Goal: Task Accomplishment & Management: Manage account settings

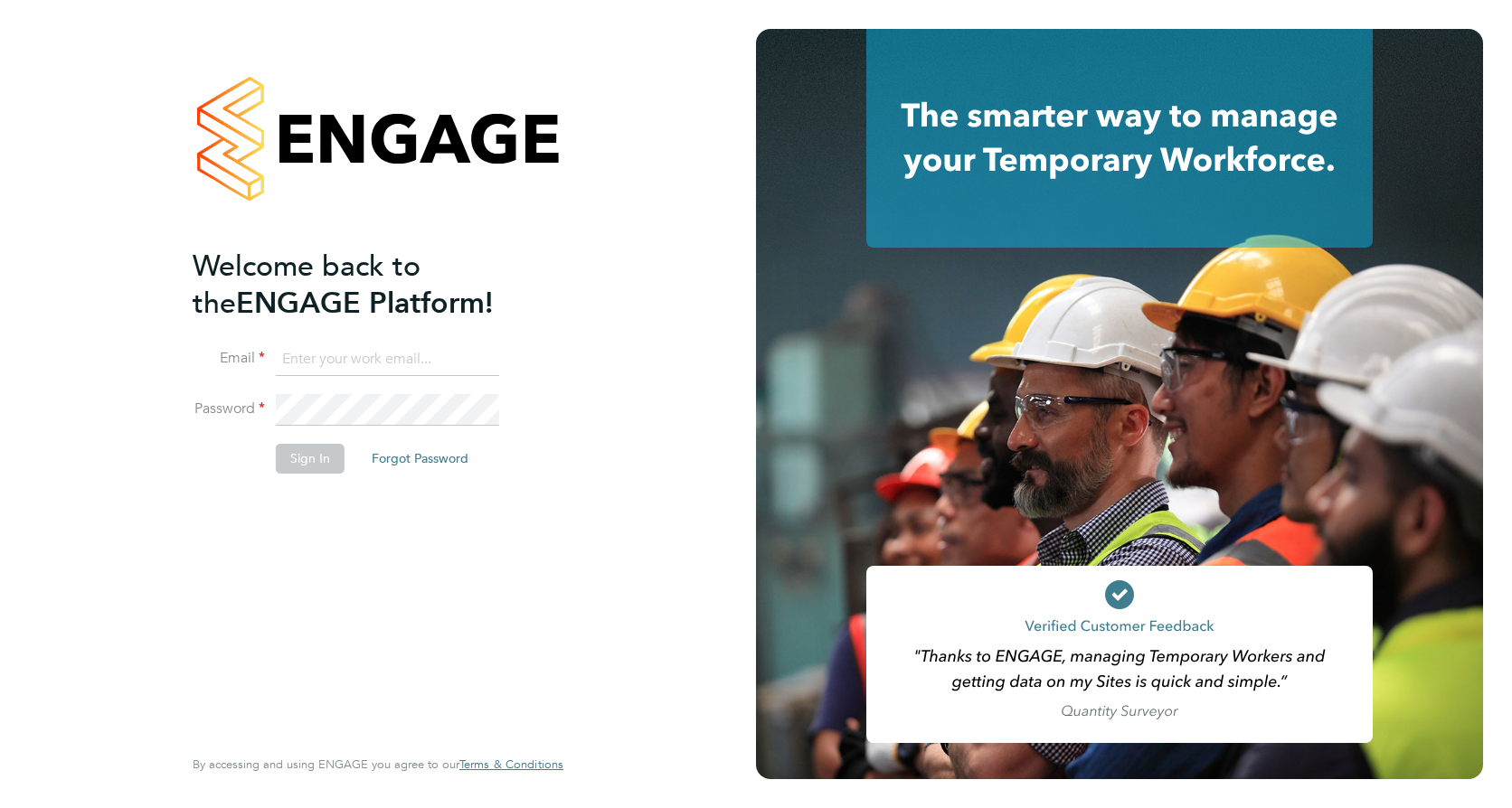
type input "aimee.clark@vistry.co.uk"
click at [299, 458] on button "Sign In" at bounding box center [310, 458] width 69 height 29
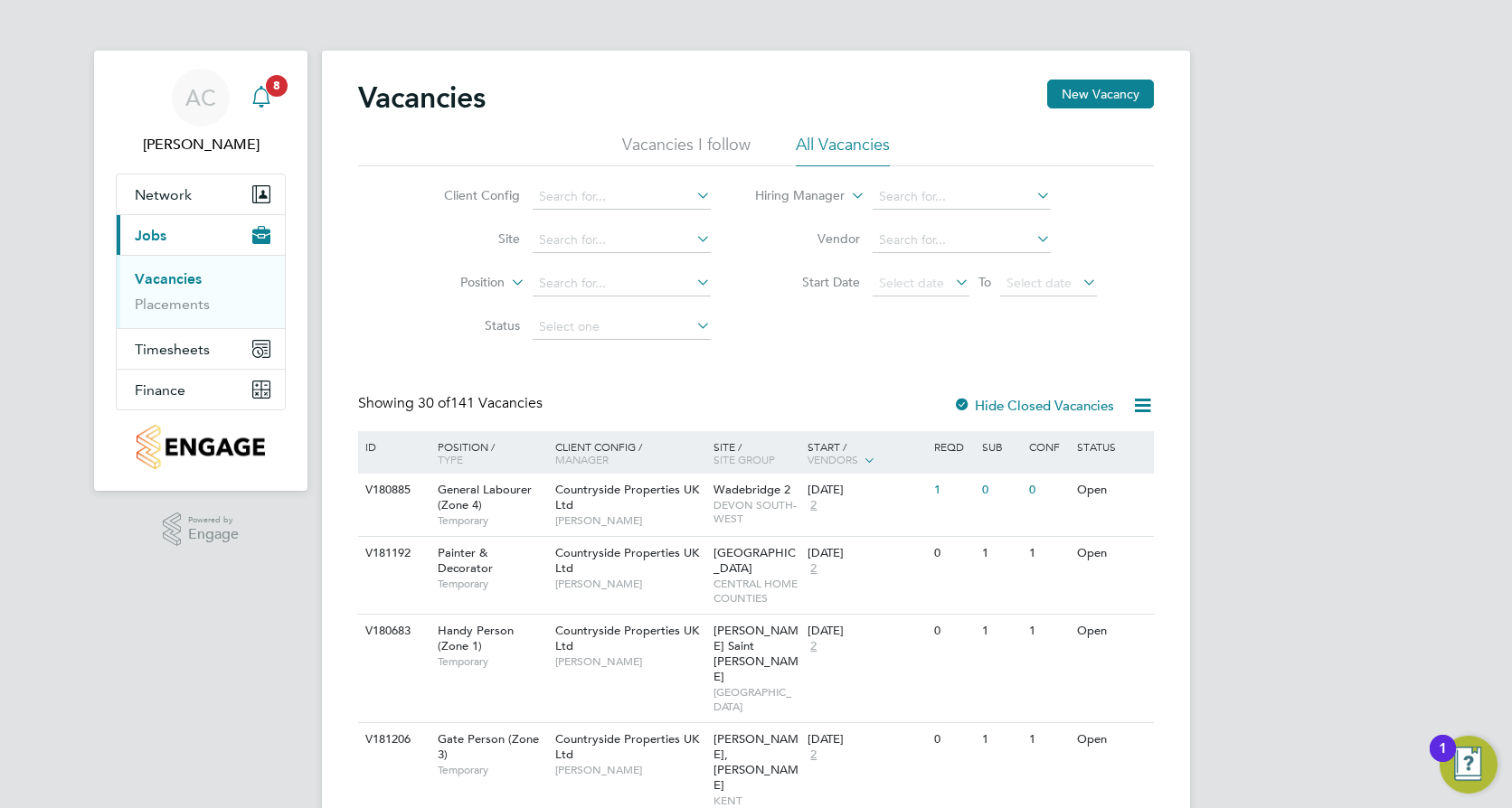
click at [261, 94] on icon "Main navigation" at bounding box center [261, 97] width 22 height 22
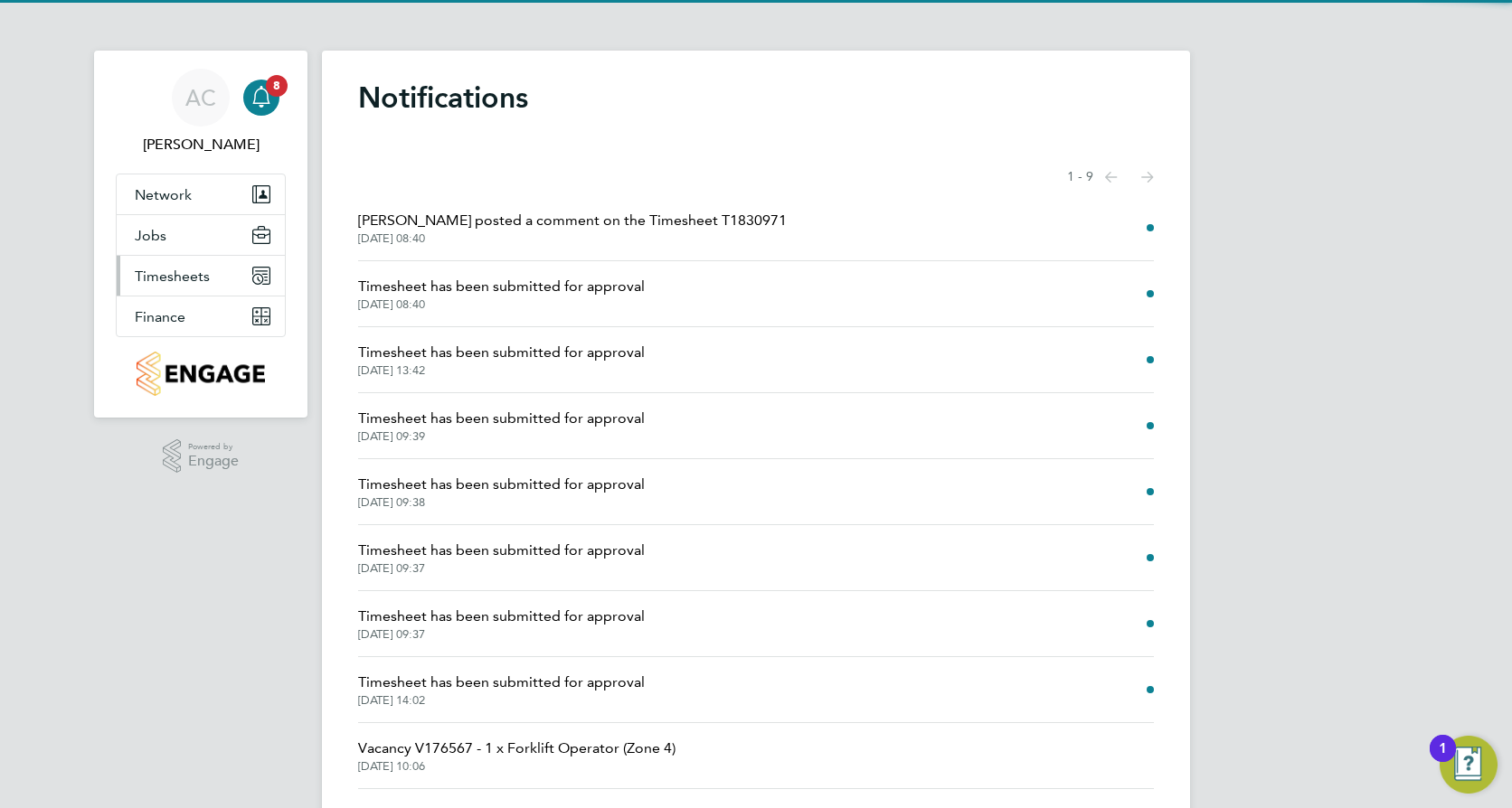
click at [176, 285] on button "Timesheets" at bounding box center [201, 275] width 168 height 40
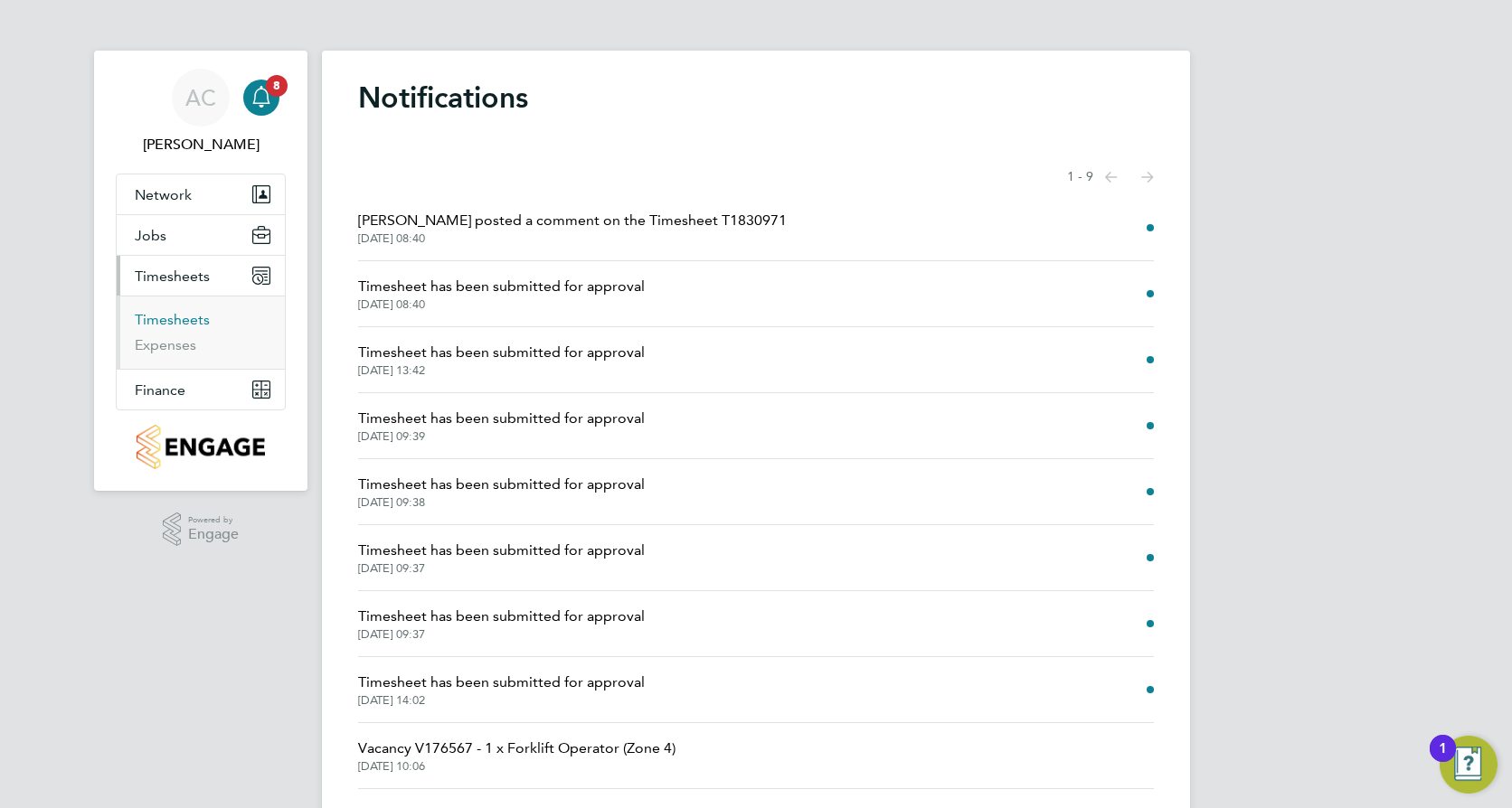
click at [171, 325] on link "Timesheets" at bounding box center [172, 320] width 75 height 18
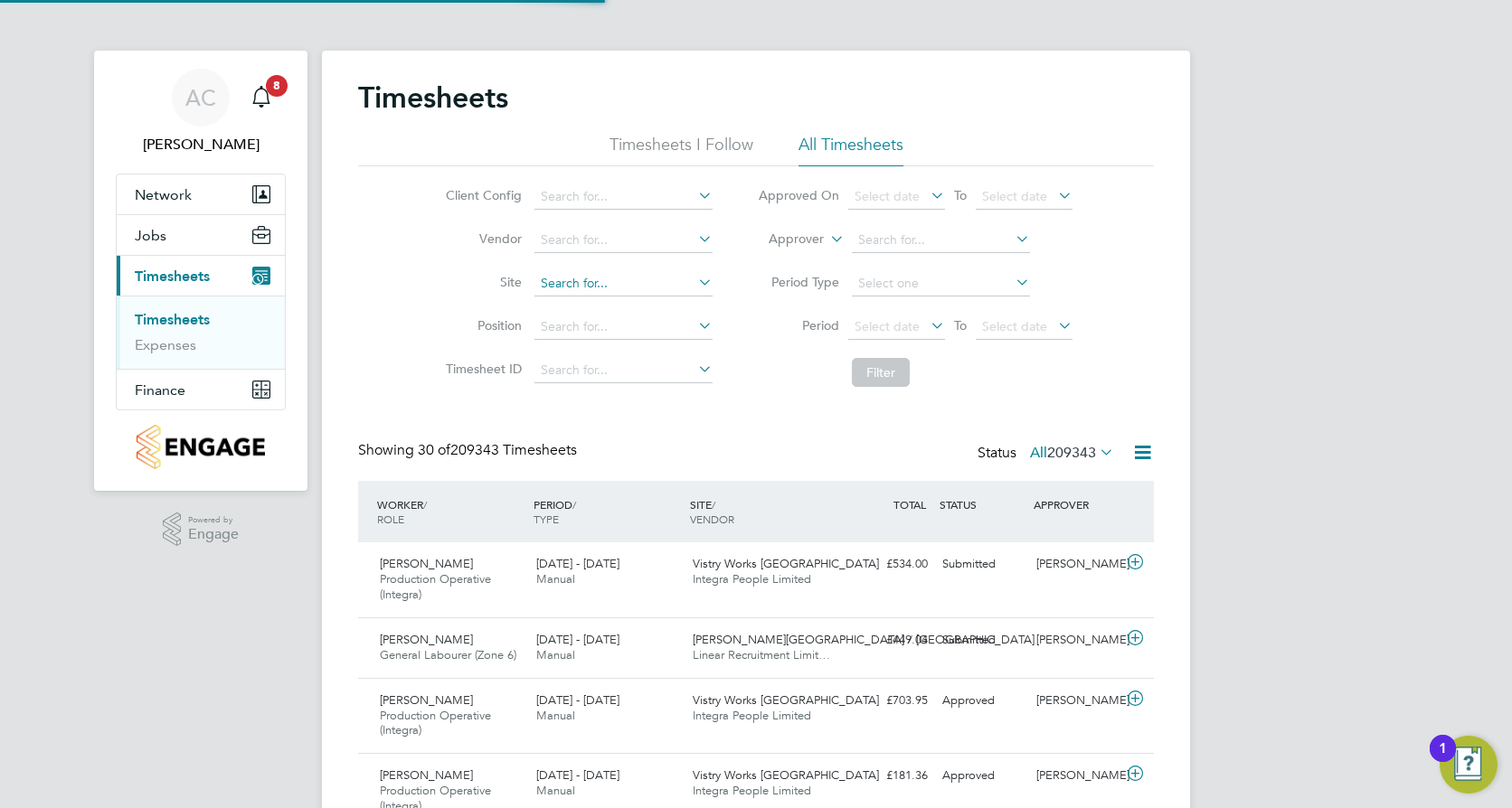
click at [595, 281] on input at bounding box center [624, 284] width 178 height 25
click at [586, 306] on b "Roa" at bounding box center [583, 309] width 24 height 16
type input "[GEOGRAPHIC_DATA]"
click at [874, 381] on button "Filter" at bounding box center [880, 373] width 58 height 29
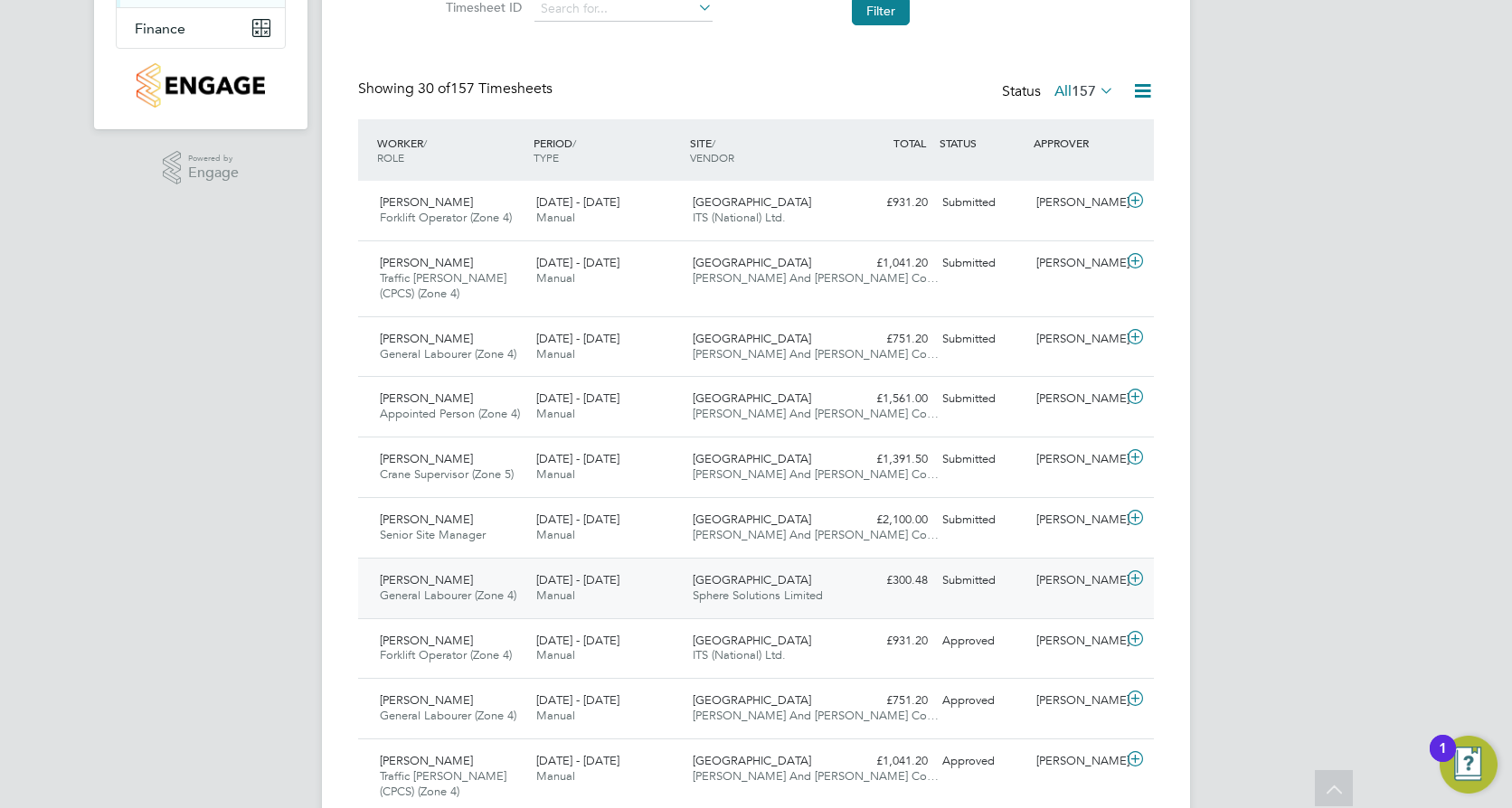
click at [1136, 577] on icon at bounding box center [1135, 579] width 23 height 15
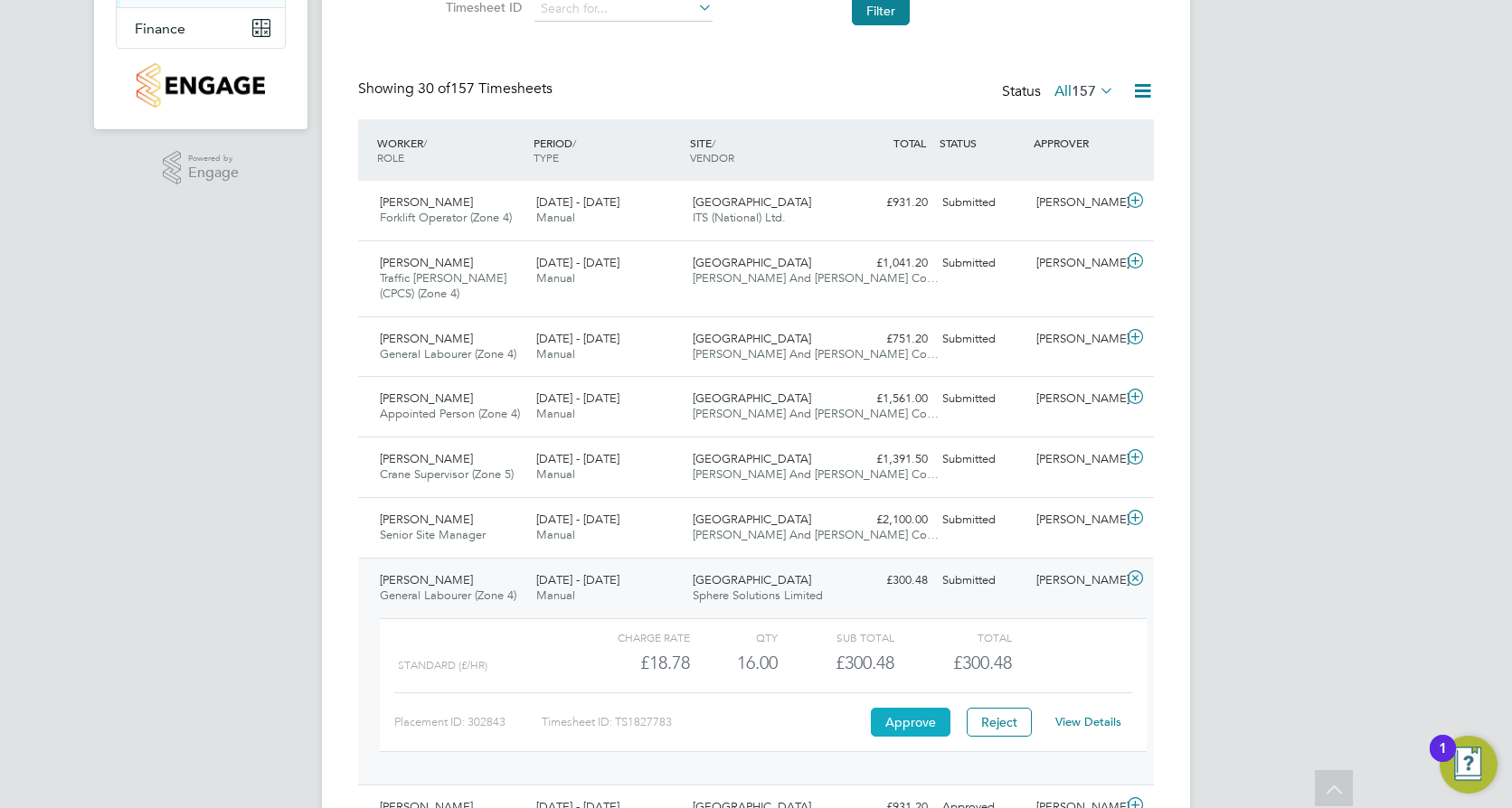
click at [902, 714] on button "Approve" at bounding box center [910, 723] width 79 height 29
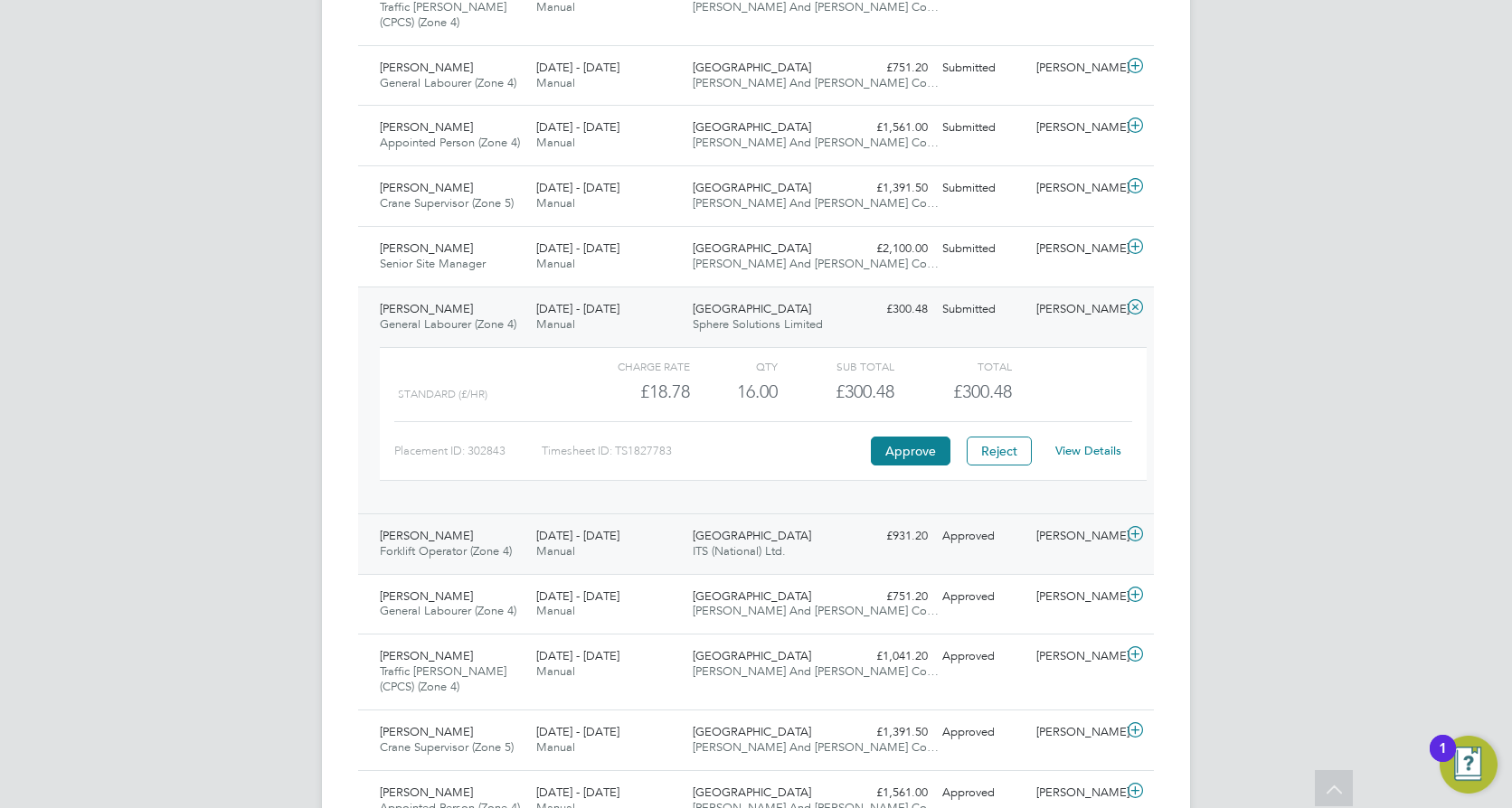
click at [1137, 531] on icon at bounding box center [1135, 534] width 23 height 15
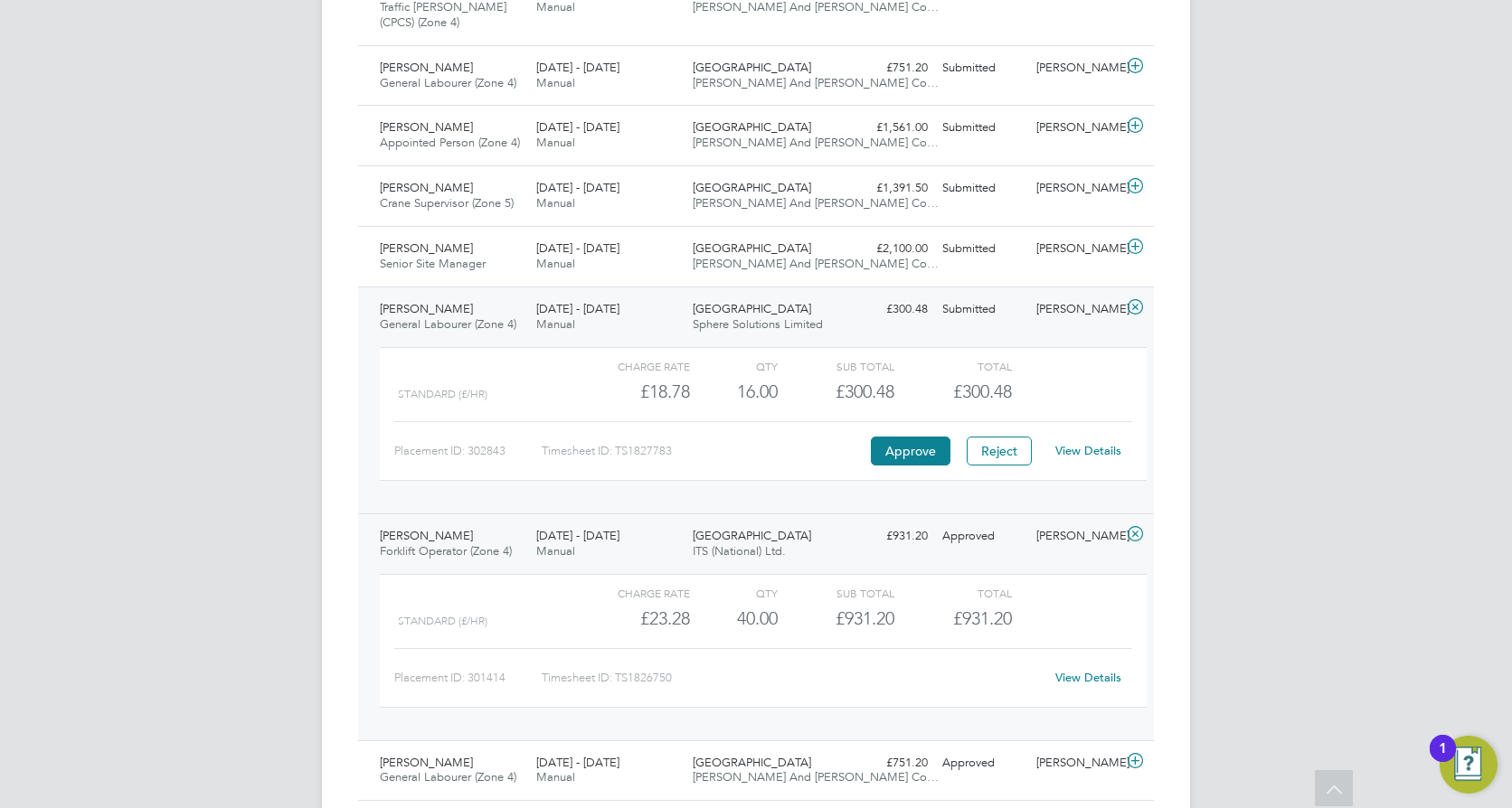
click at [1110, 677] on link "View Details" at bounding box center [1087, 678] width 66 height 16
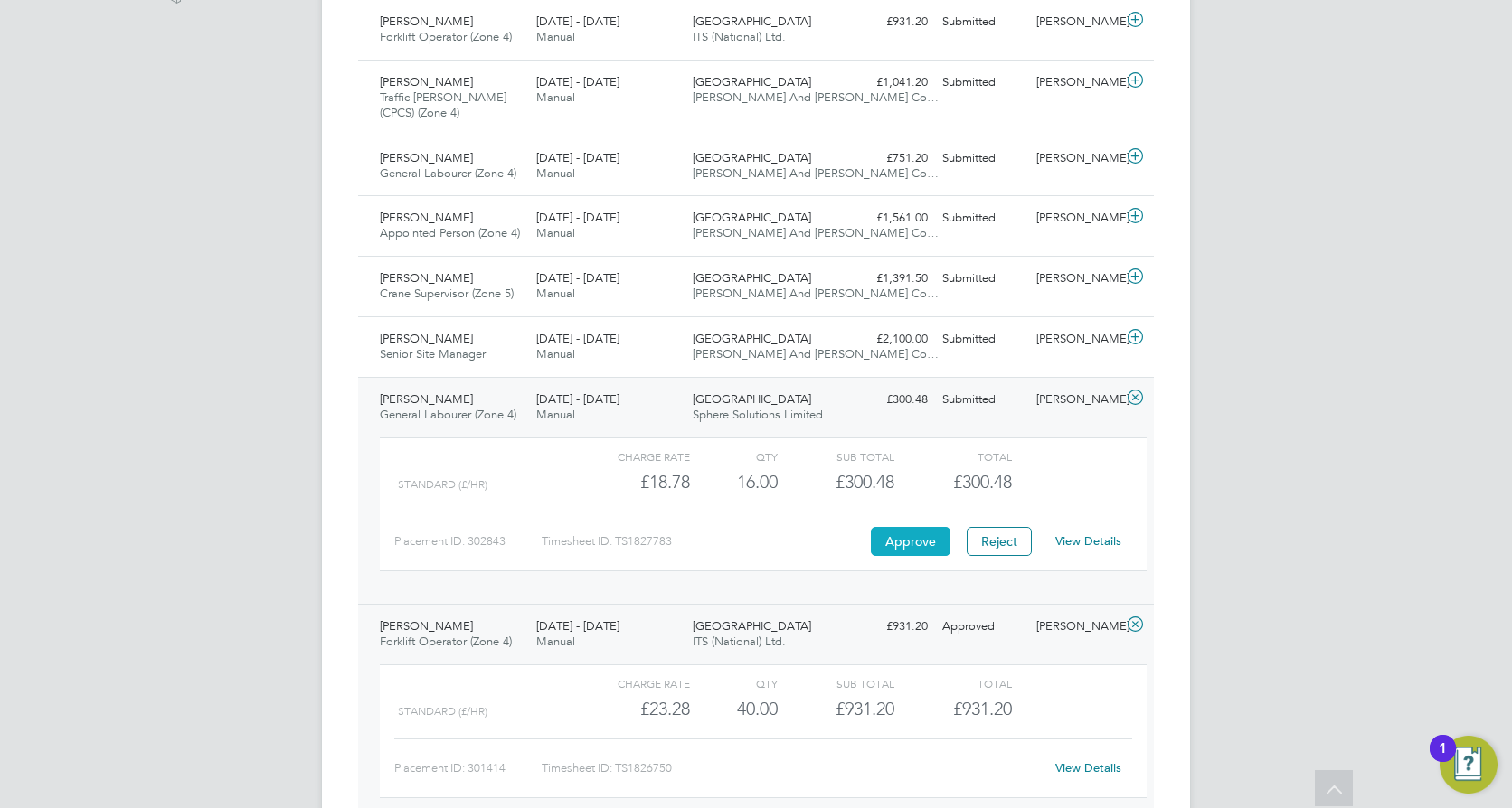
click at [929, 537] on button "Approve" at bounding box center [910, 542] width 79 height 29
click at [938, 348] on div "Submitted" at bounding box center [982, 339] width 94 height 29
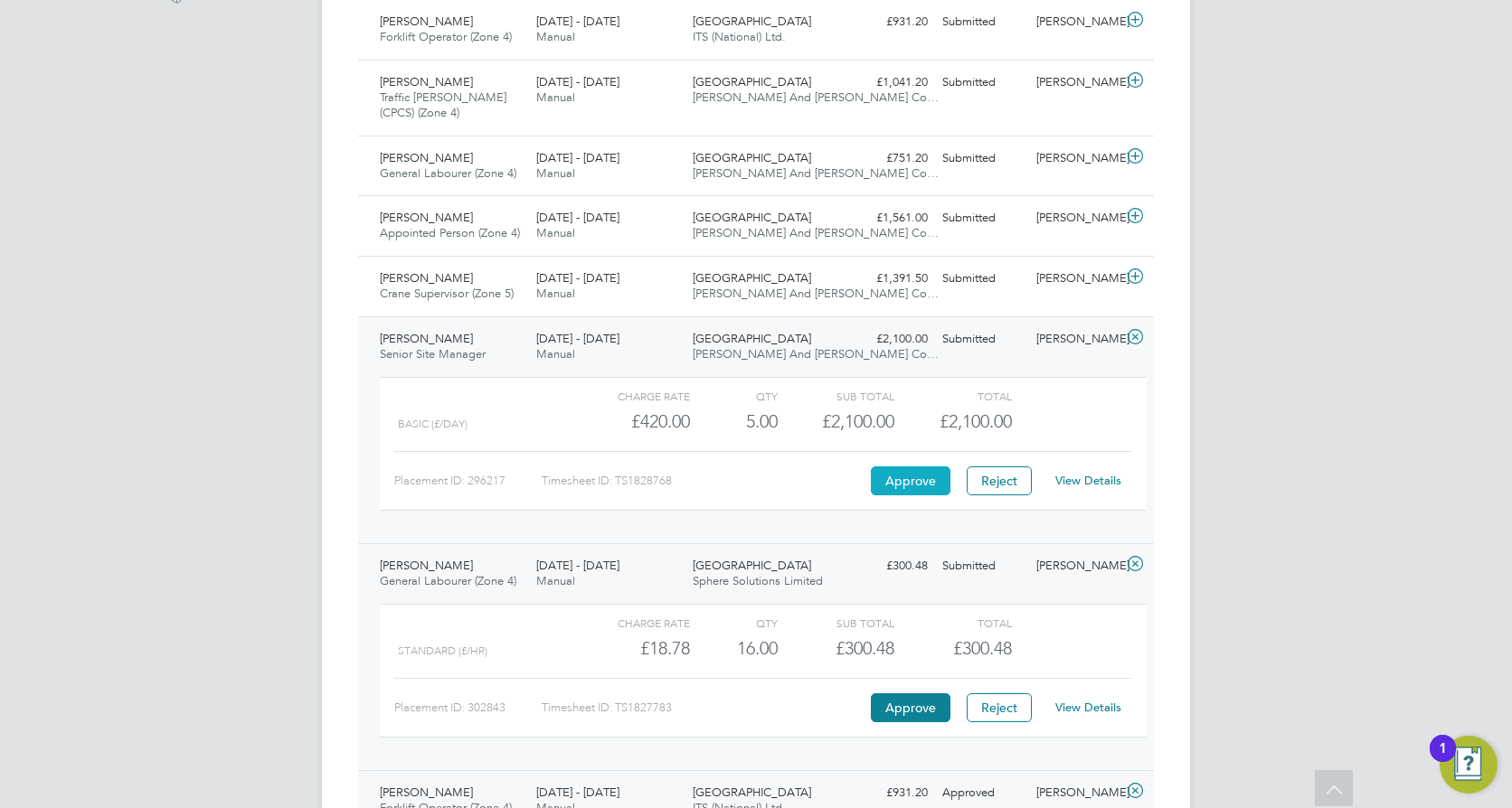
click at [921, 482] on button "Approve" at bounding box center [910, 481] width 79 height 29
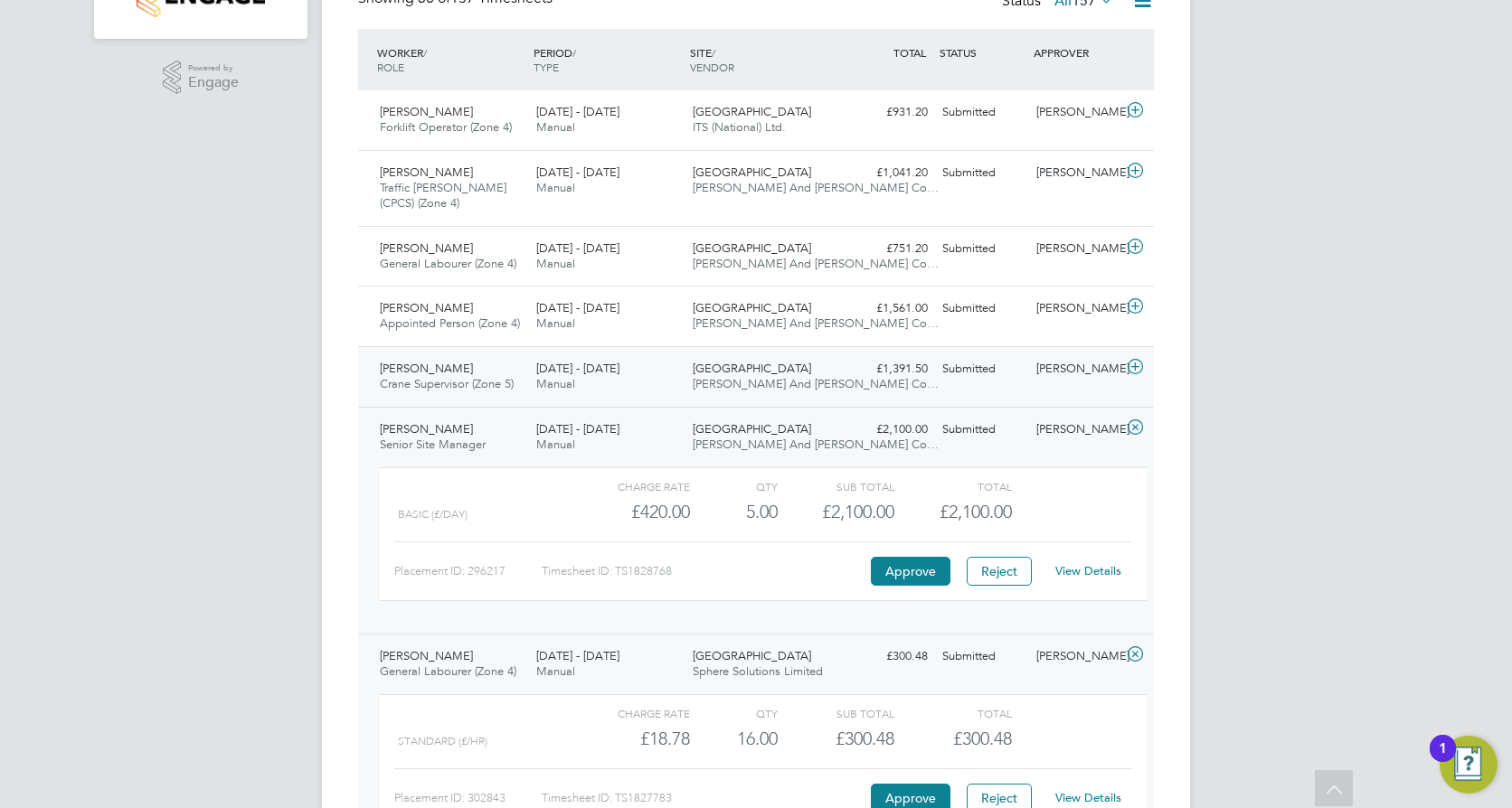
click at [917, 368] on div "£1,391.50 Submitted" at bounding box center [888, 369] width 94 height 29
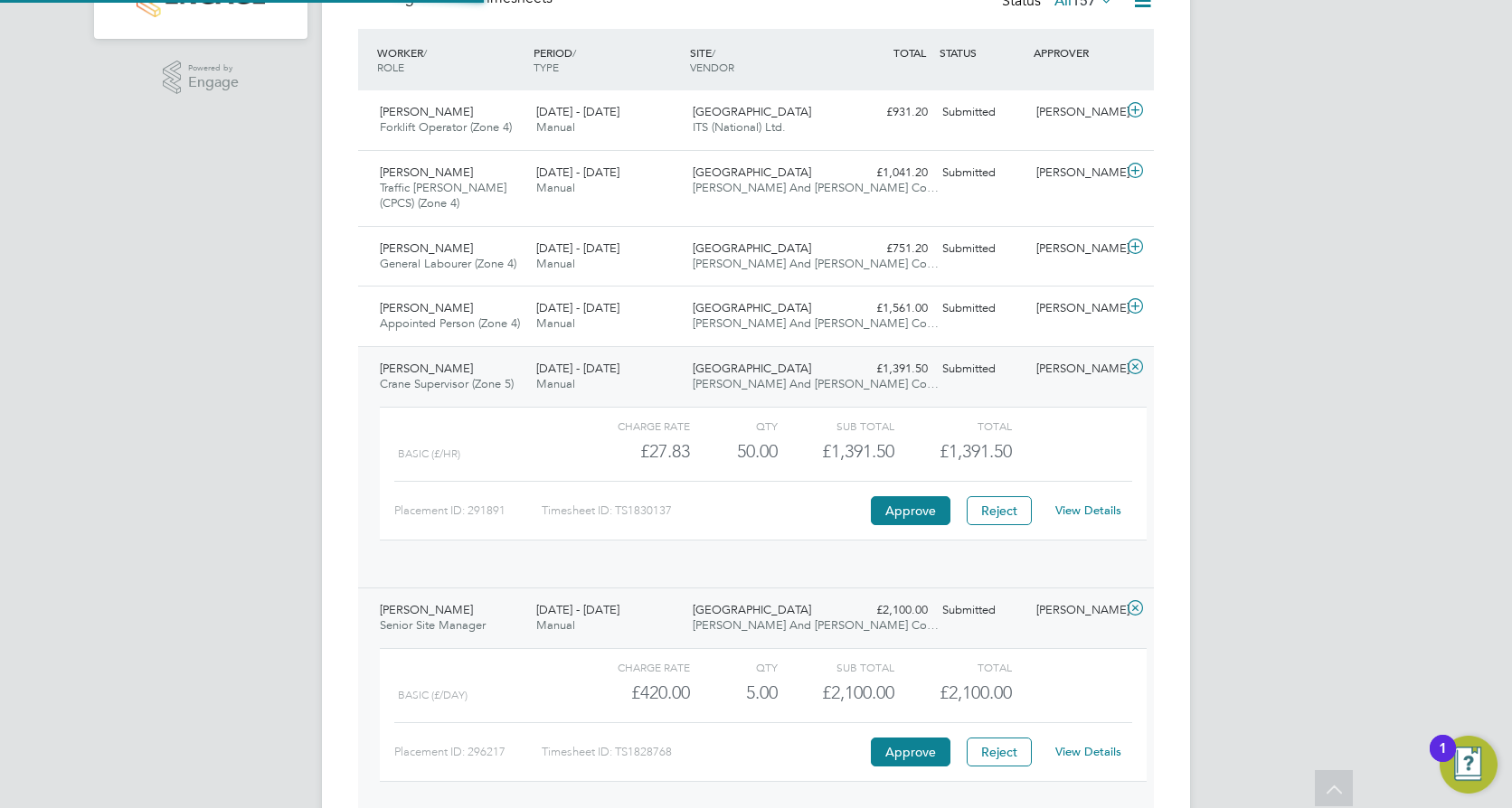
scroll to position [30, 176]
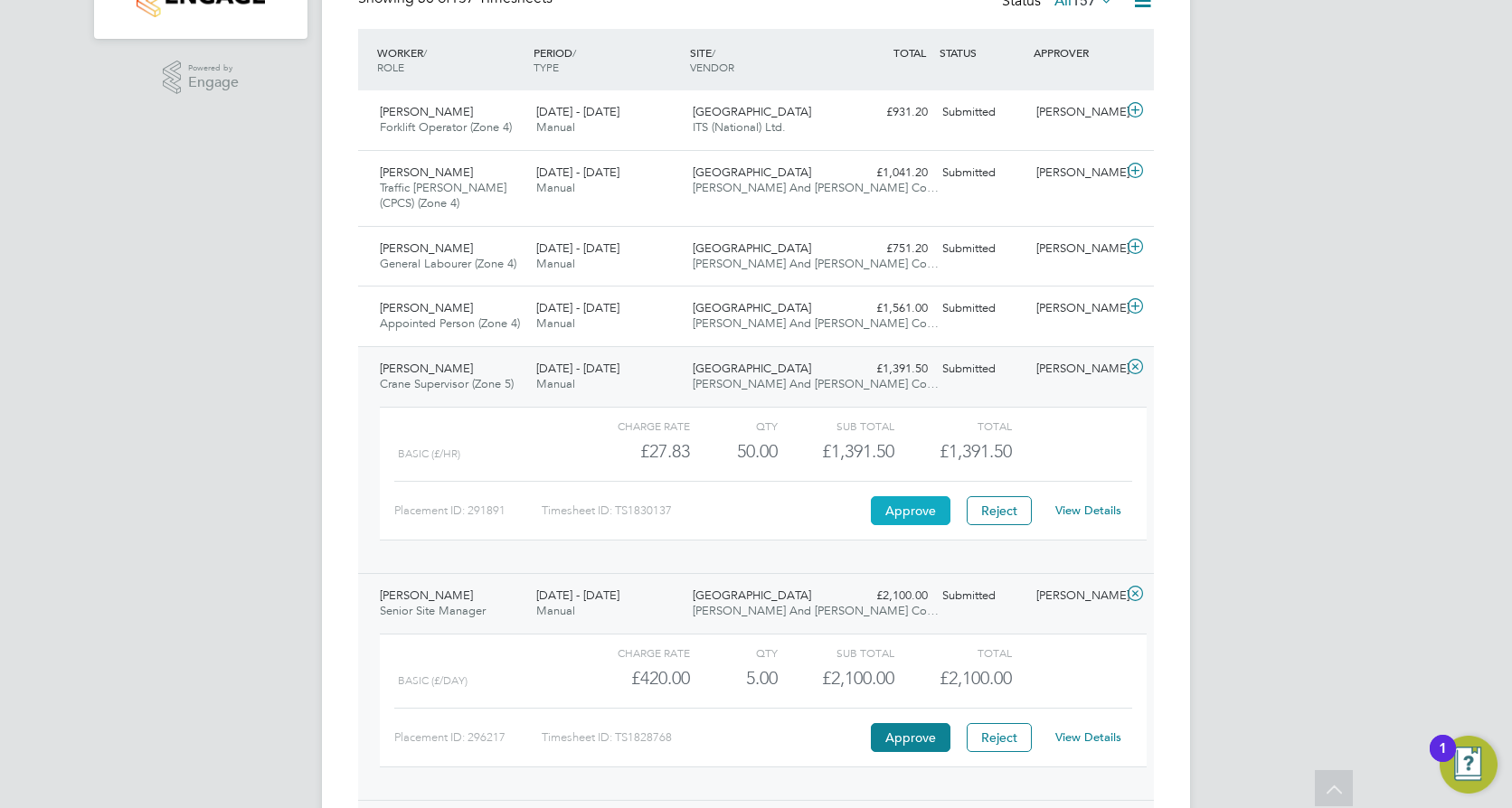
click at [902, 504] on button "Approve" at bounding box center [910, 511] width 79 height 29
click at [850, 374] on div "£1,391.50 Submitted" at bounding box center [888, 369] width 94 height 29
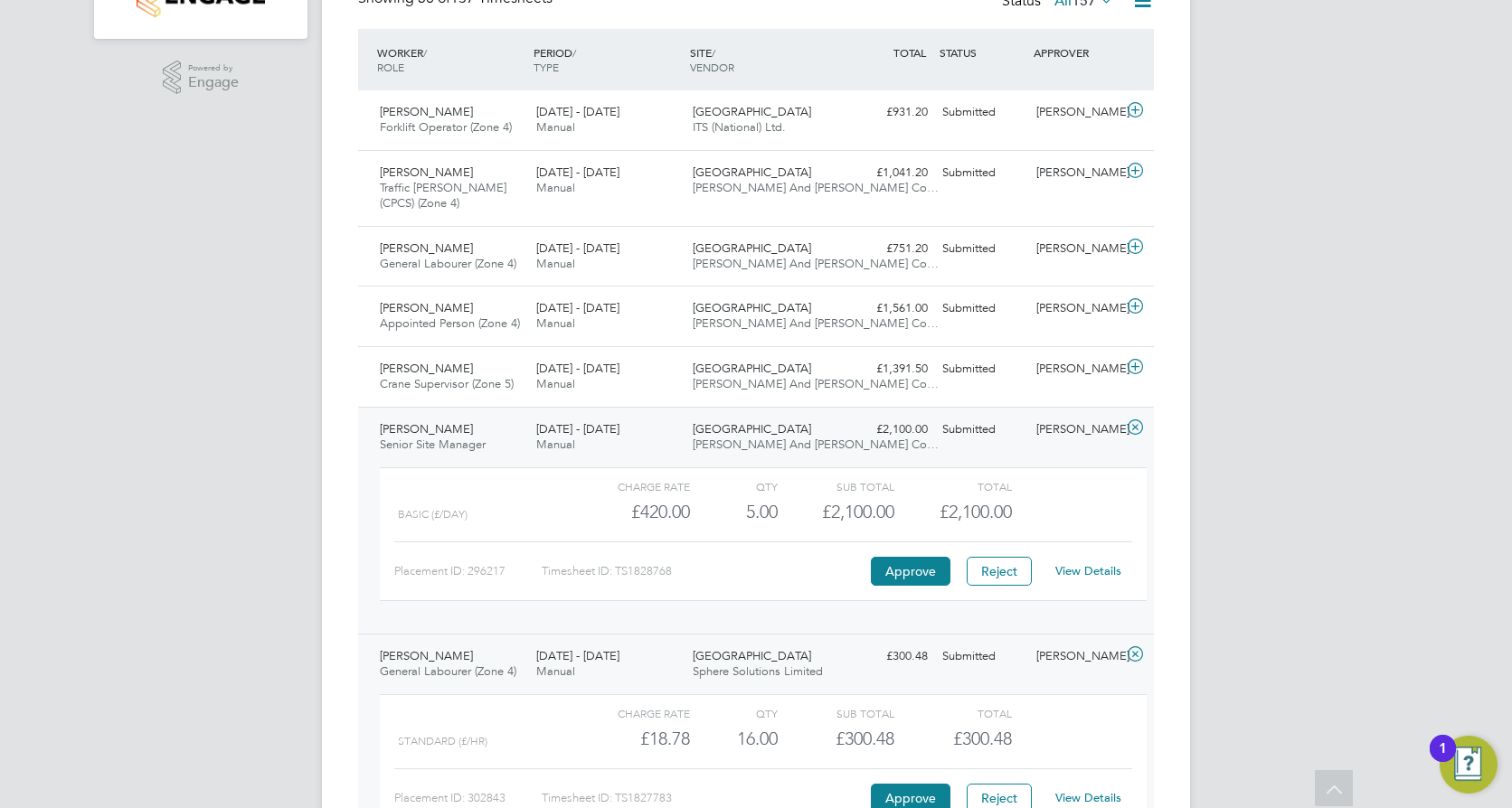
click at [763, 437] on div "Bath Road, Bristol O'Neill And Brennan Co…" at bounding box center [764, 438] width 157 height 45
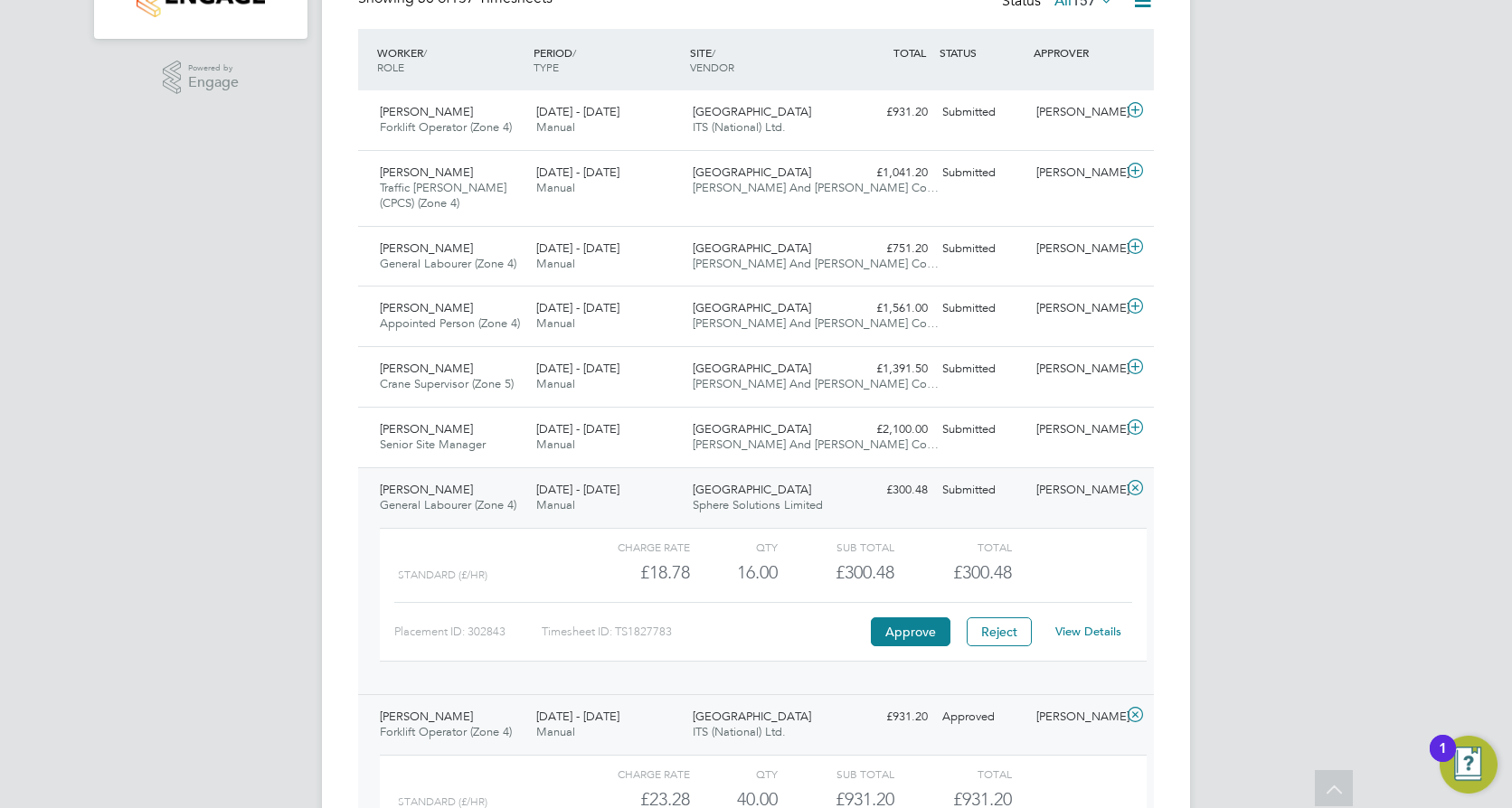
click at [711, 504] on span "Sphere Solutions Limited" at bounding box center [757, 505] width 130 height 16
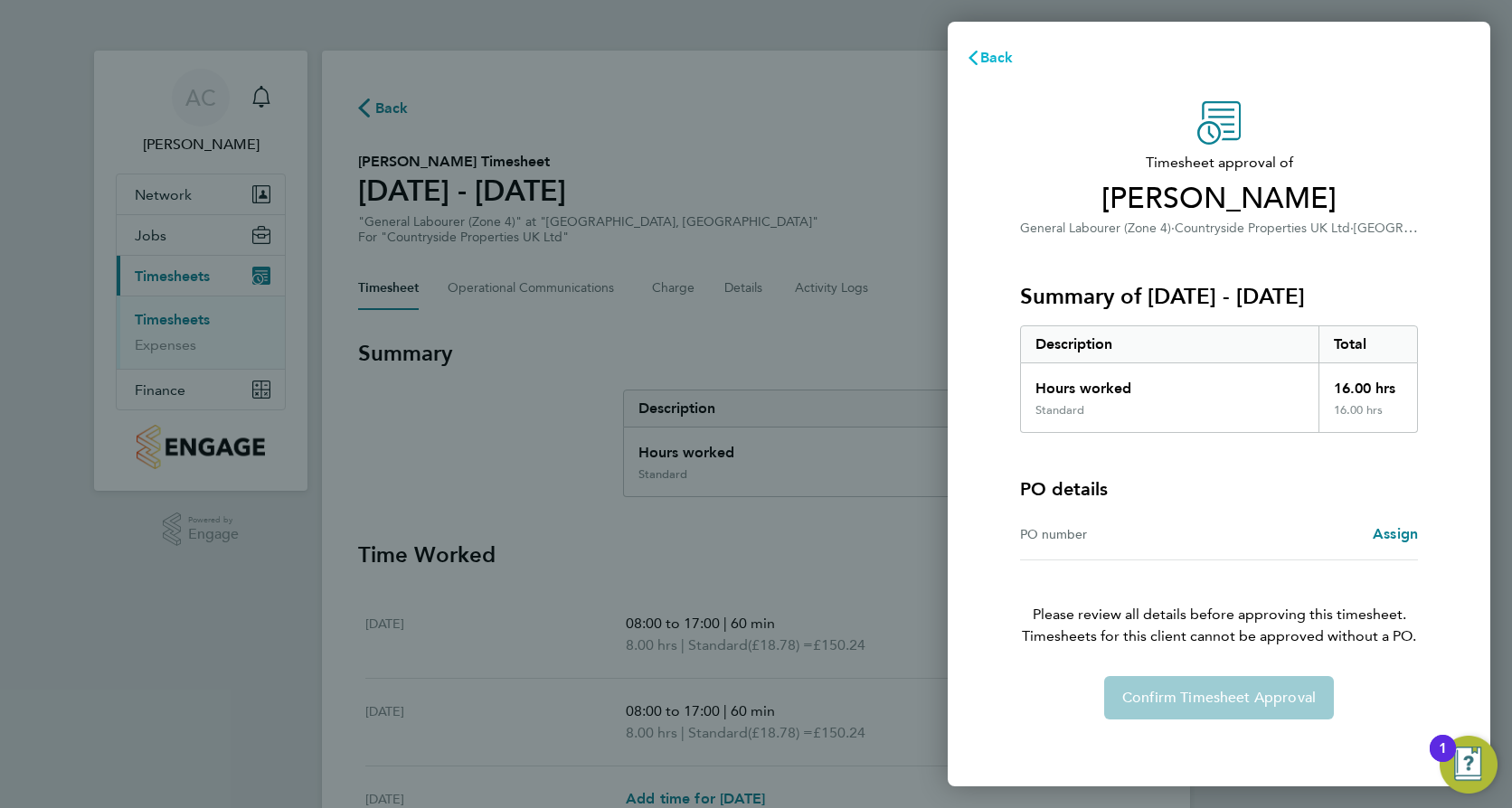
click at [1002, 62] on span "Back" at bounding box center [997, 58] width 33 height 18
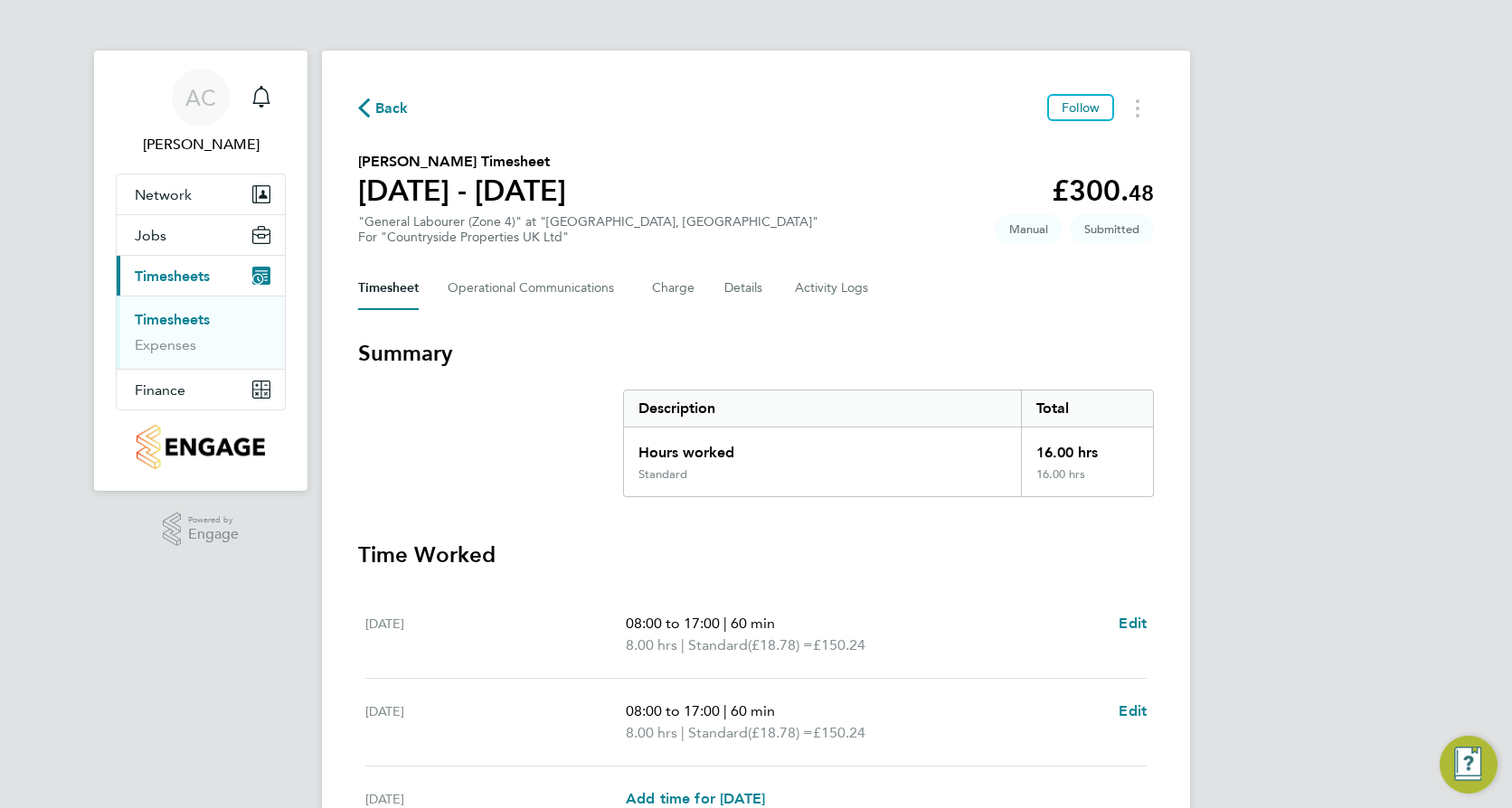
click at [399, 110] on span "Back" at bounding box center [392, 109] width 33 height 22
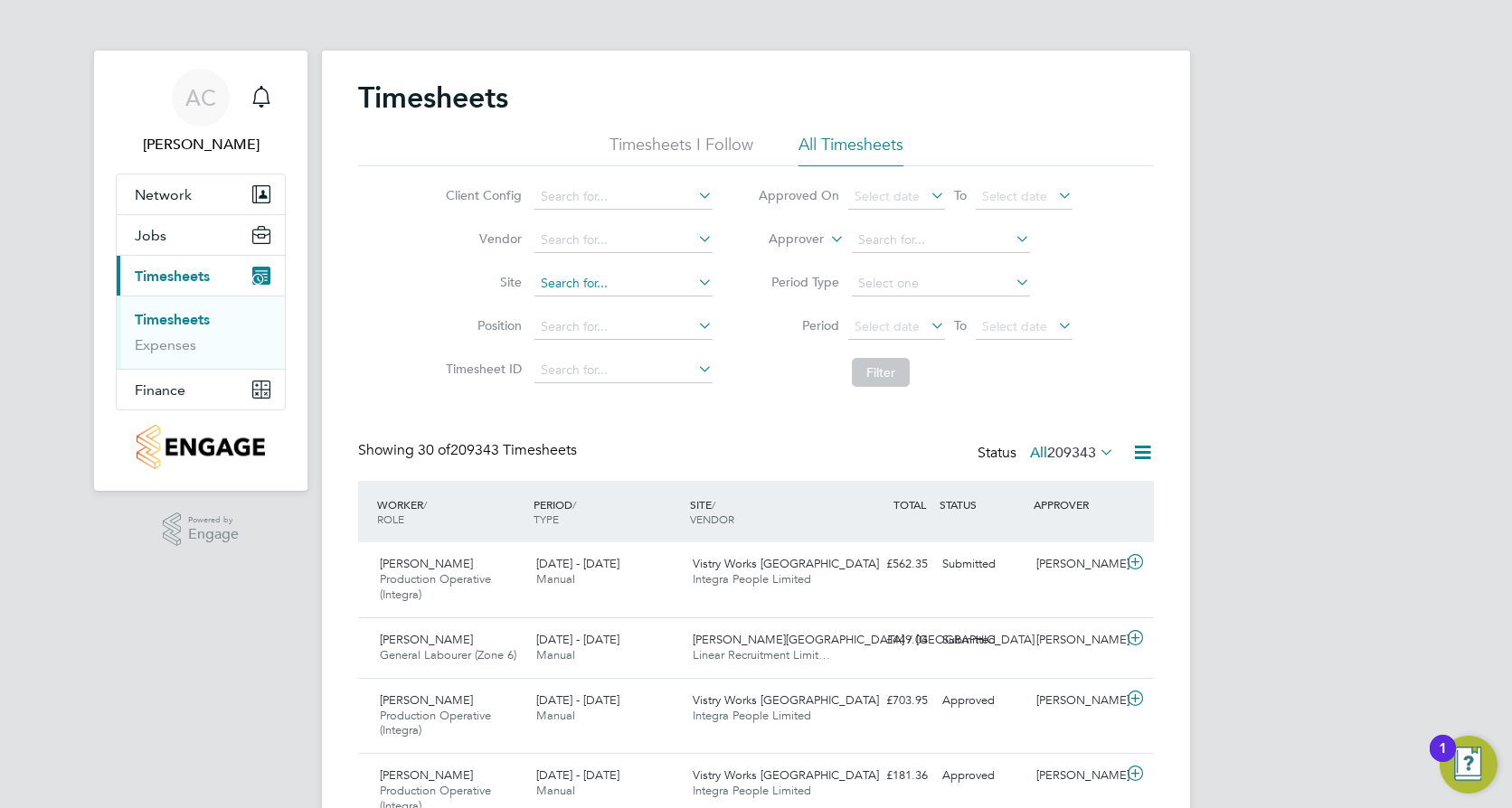
click at [556, 279] on input at bounding box center [624, 284] width 178 height 25
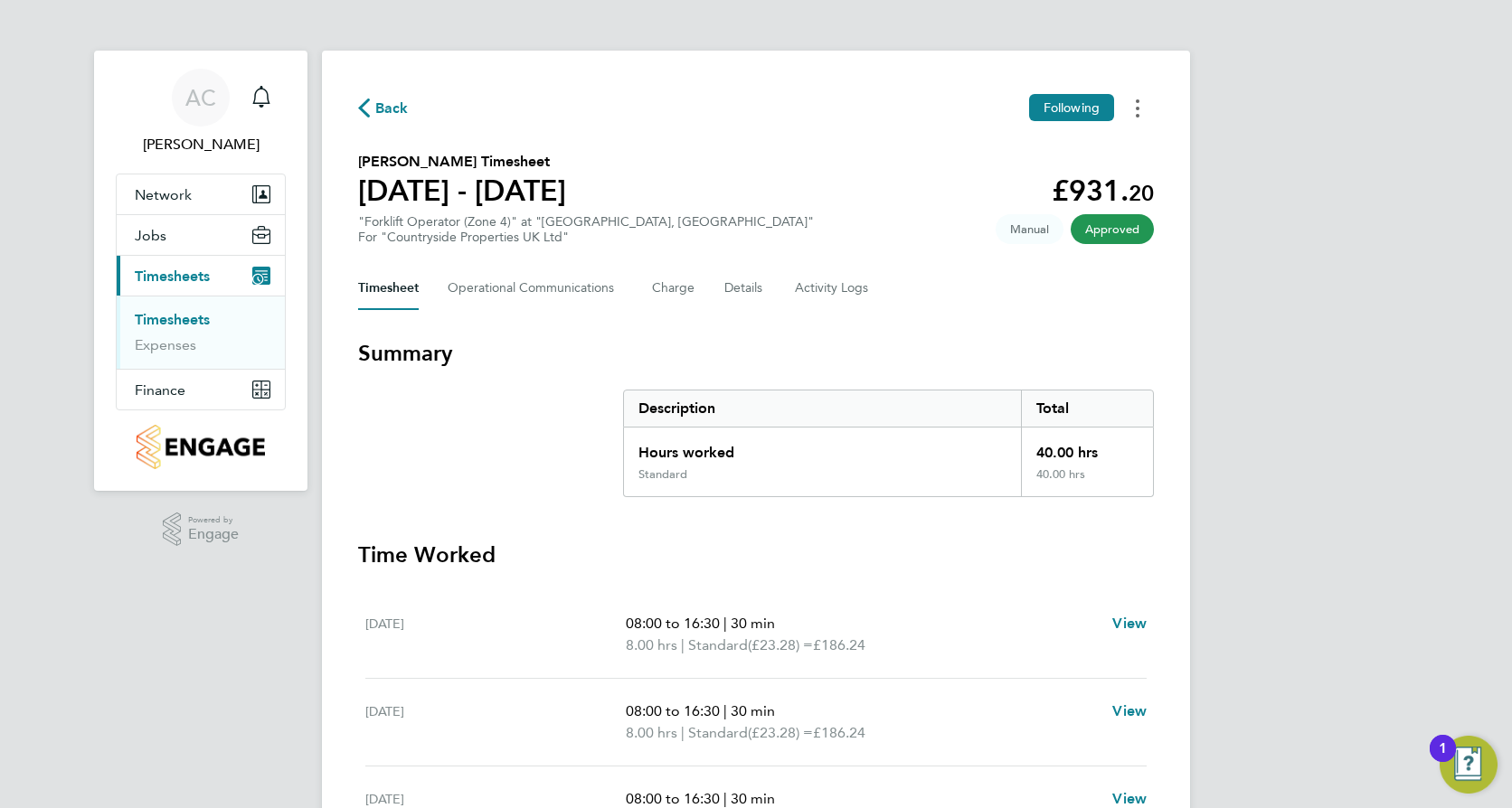
click at [1147, 108] on button "Timesheets Menu" at bounding box center [1137, 108] width 32 height 28
click at [821, 288] on Logs-tab "Activity Logs" at bounding box center [833, 288] width 76 height 43
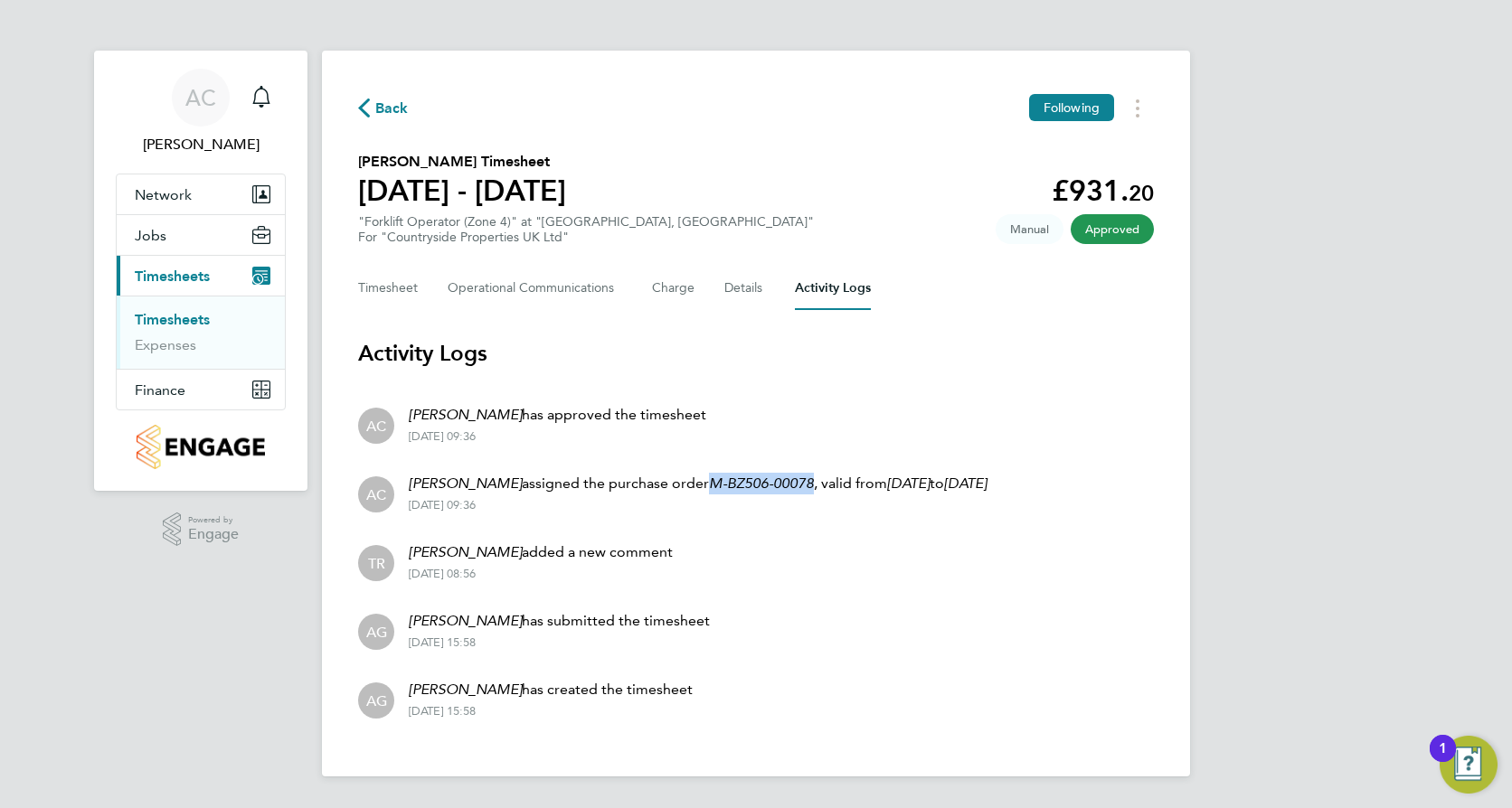
drag, startPoint x: 782, startPoint y: 484, endPoint x: 679, endPoint y: 479, distance: 103.1
click at [679, 479] on p "[PERSON_NAME] assigned the purchase order M-BZ506-00078 , valid from [DATE] to …" at bounding box center [697, 484] width 578 height 22
copy em "M-BZ506-00078"
click at [396, 100] on span "Back" at bounding box center [392, 109] width 33 height 22
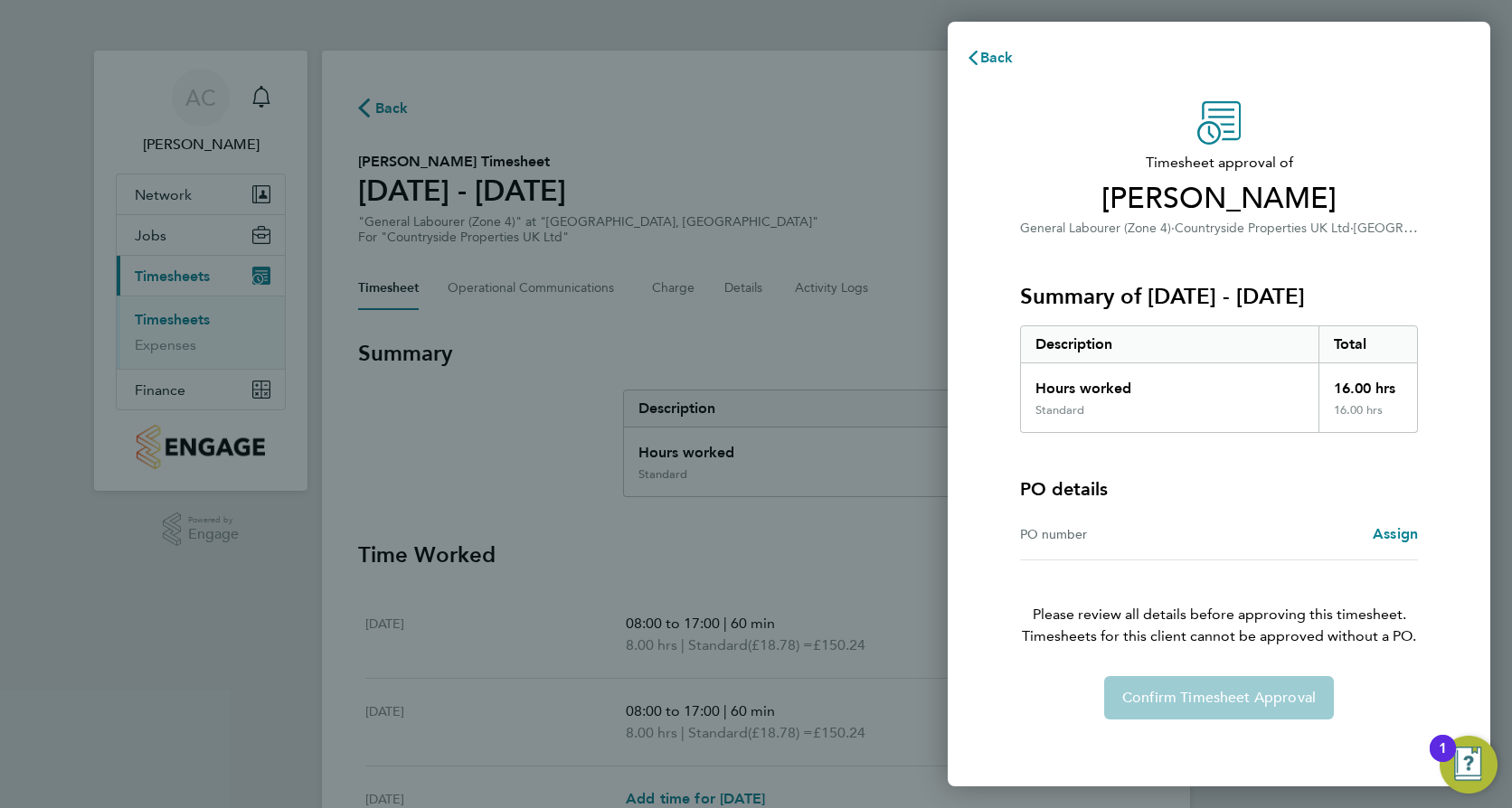
click at [1056, 535] on div "PO number" at bounding box center [1118, 535] width 199 height 22
click at [1373, 540] on span "Assign" at bounding box center [1395, 534] width 45 height 18
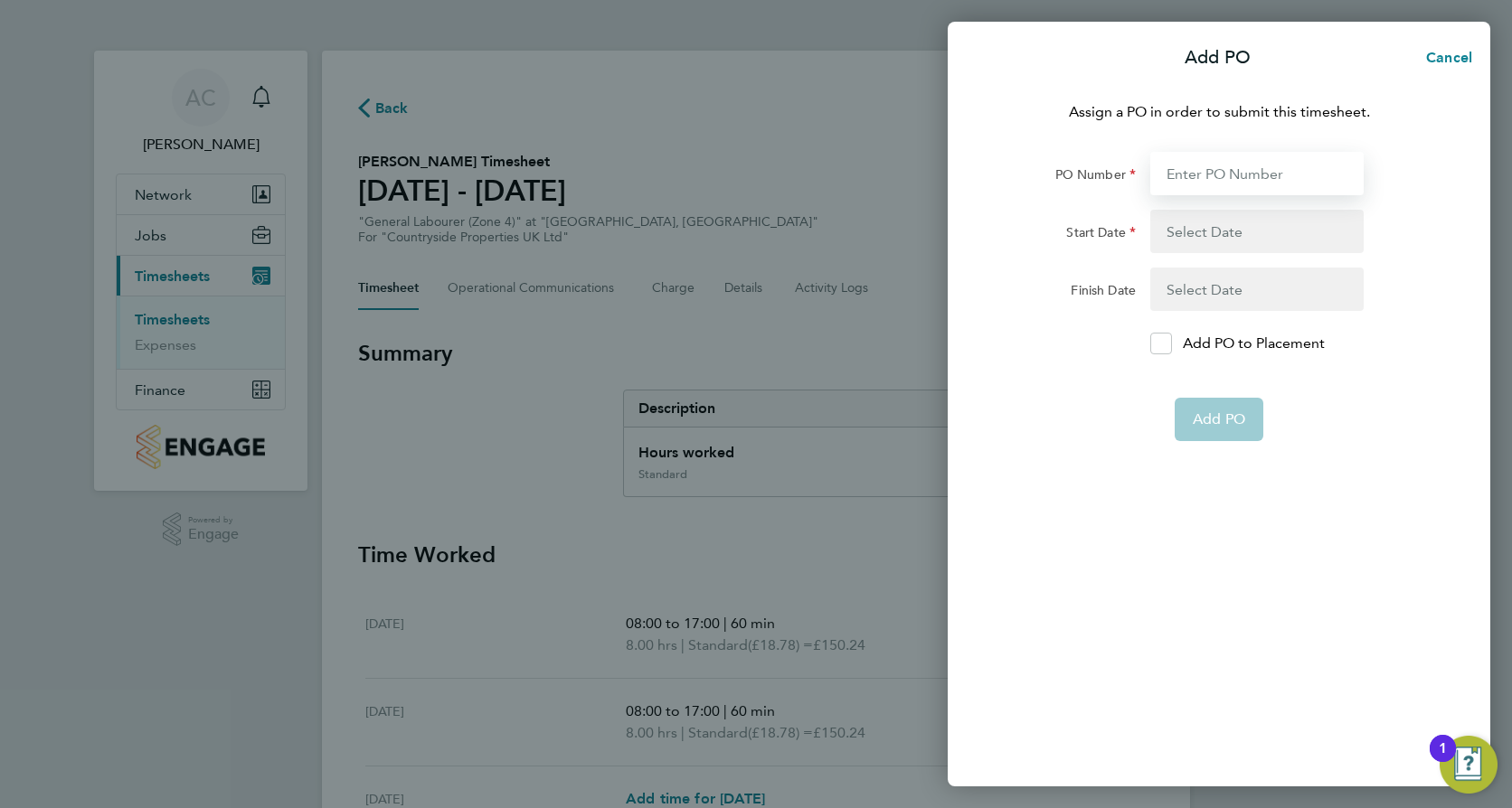
click at [1253, 177] on input "PO Number" at bounding box center [1256, 173] width 213 height 43
paste input "M-BZ506-00078"
type input "M-BZ506-00078"
type input "[DATE]"
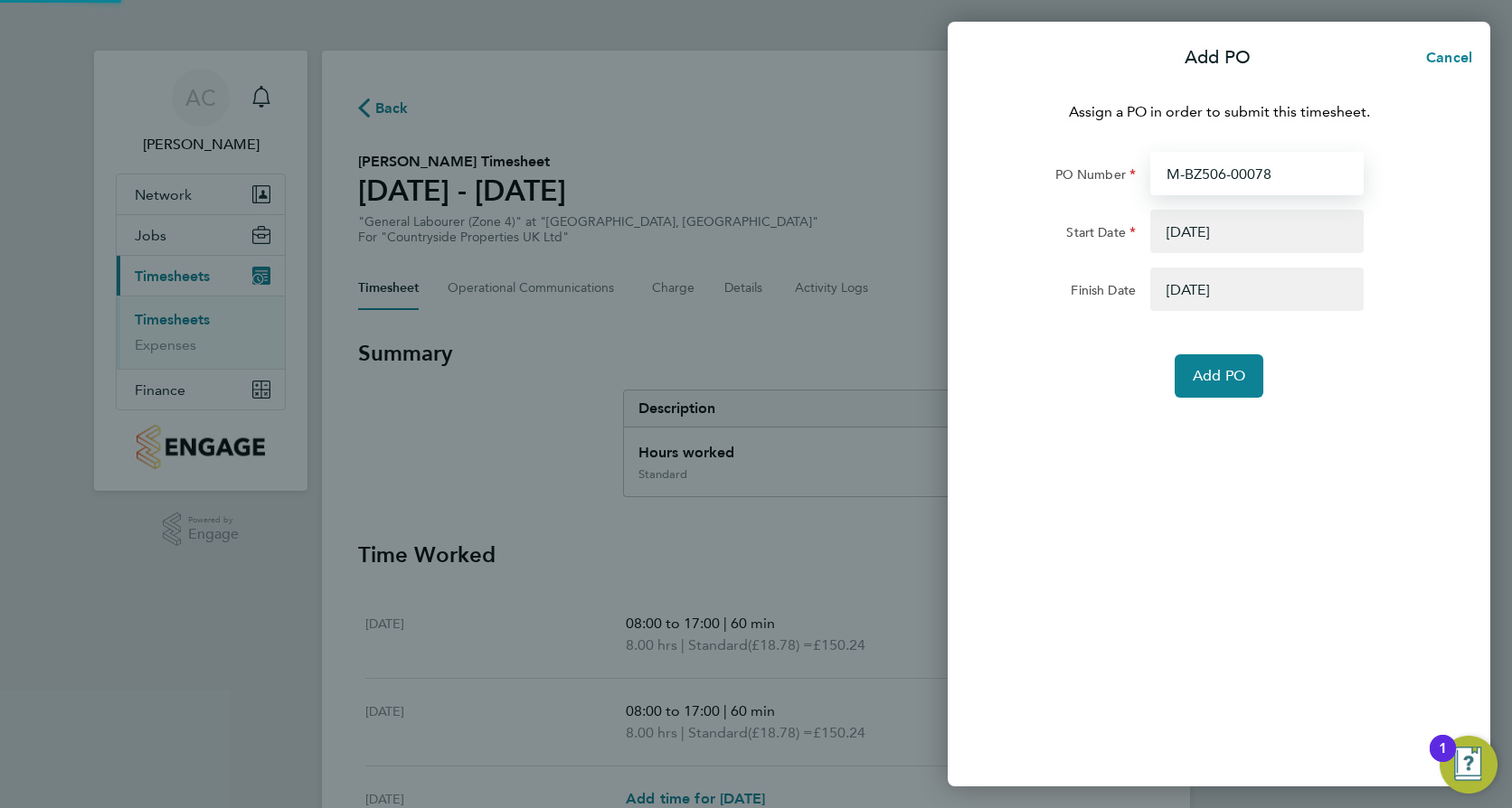
type input "M-BZ506-00078"
click at [1196, 218] on button "button" at bounding box center [1256, 231] width 213 height 43
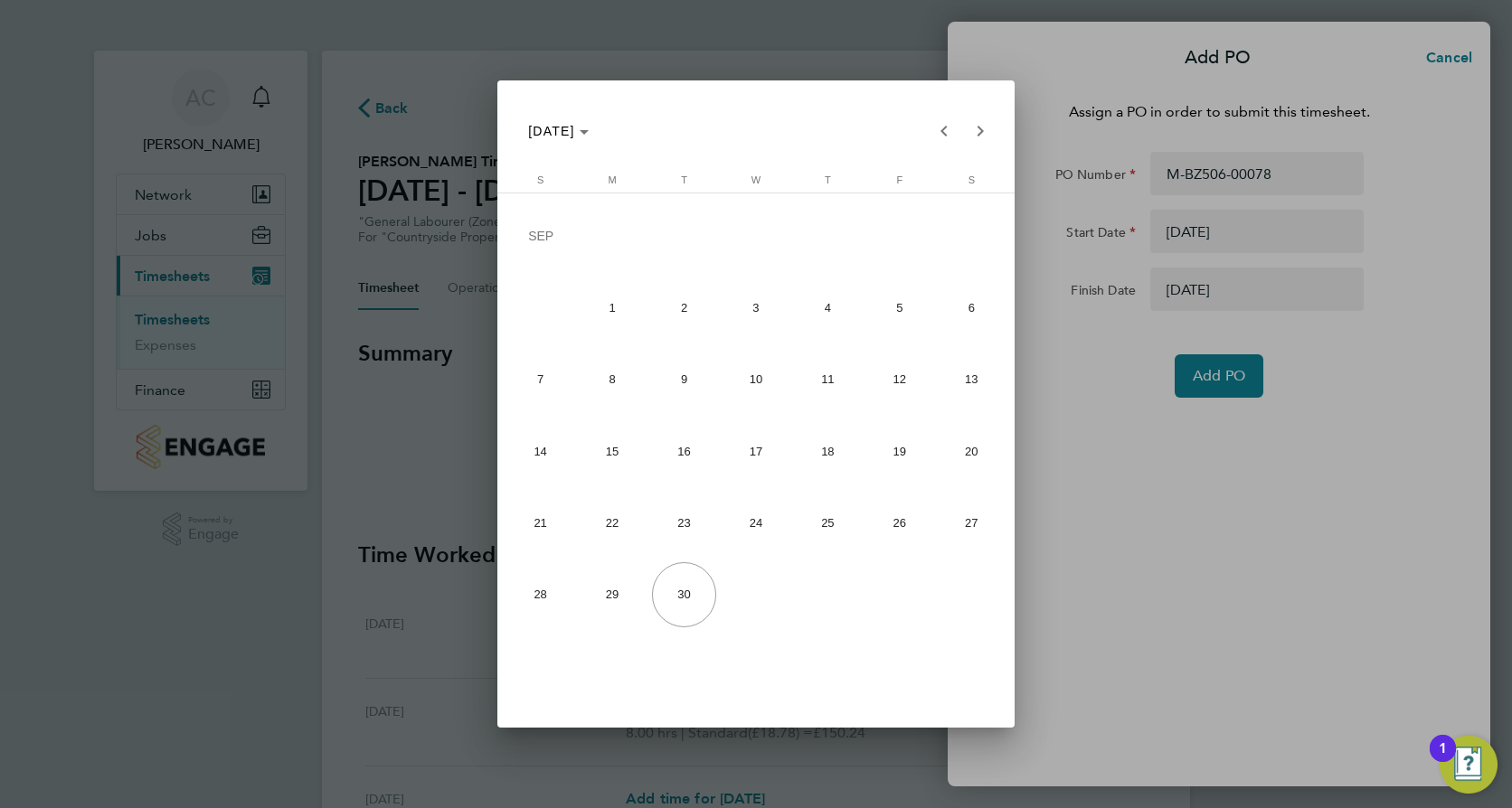
click at [1171, 444] on div at bounding box center [756, 404] width 1512 height 808
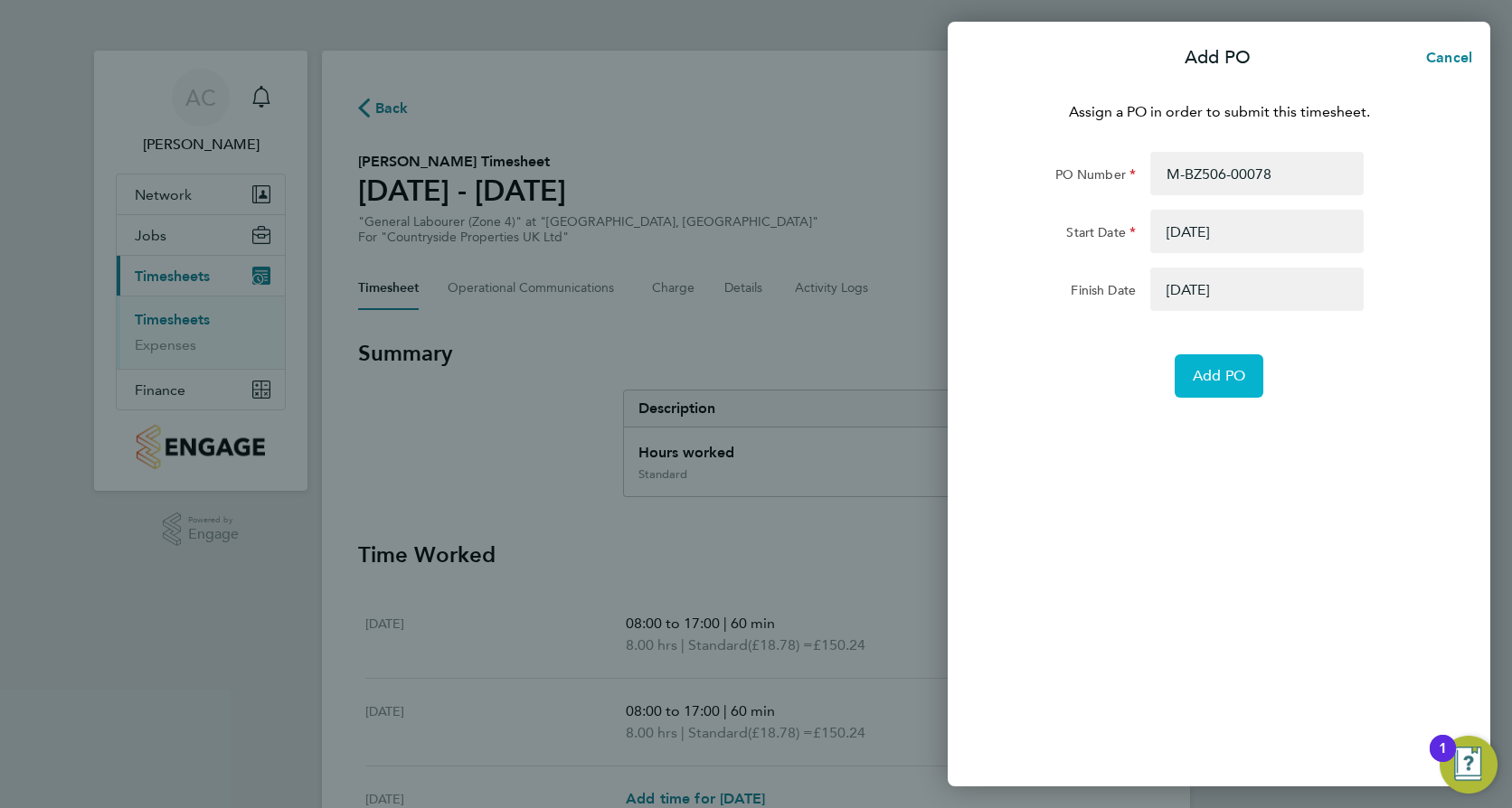
click at [1210, 379] on span "Add PO" at bounding box center [1219, 376] width 53 height 18
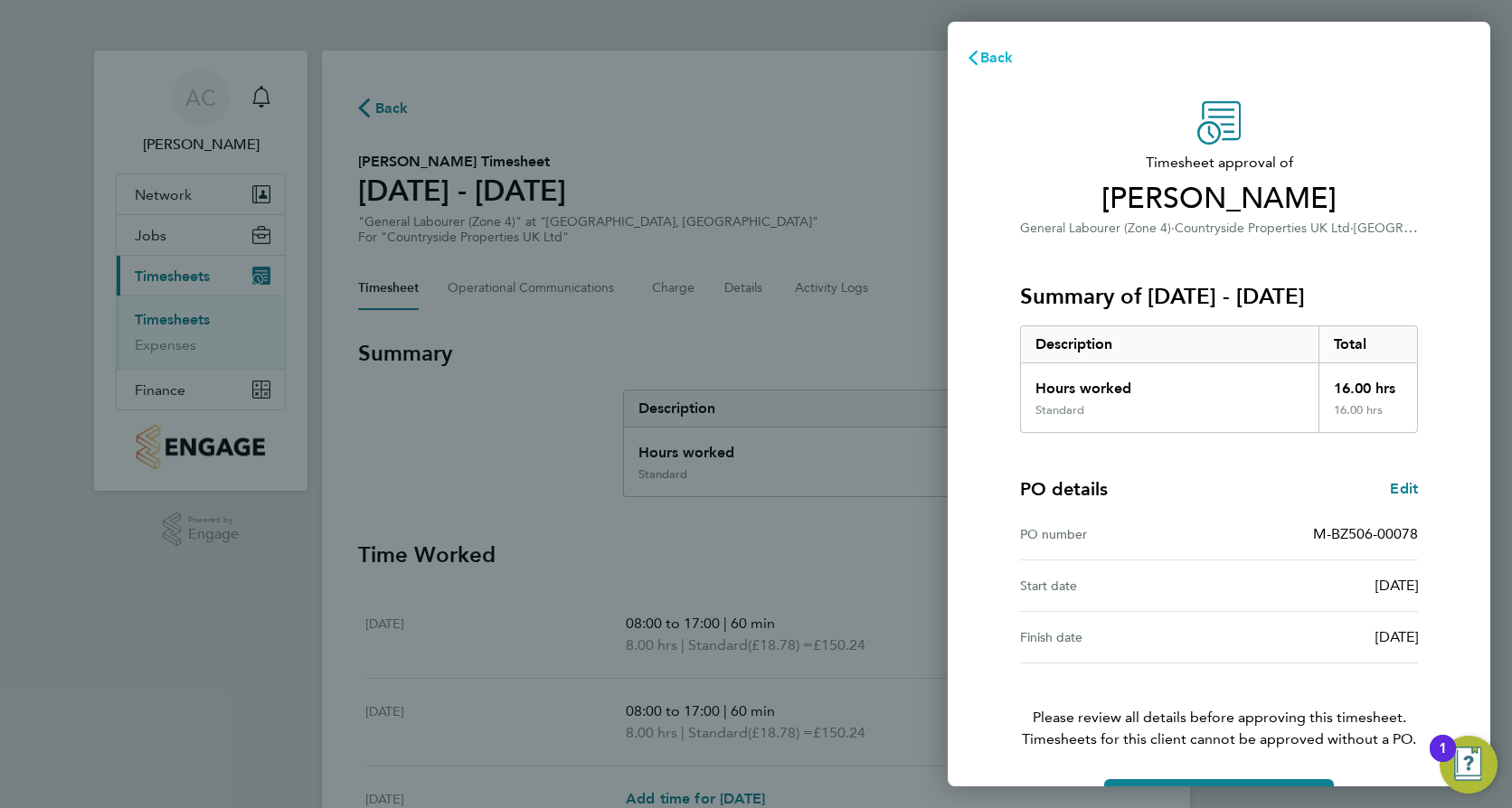
click at [988, 58] on span "Back" at bounding box center [997, 58] width 33 height 18
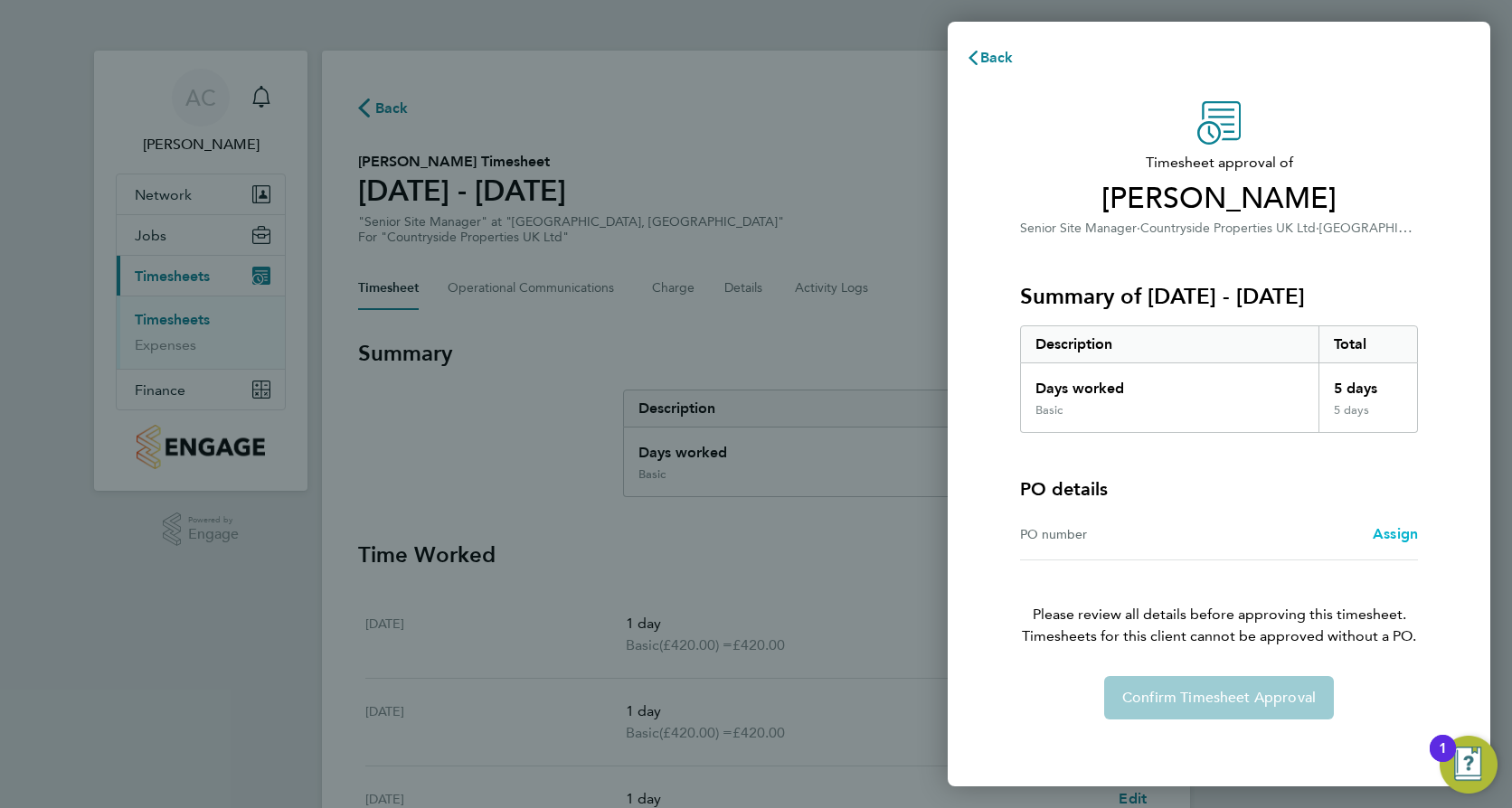
click at [1390, 534] on span "Assign" at bounding box center [1395, 534] width 45 height 18
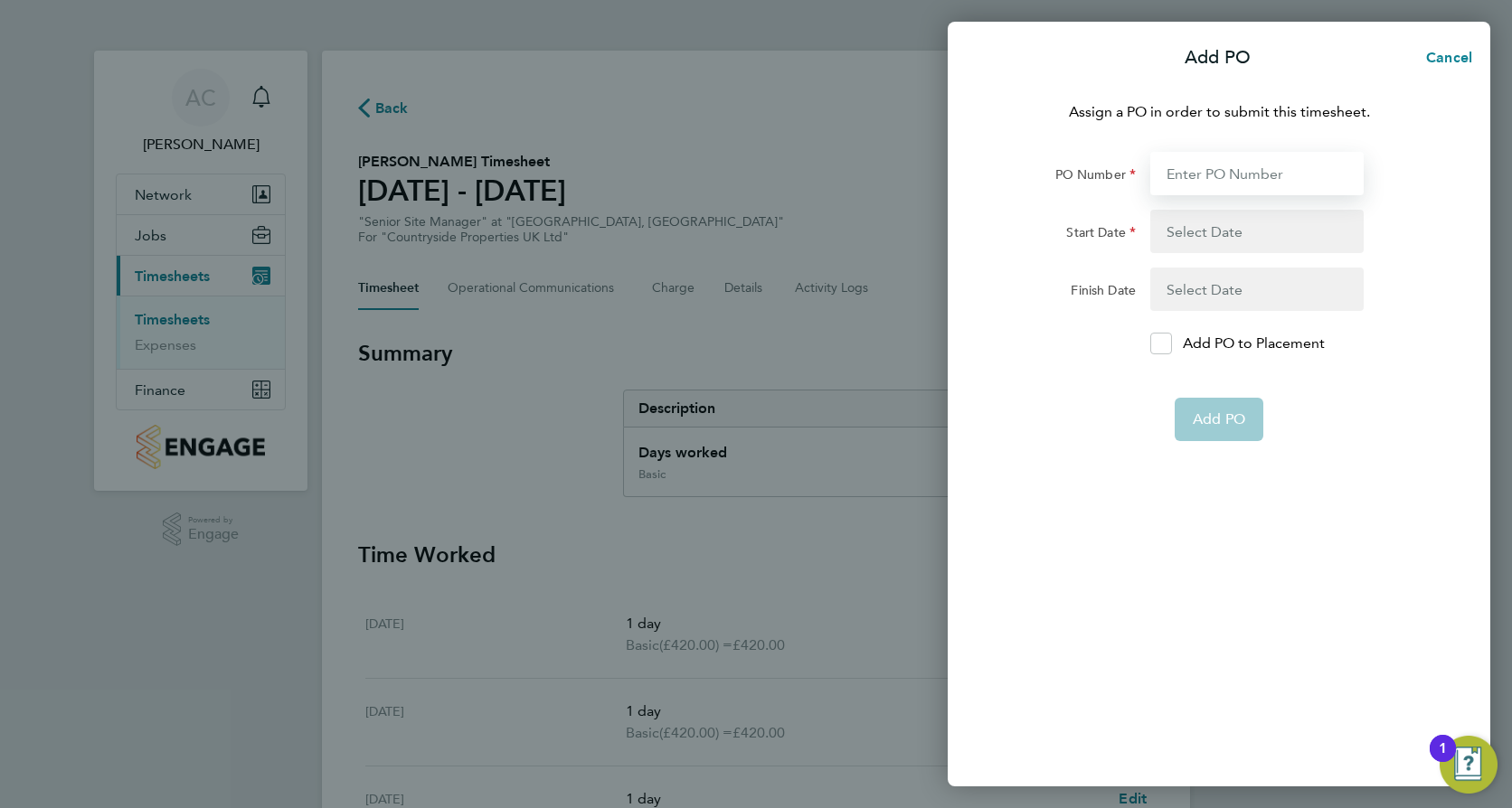
click at [1198, 168] on input "PO Number" at bounding box center [1256, 173] width 213 height 43
paste input "M-BZ506-00078"
type input "M-BZ506-00078"
type input "[DATE]"
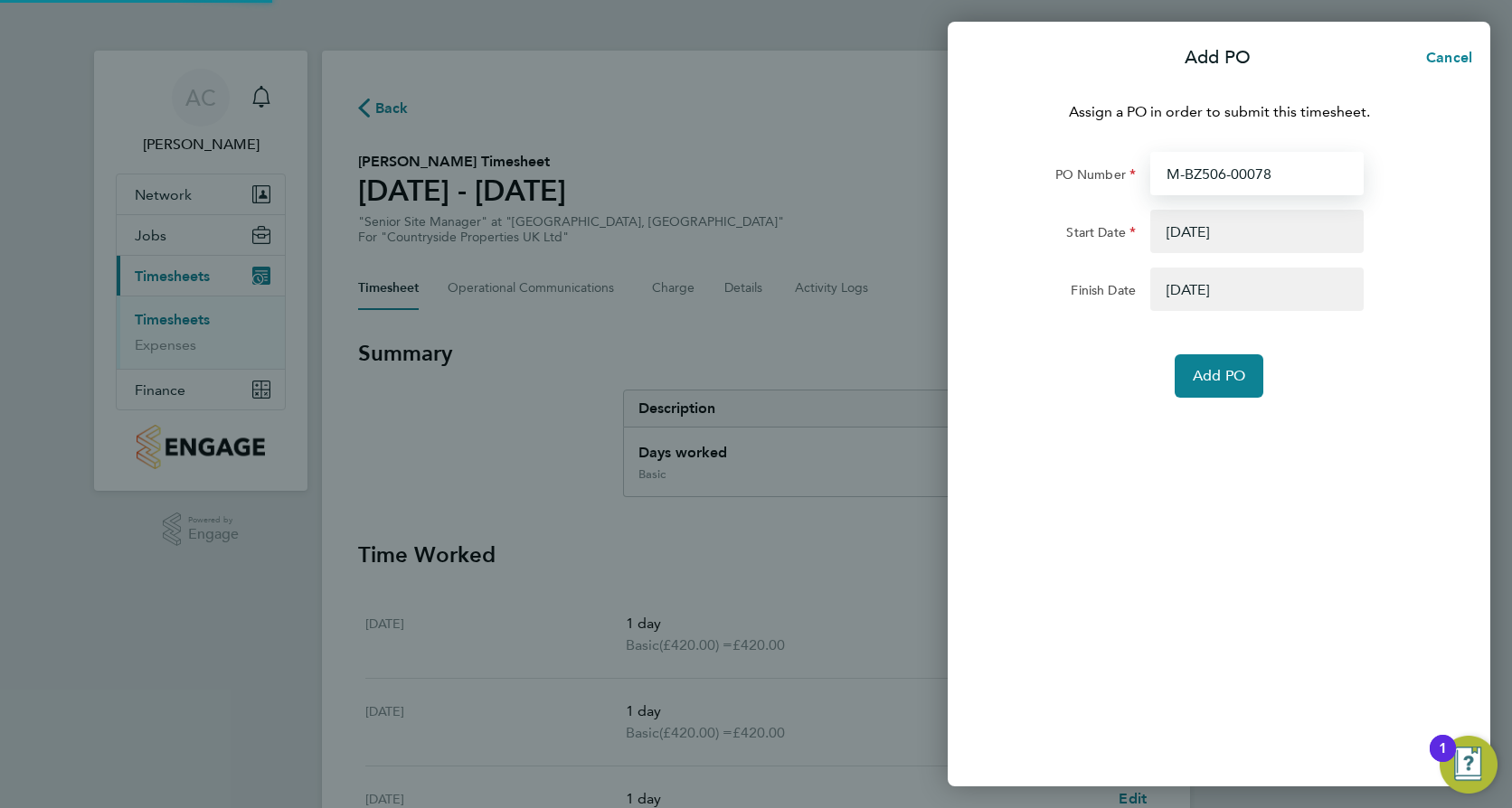
type input "M-BZ506-00078"
click at [1206, 369] on span "Add PO" at bounding box center [1219, 376] width 53 height 18
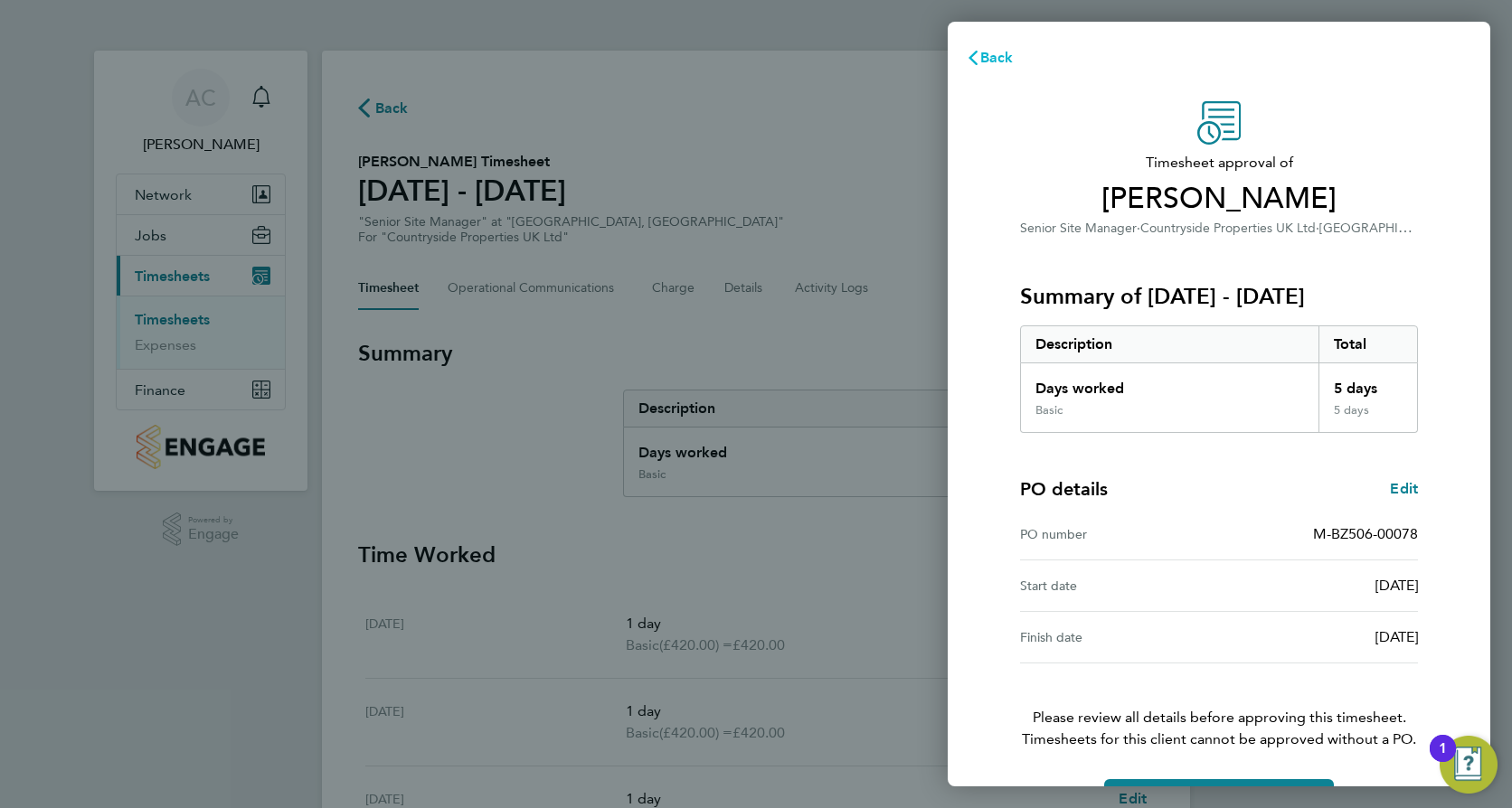
click at [986, 72] on button "Back" at bounding box center [990, 58] width 84 height 36
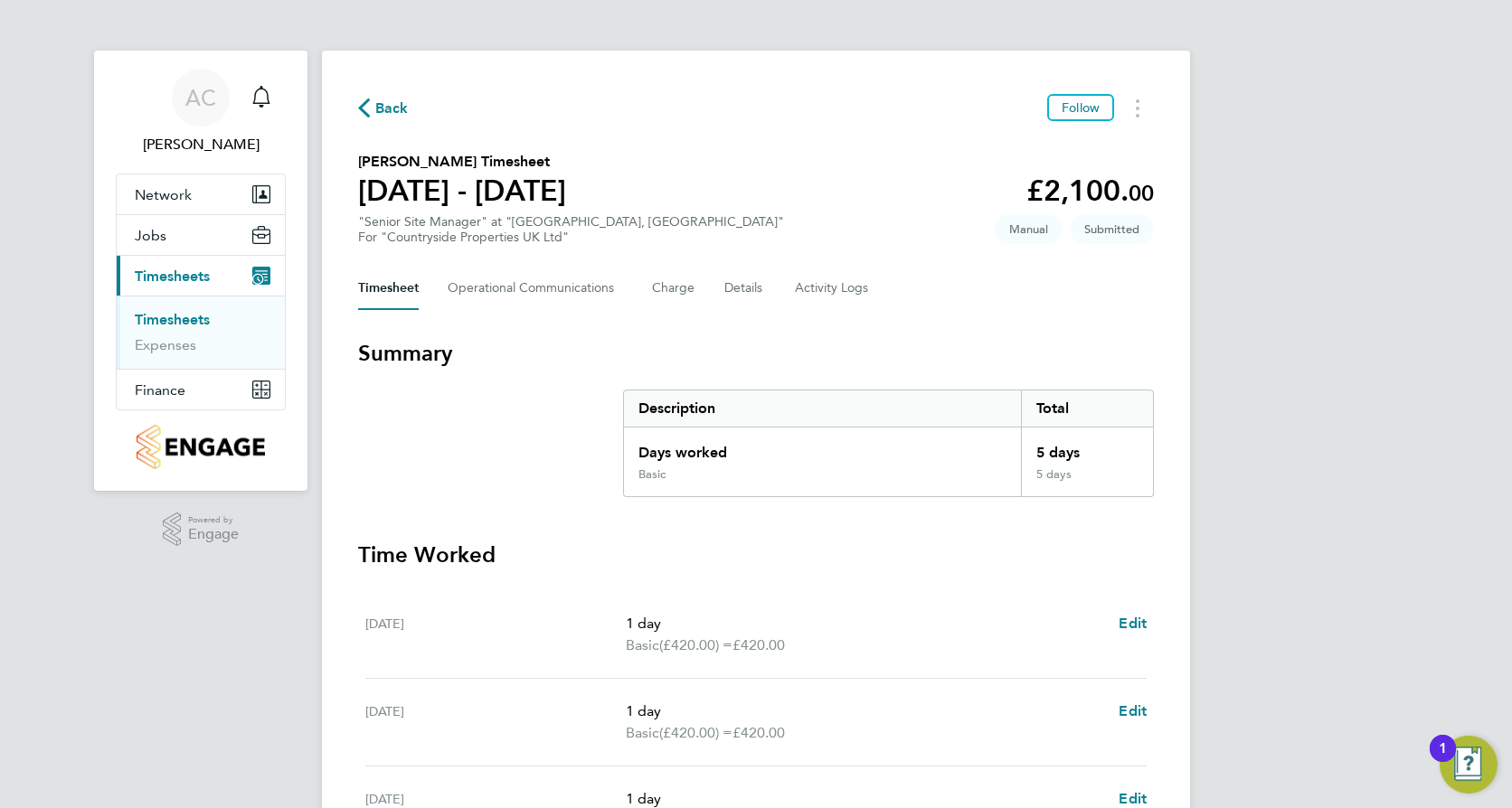
click at [389, 105] on span "Back" at bounding box center [392, 109] width 33 height 22
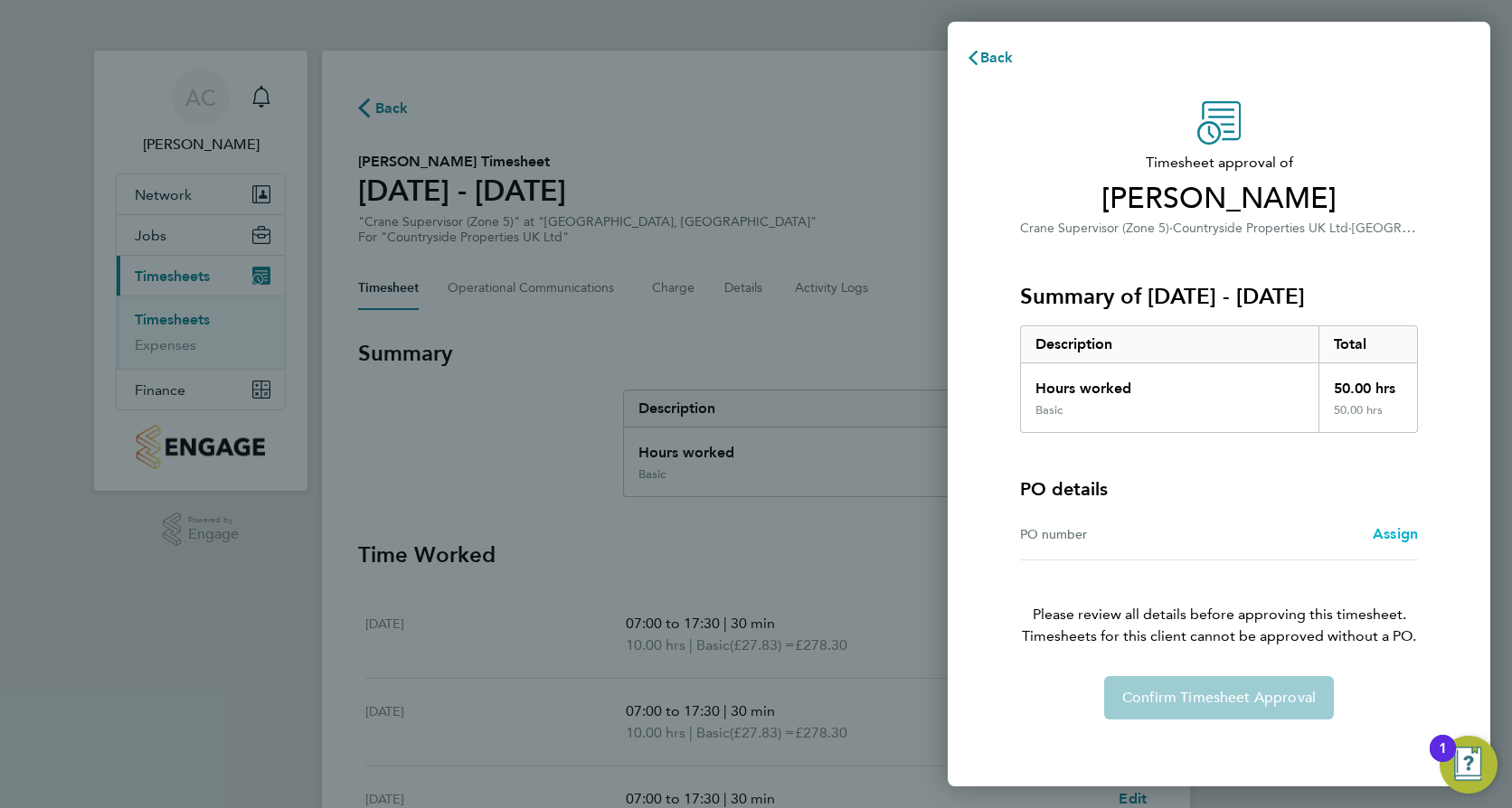
click at [1387, 528] on span "Assign" at bounding box center [1395, 534] width 45 height 18
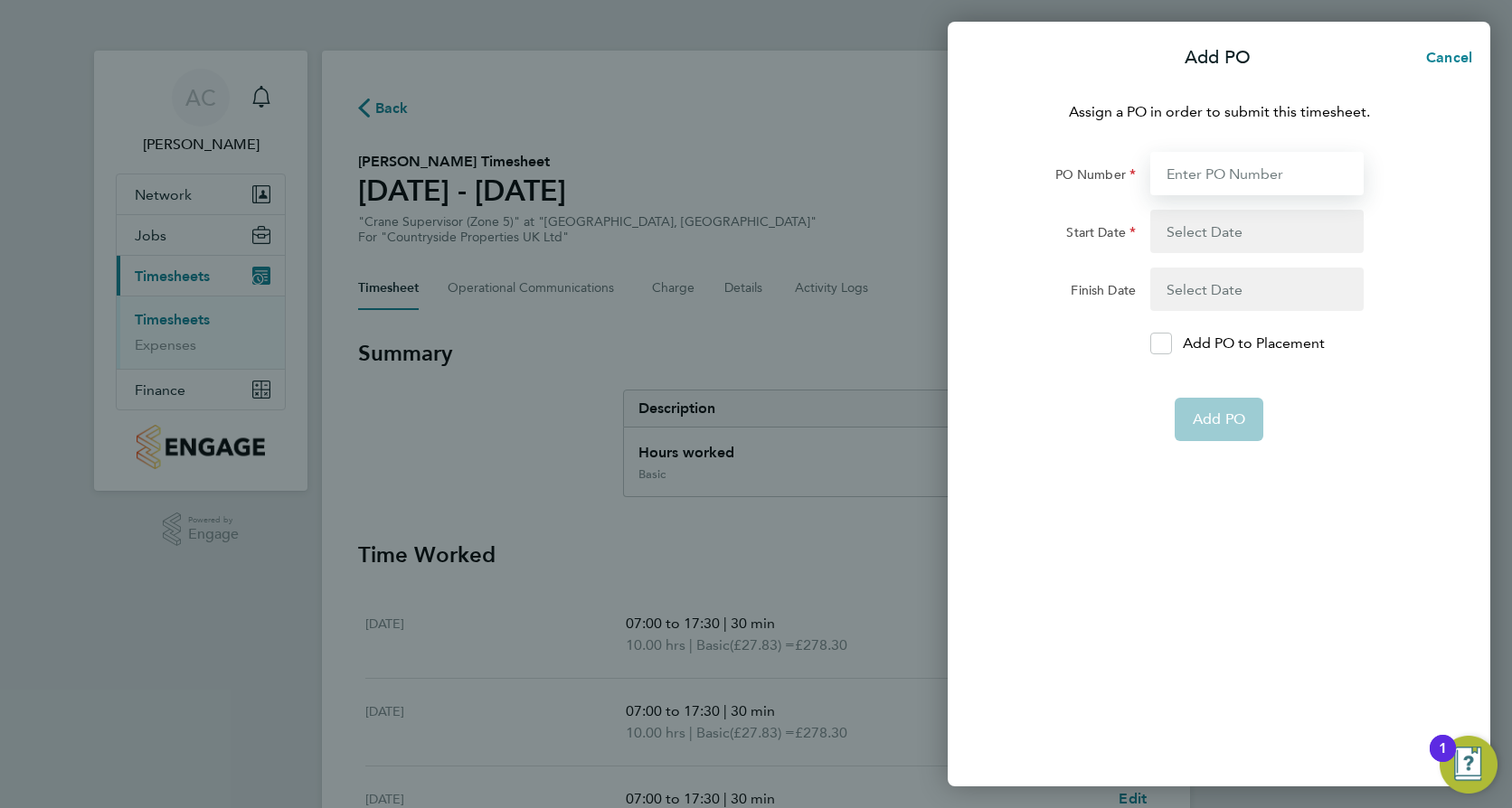
click at [1206, 186] on input "PO Number" at bounding box center [1256, 173] width 213 height 43
paste input "M-BZ506-00078"
type input "M-BZ506-00078"
type input "[DATE]"
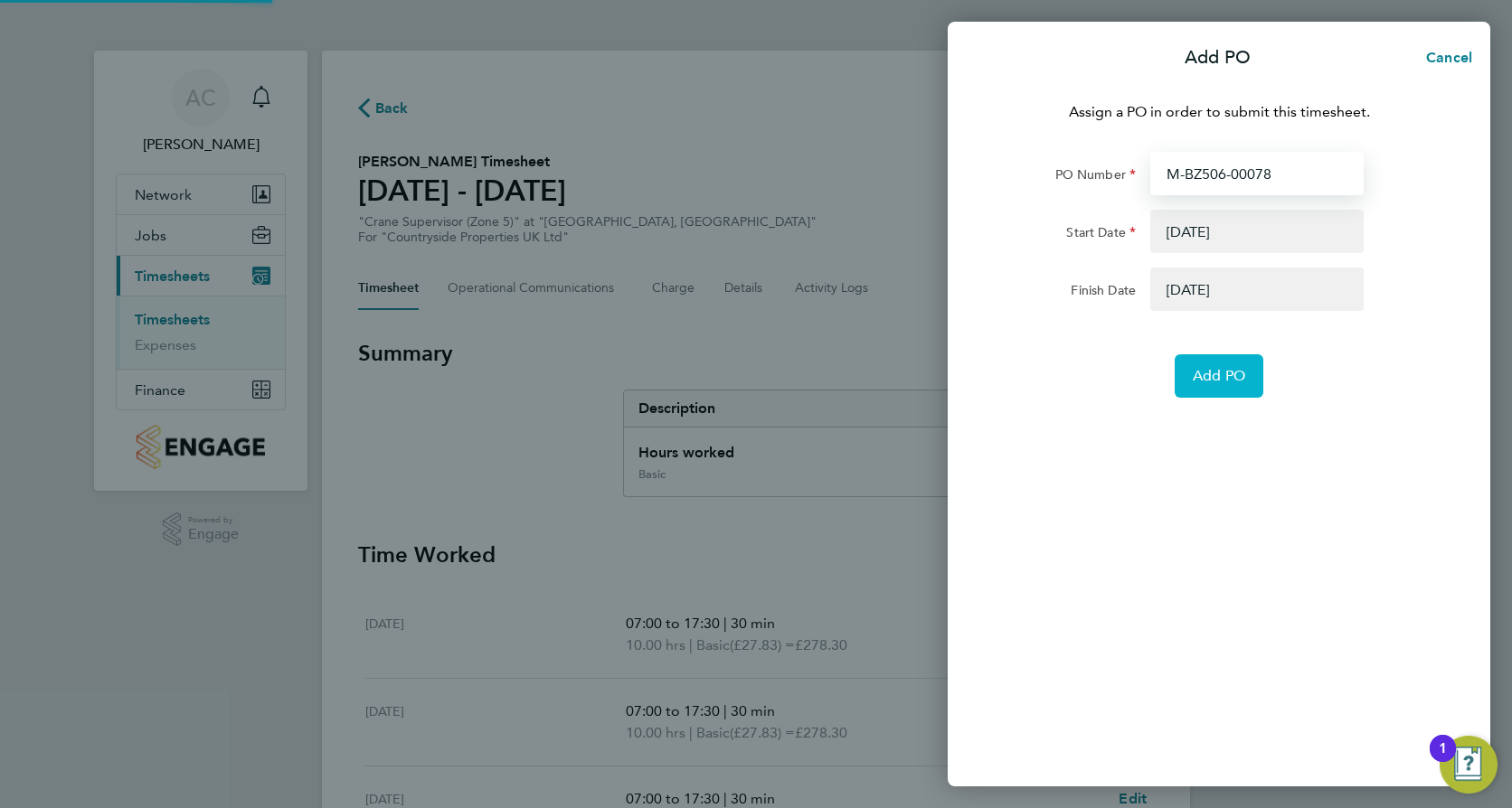
type input "M-BZ506-00078"
click at [1189, 392] on button "Add PO" at bounding box center [1218, 376] width 88 height 43
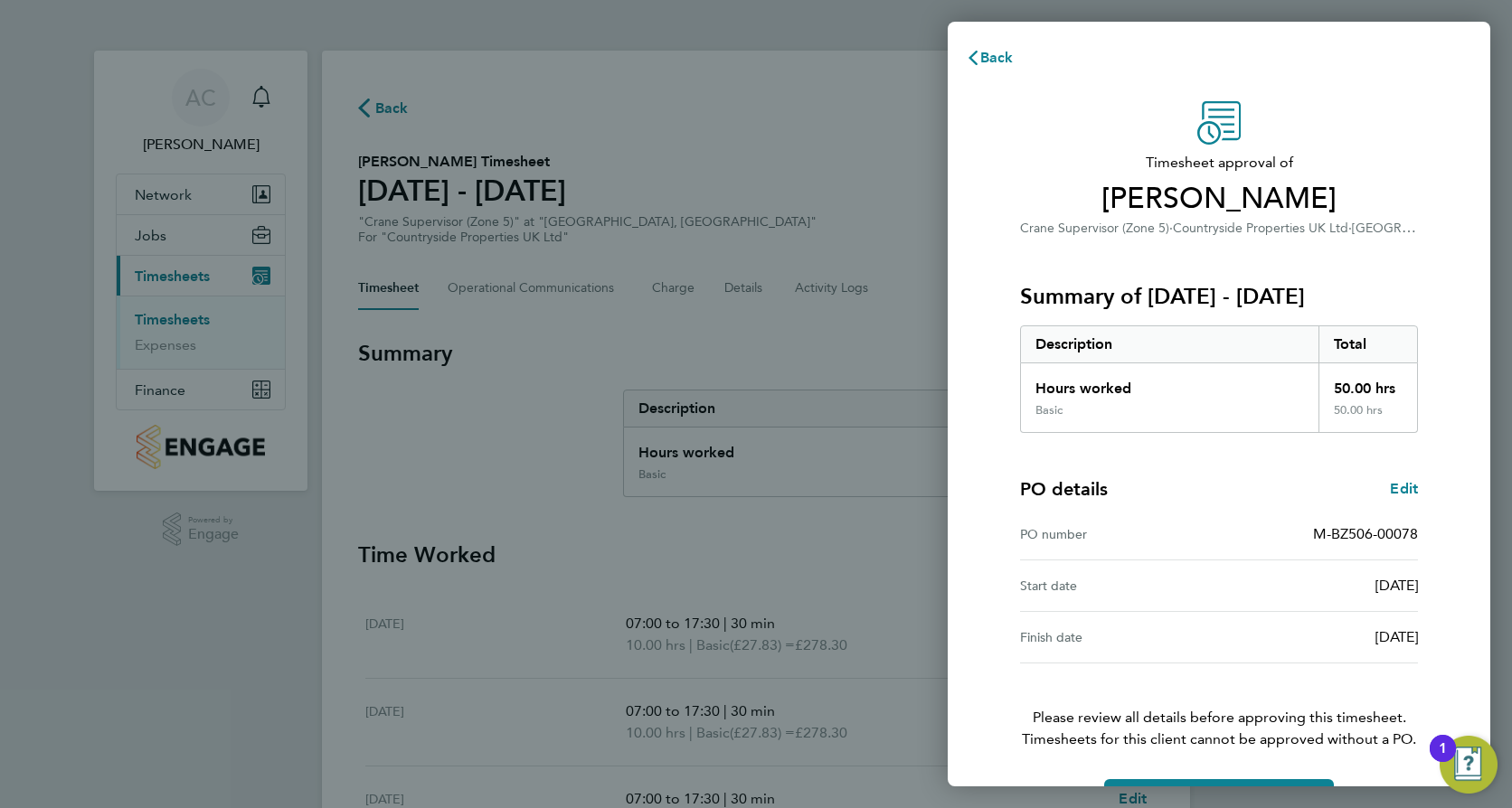
scroll to position [58, 0]
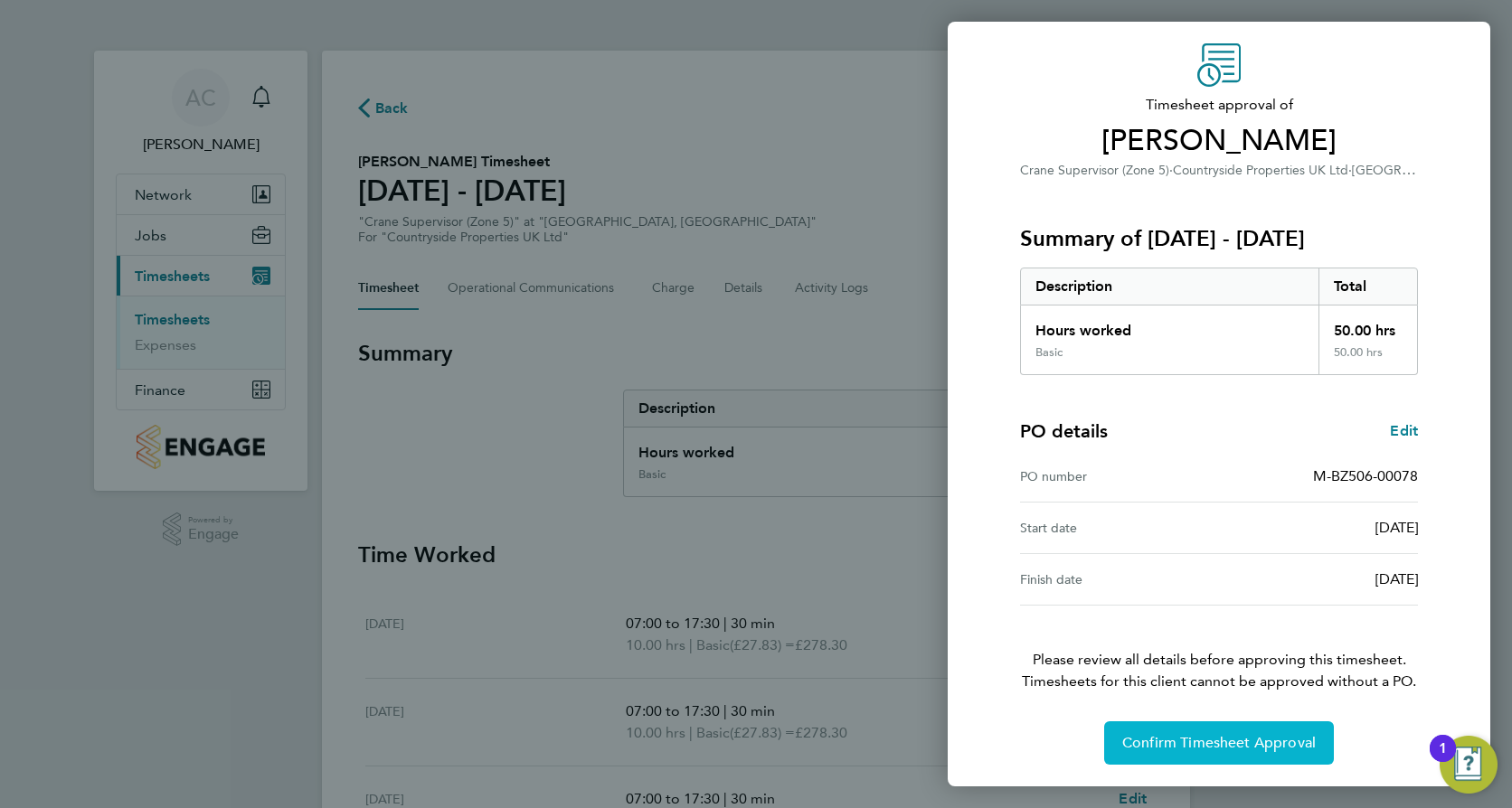
click at [1251, 737] on span "Confirm Timesheet Approval" at bounding box center [1219, 743] width 194 height 18
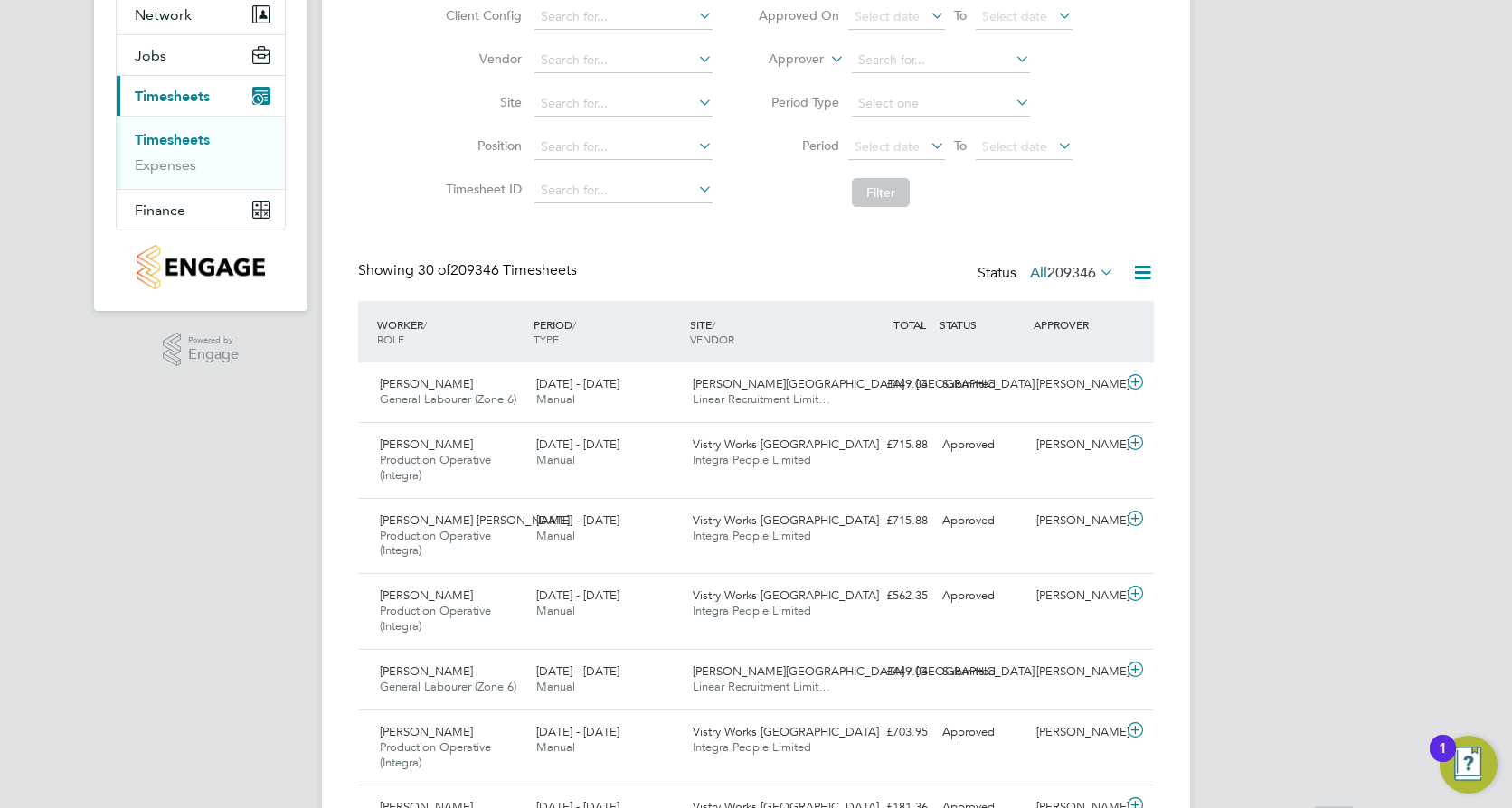
scroll to position [181, 0]
click at [569, 92] on input at bounding box center [624, 103] width 178 height 25
click at [585, 122] on b "Roa" at bounding box center [583, 128] width 24 height 16
type input "[GEOGRAPHIC_DATA]"
click at [877, 188] on button "Filter" at bounding box center [880, 192] width 58 height 29
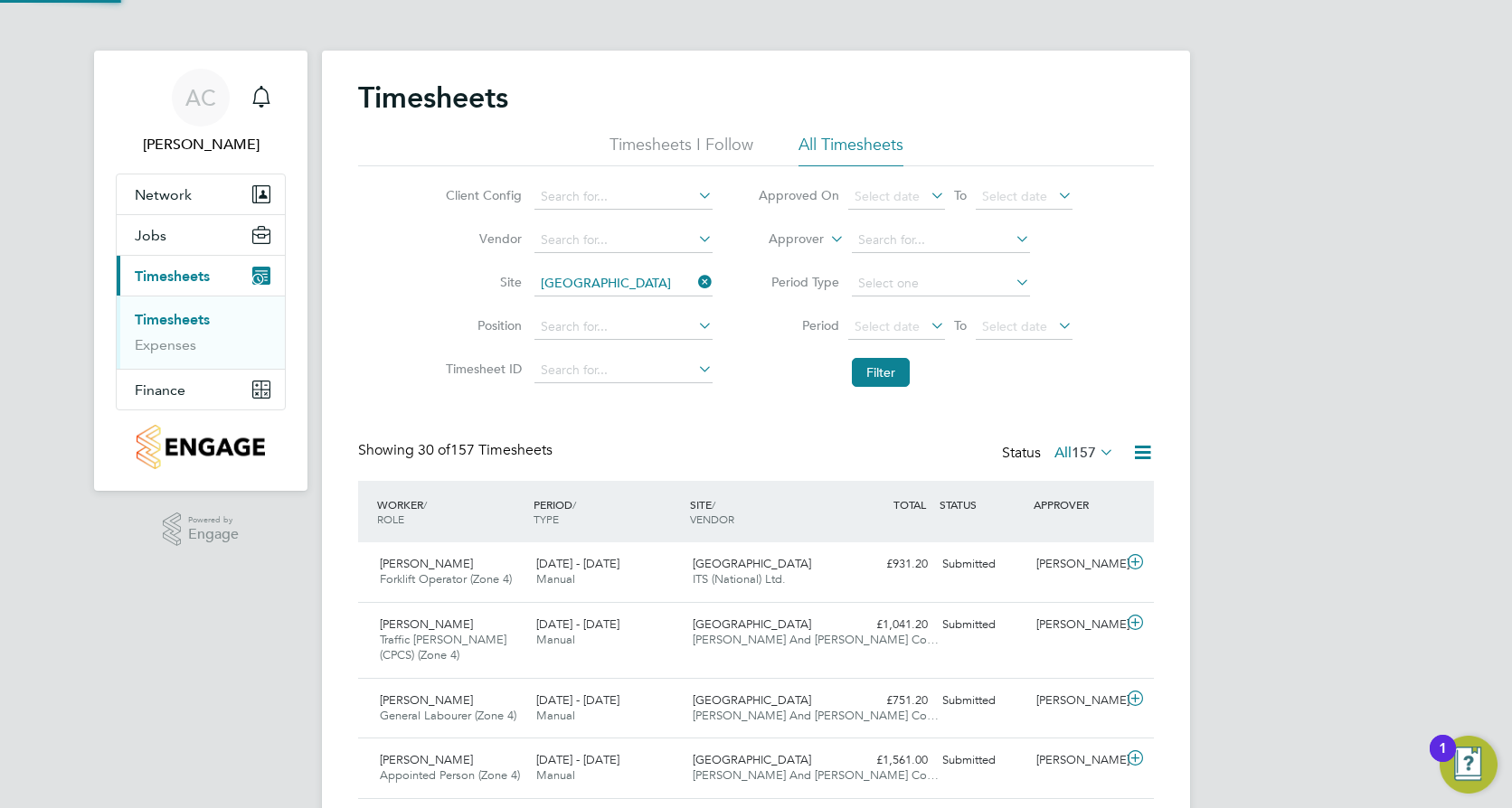
scroll to position [9, 9]
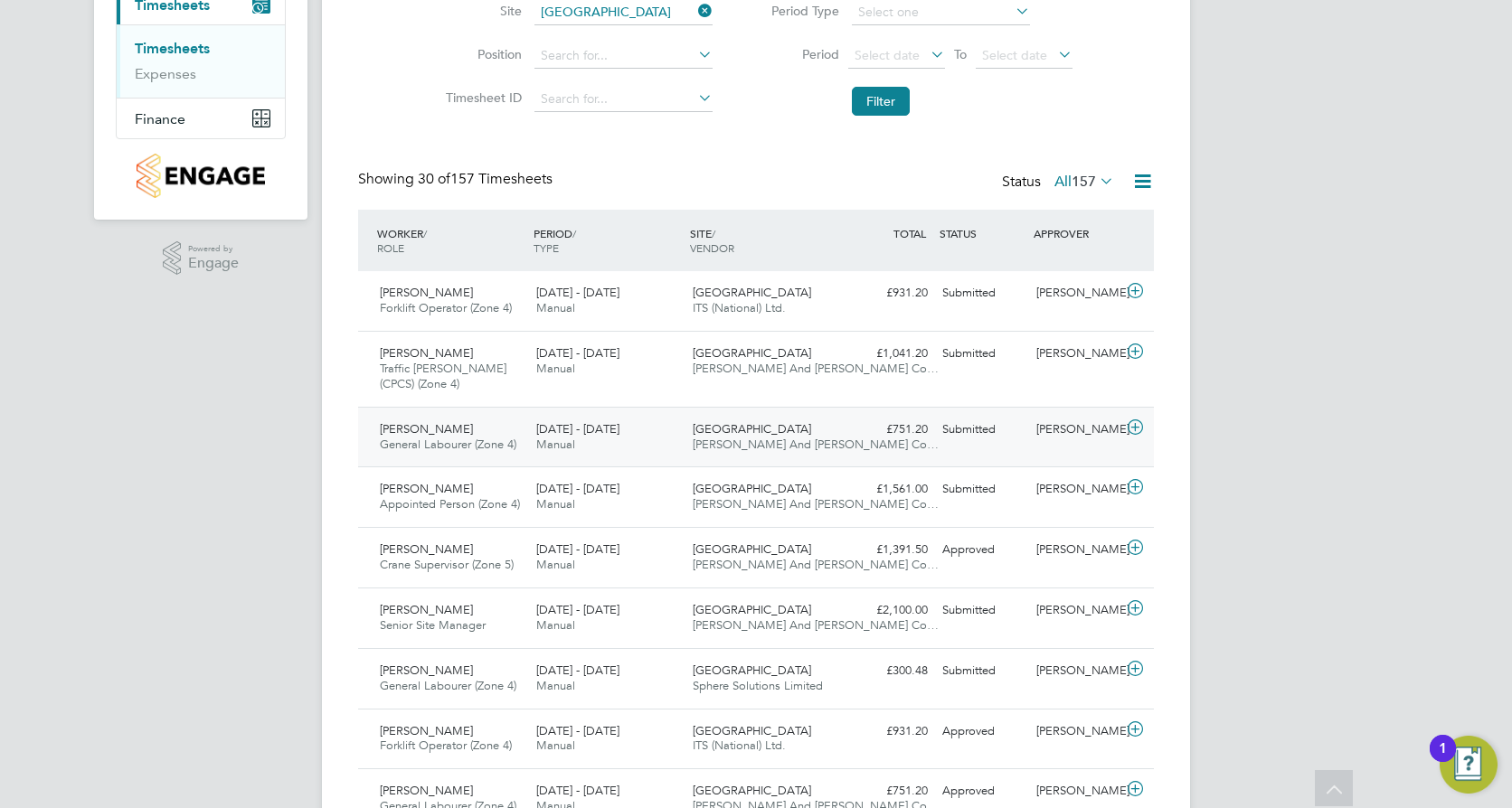
click at [564, 437] on span "Manual" at bounding box center [555, 445] width 39 height 16
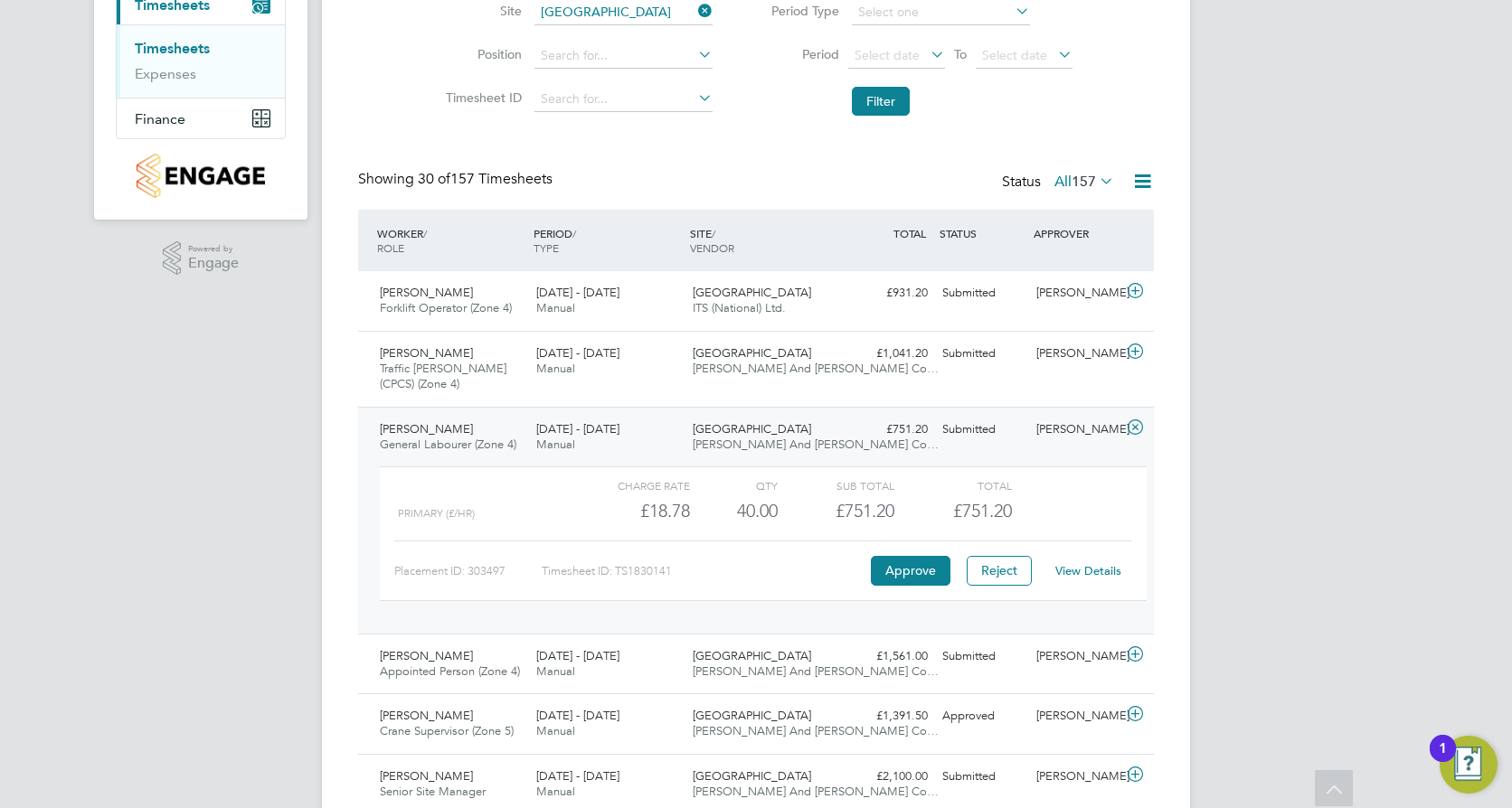
click at [687, 439] on div "Bath Road, Bristol O'Neill And Brennan Co…" at bounding box center [764, 438] width 157 height 45
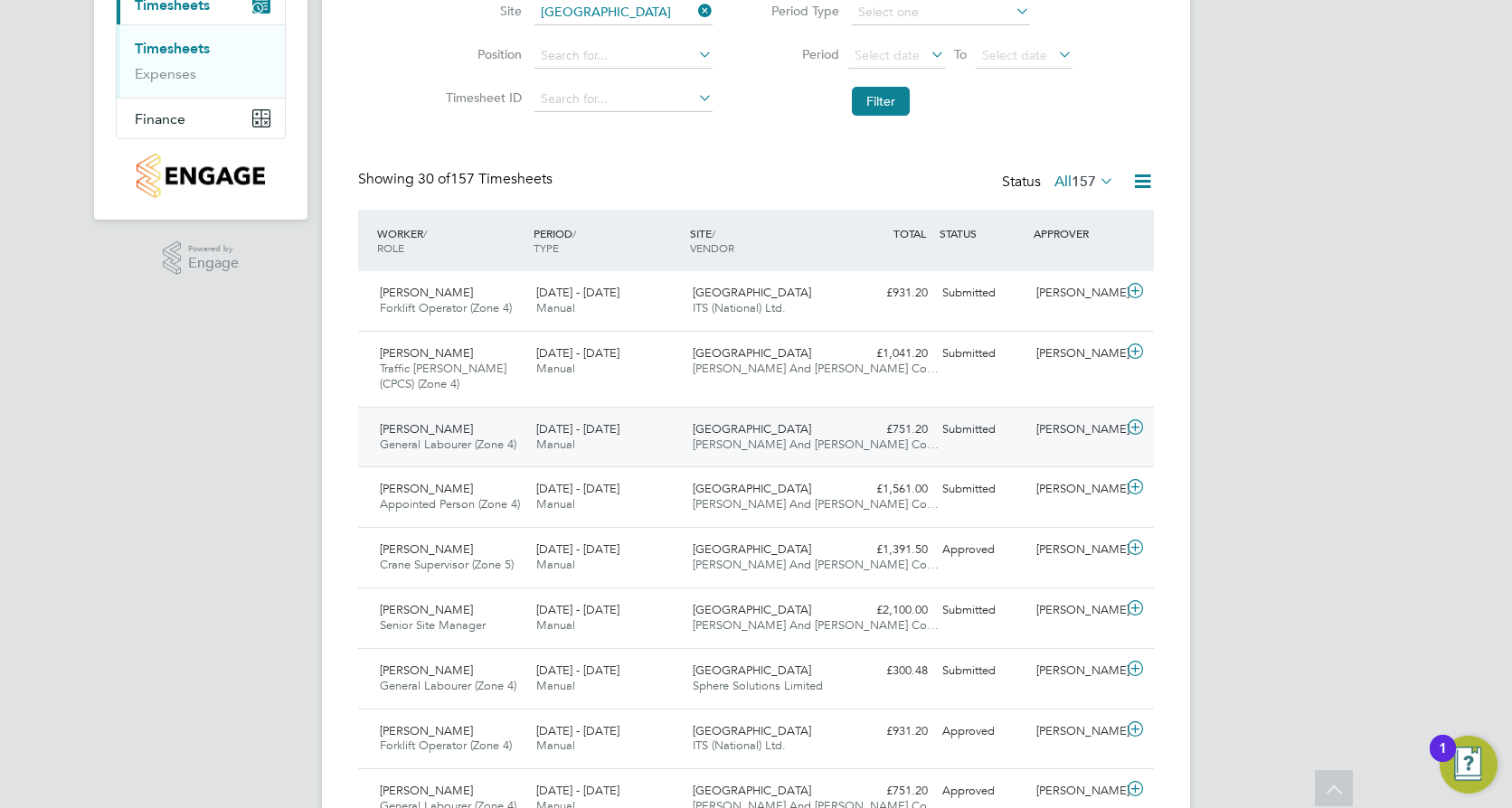
click at [670, 437] on div "22 - 28 Sep 2025 Manual" at bounding box center [607, 438] width 157 height 45
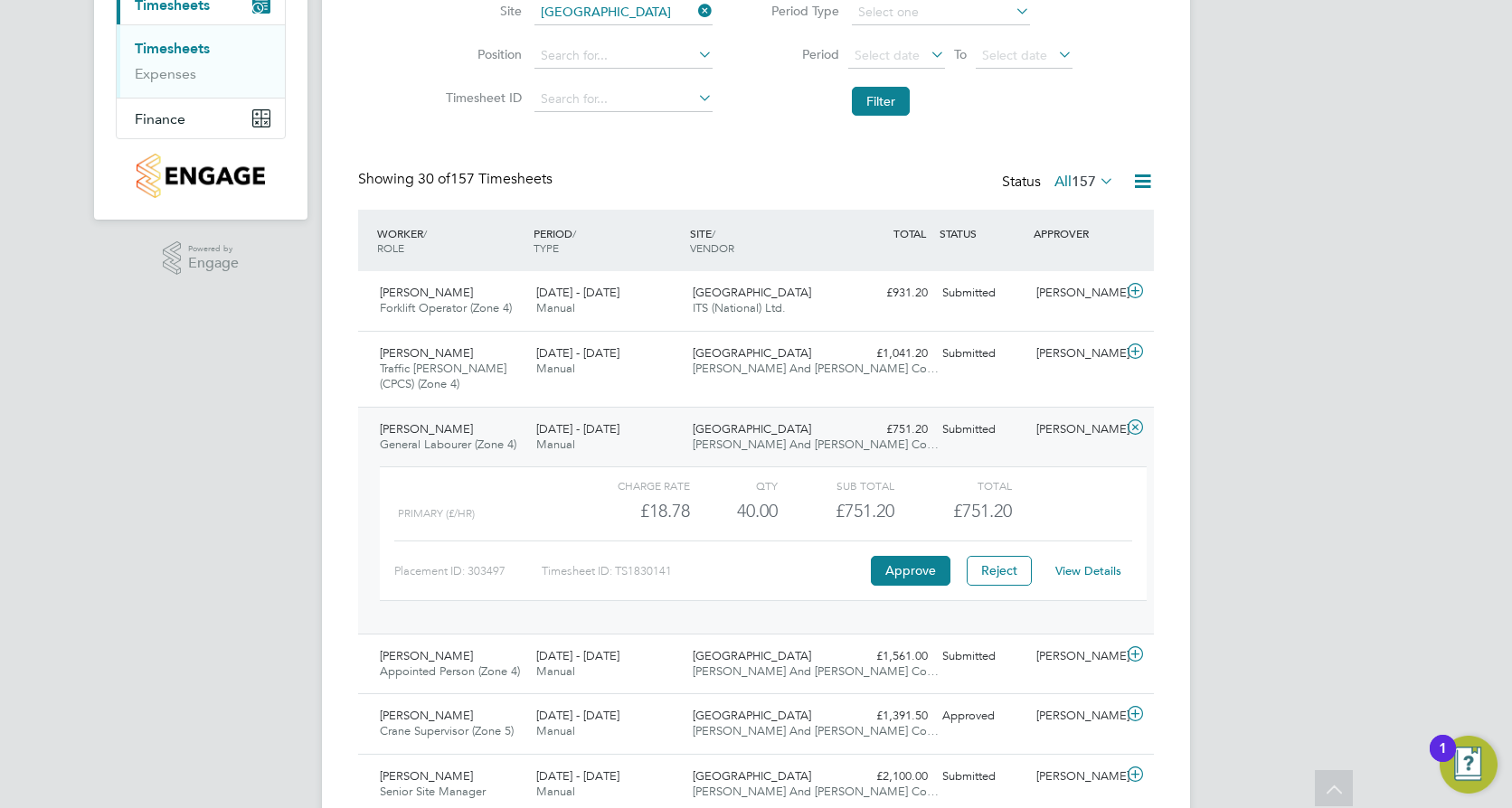
click at [990, 571] on button "Reject" at bounding box center [999, 571] width 65 height 29
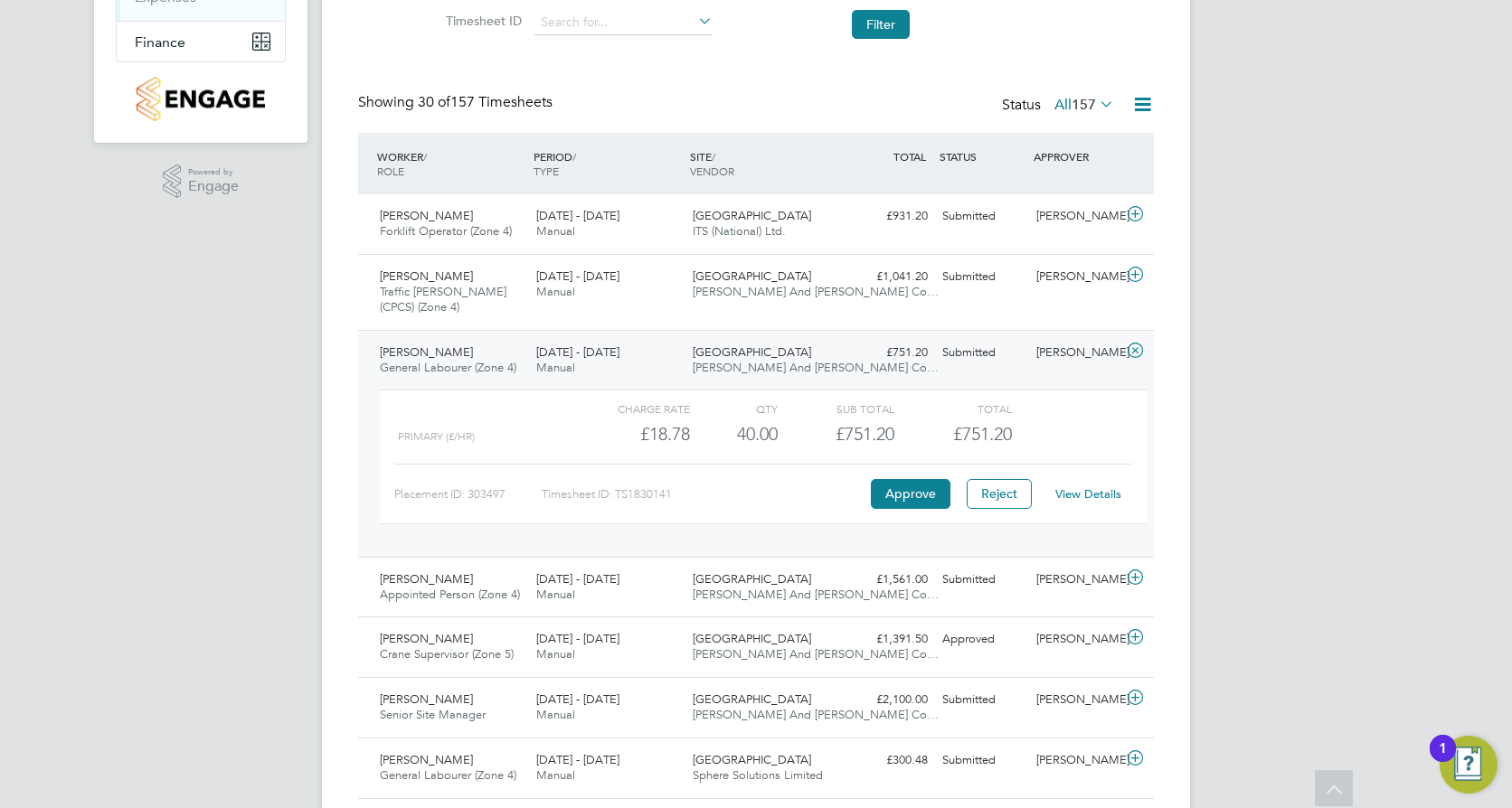
scroll to position [452, 0]
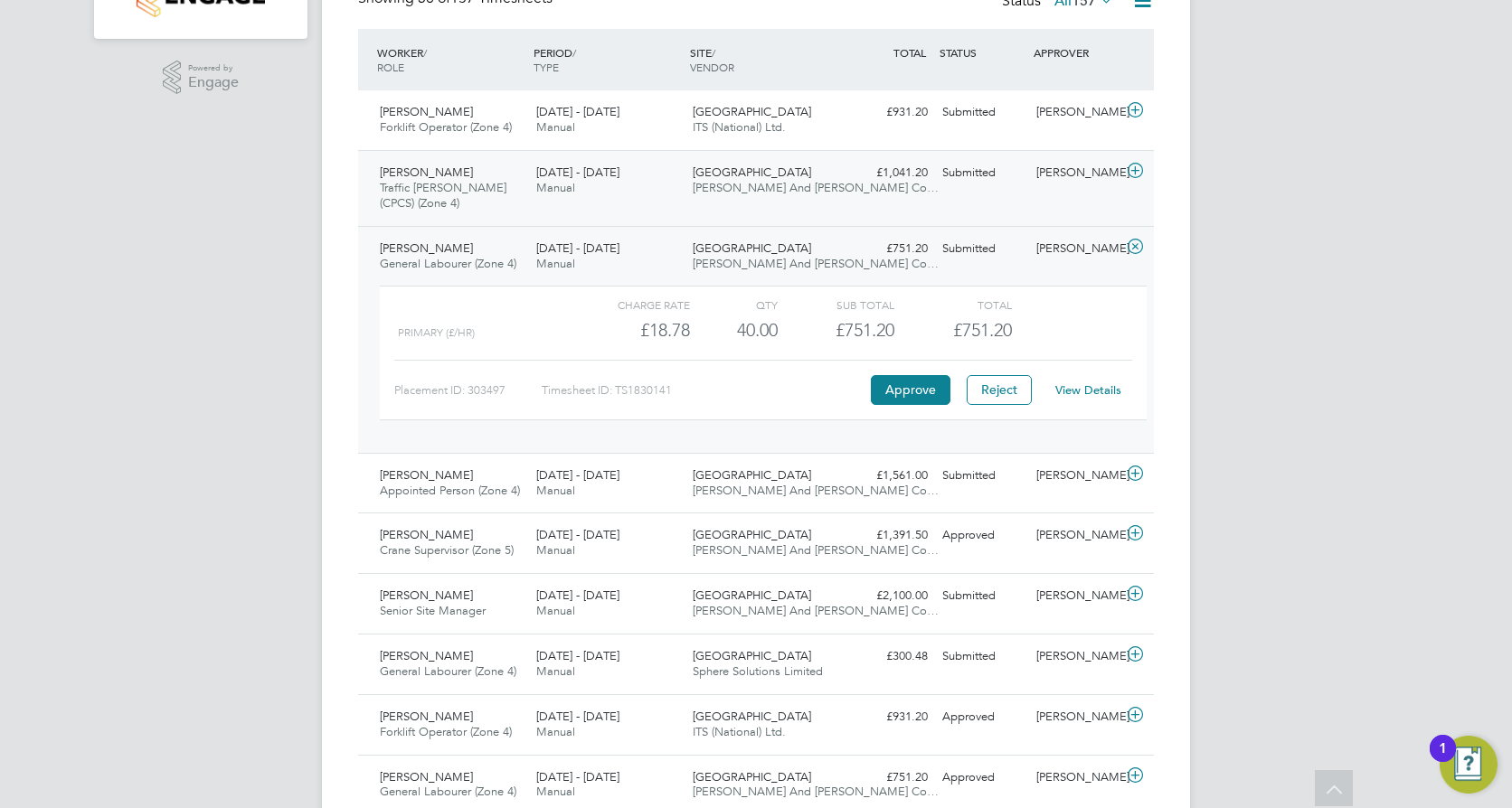
click at [960, 184] on div "Submitted" at bounding box center [982, 173] width 94 height 29
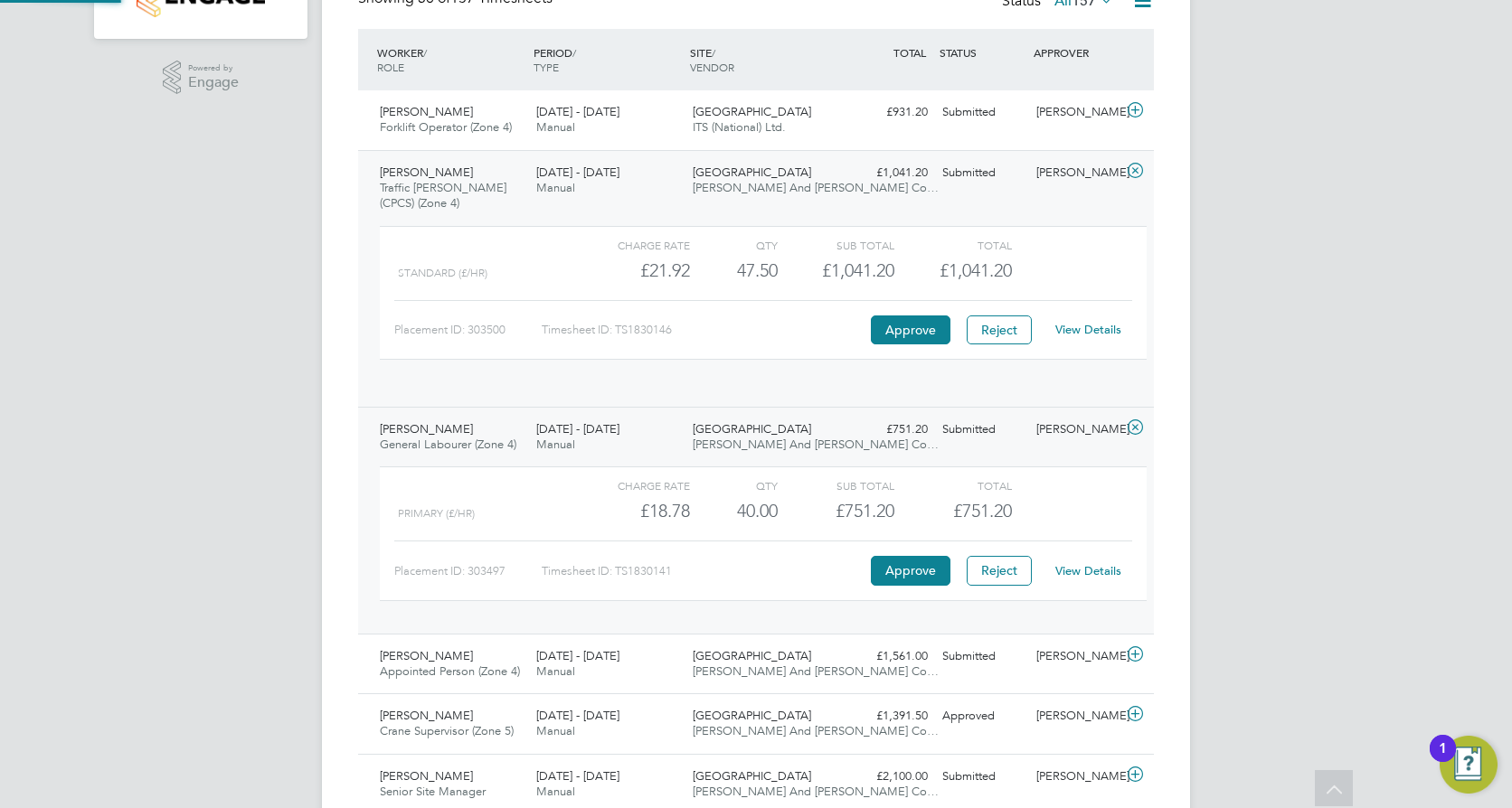
scroll to position [30, 176]
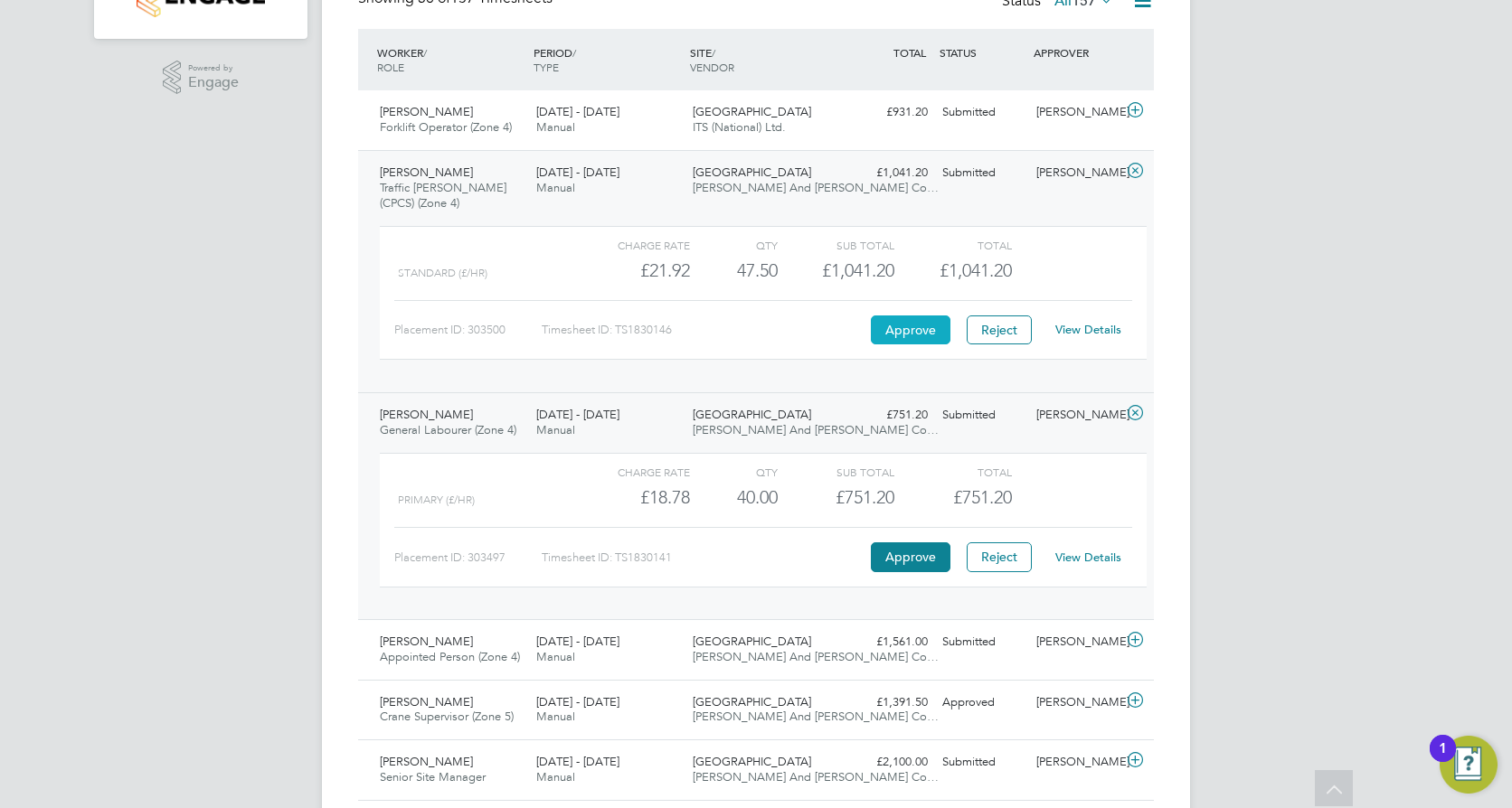
click at [892, 326] on button "Approve" at bounding box center [910, 330] width 79 height 29
click at [478, 124] on span "Forklift Operator (Zone 4)" at bounding box center [446, 127] width 132 height 16
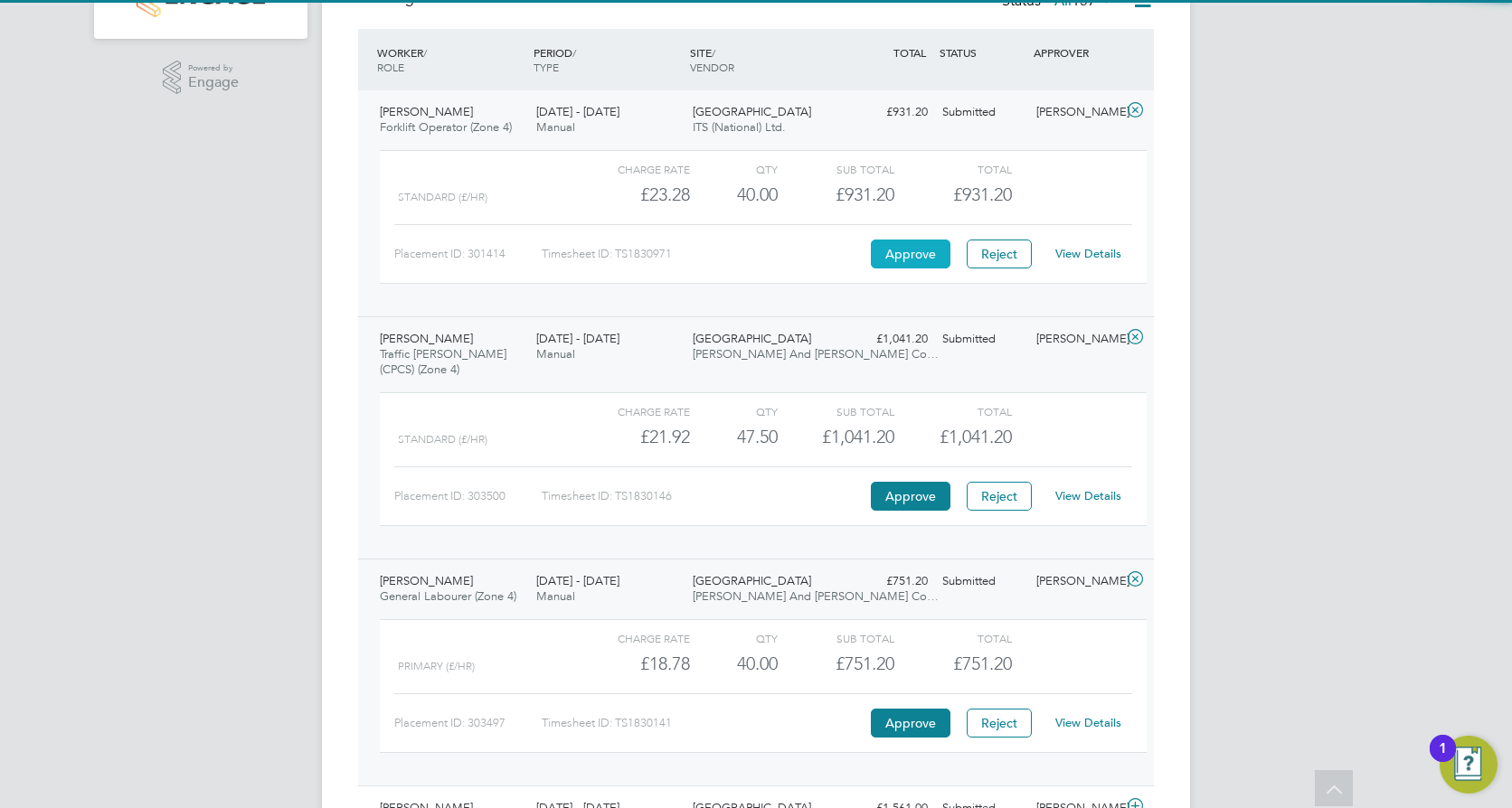
click at [914, 254] on button "Approve" at bounding box center [910, 255] width 79 height 29
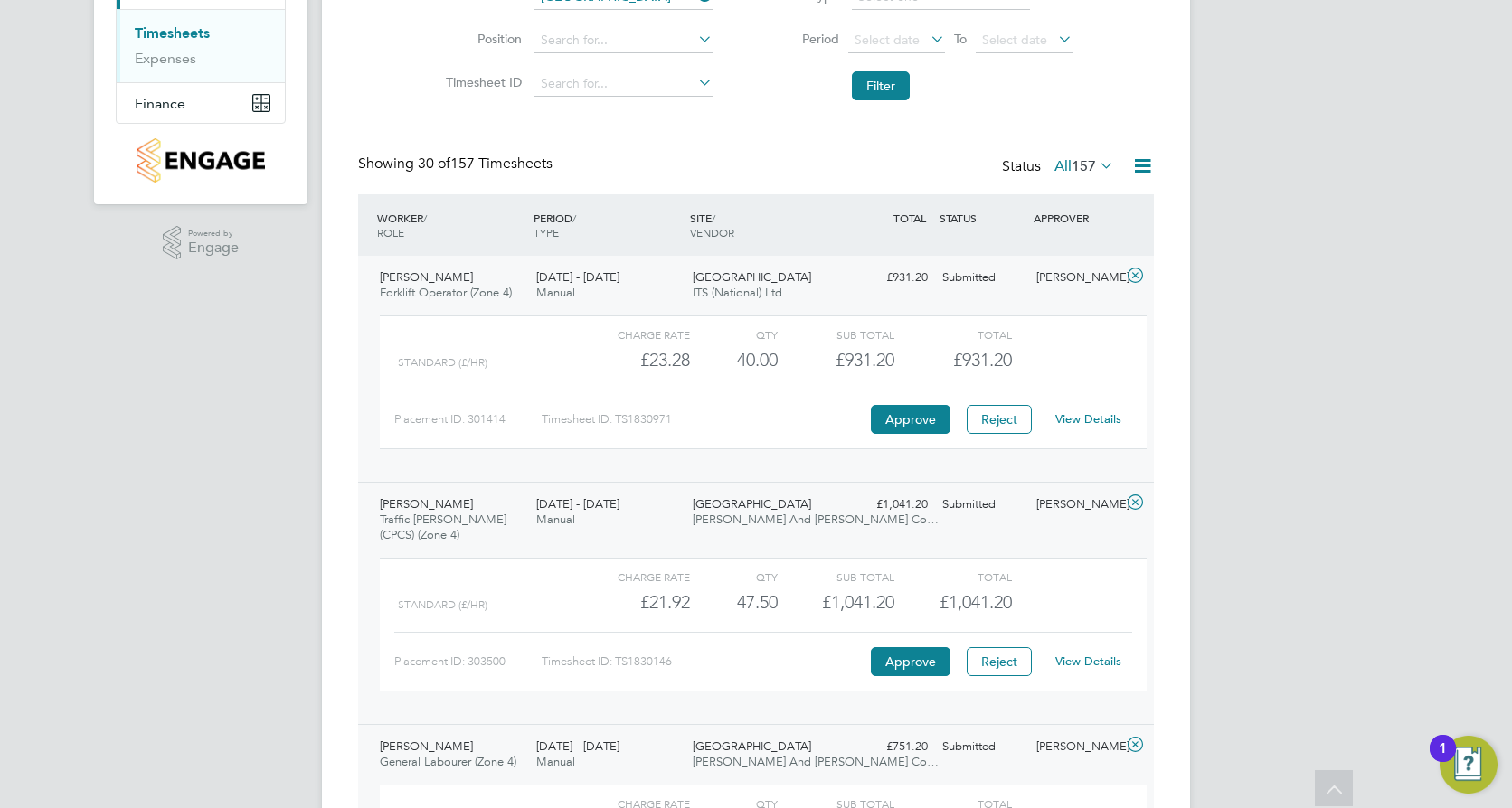
scroll to position [271, 0]
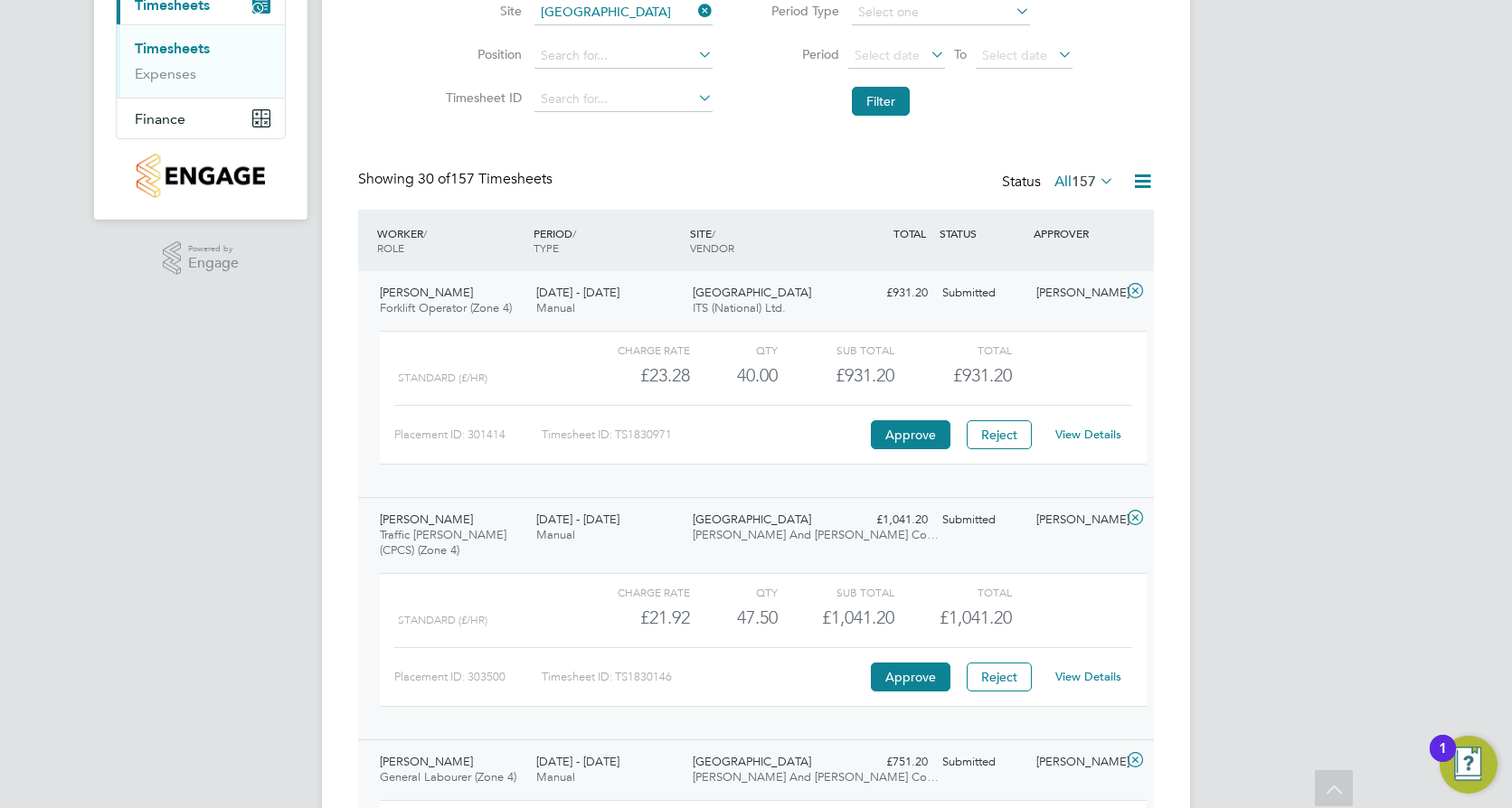
click at [1138, 288] on icon at bounding box center [1135, 291] width 23 height 15
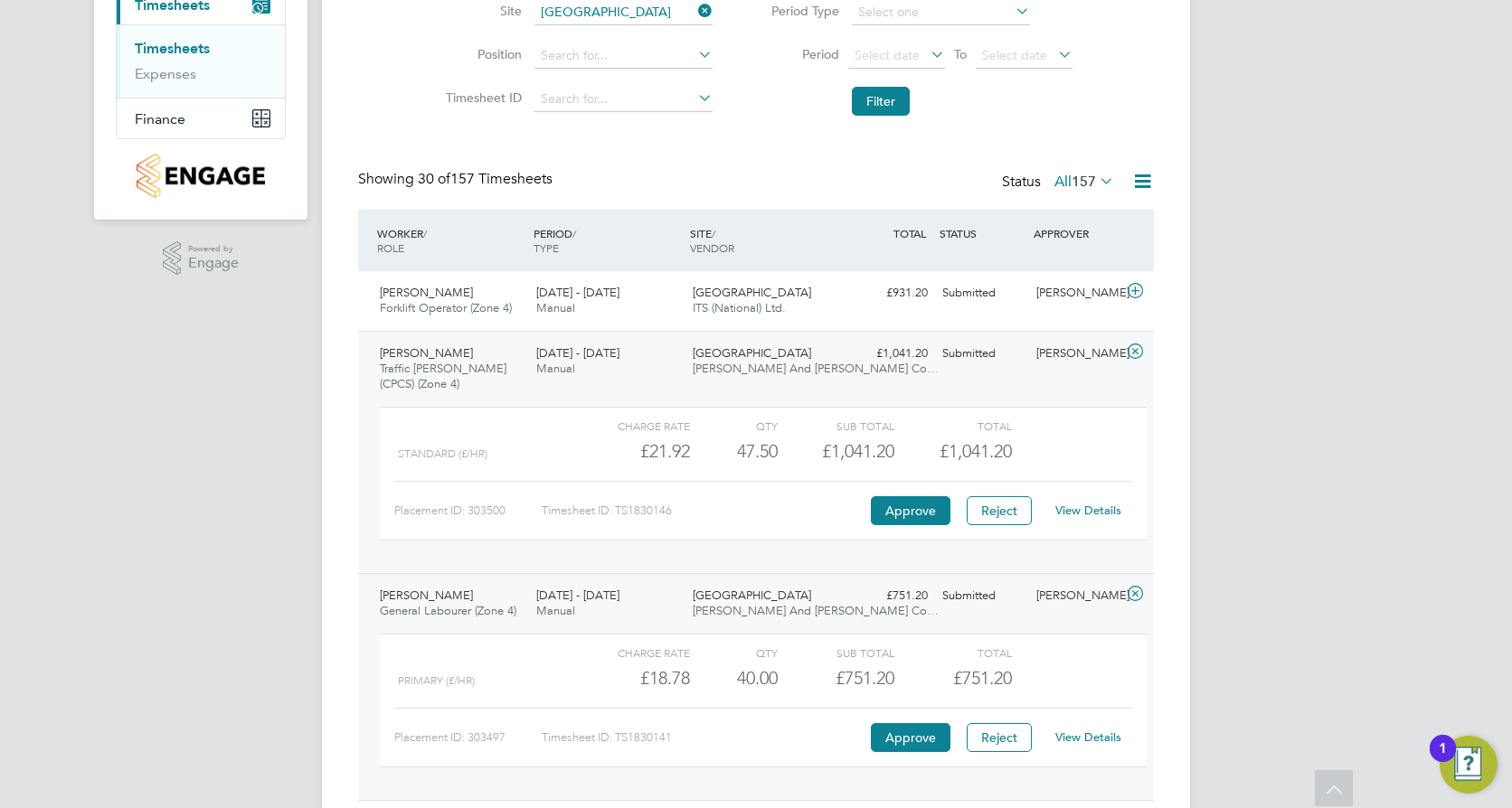
scroll to position [256, 0]
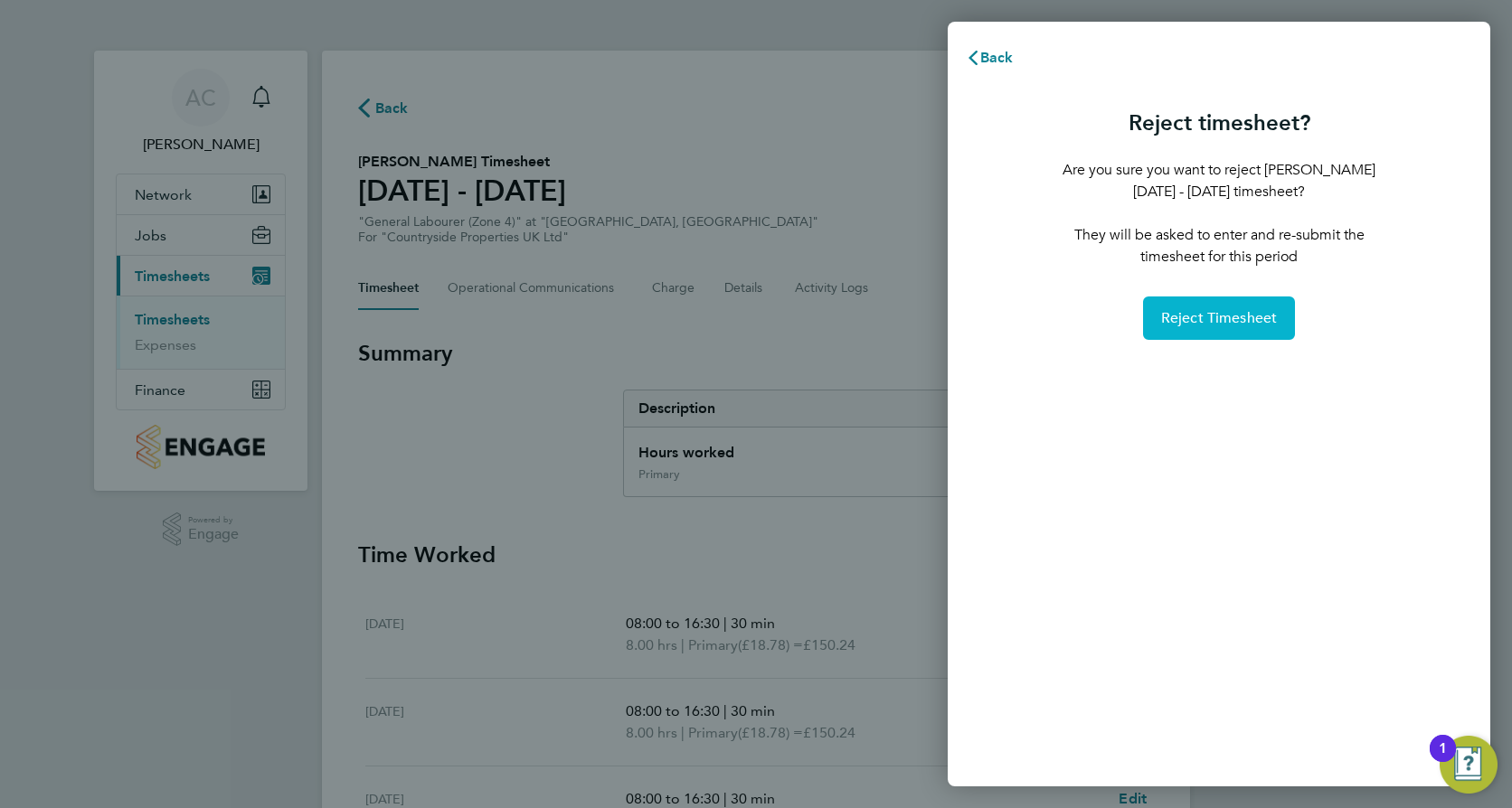
click at [1232, 316] on span "Reject Timesheet" at bounding box center [1218, 318] width 117 height 18
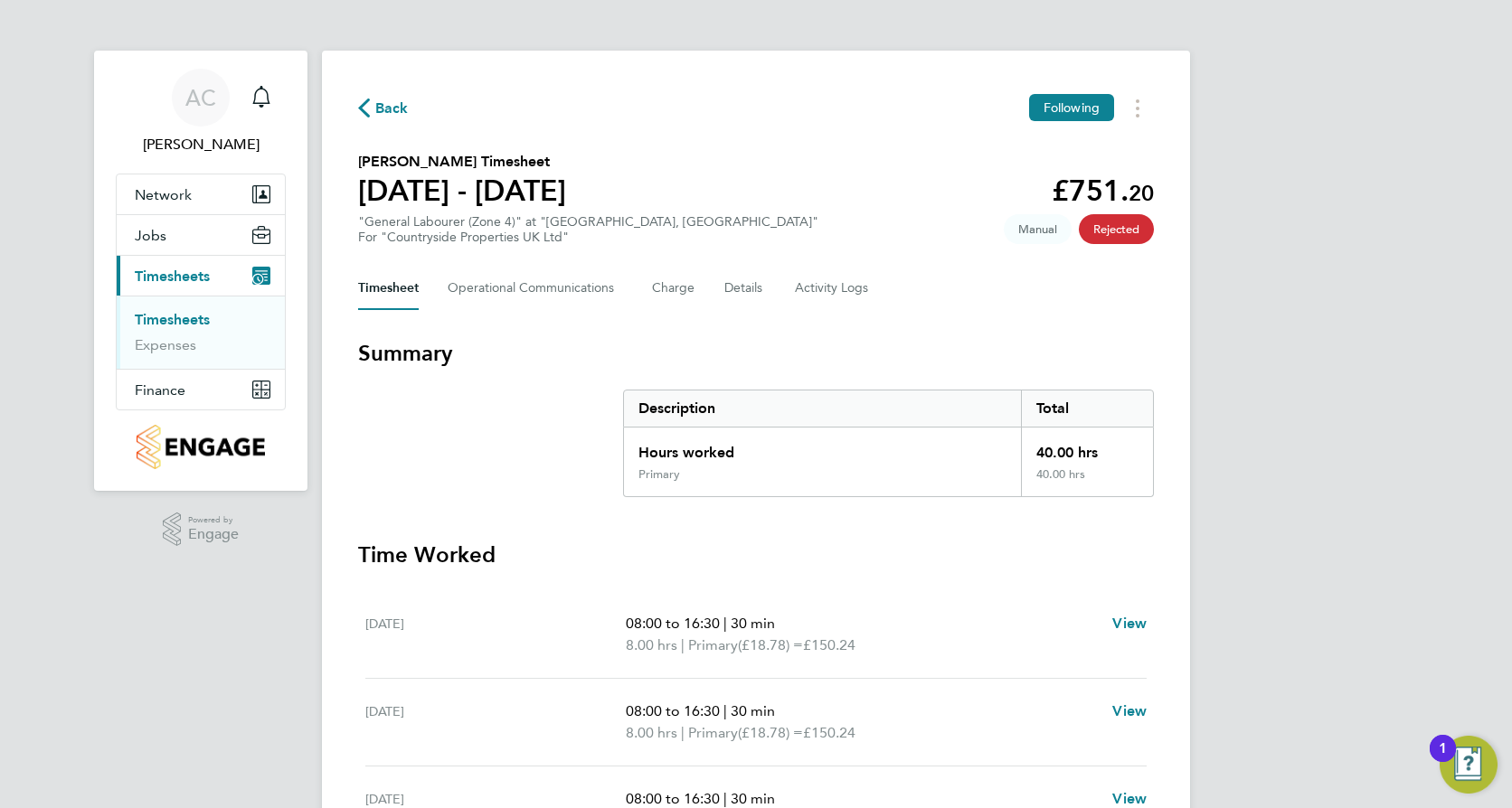
click at [388, 104] on span "Back" at bounding box center [392, 109] width 33 height 22
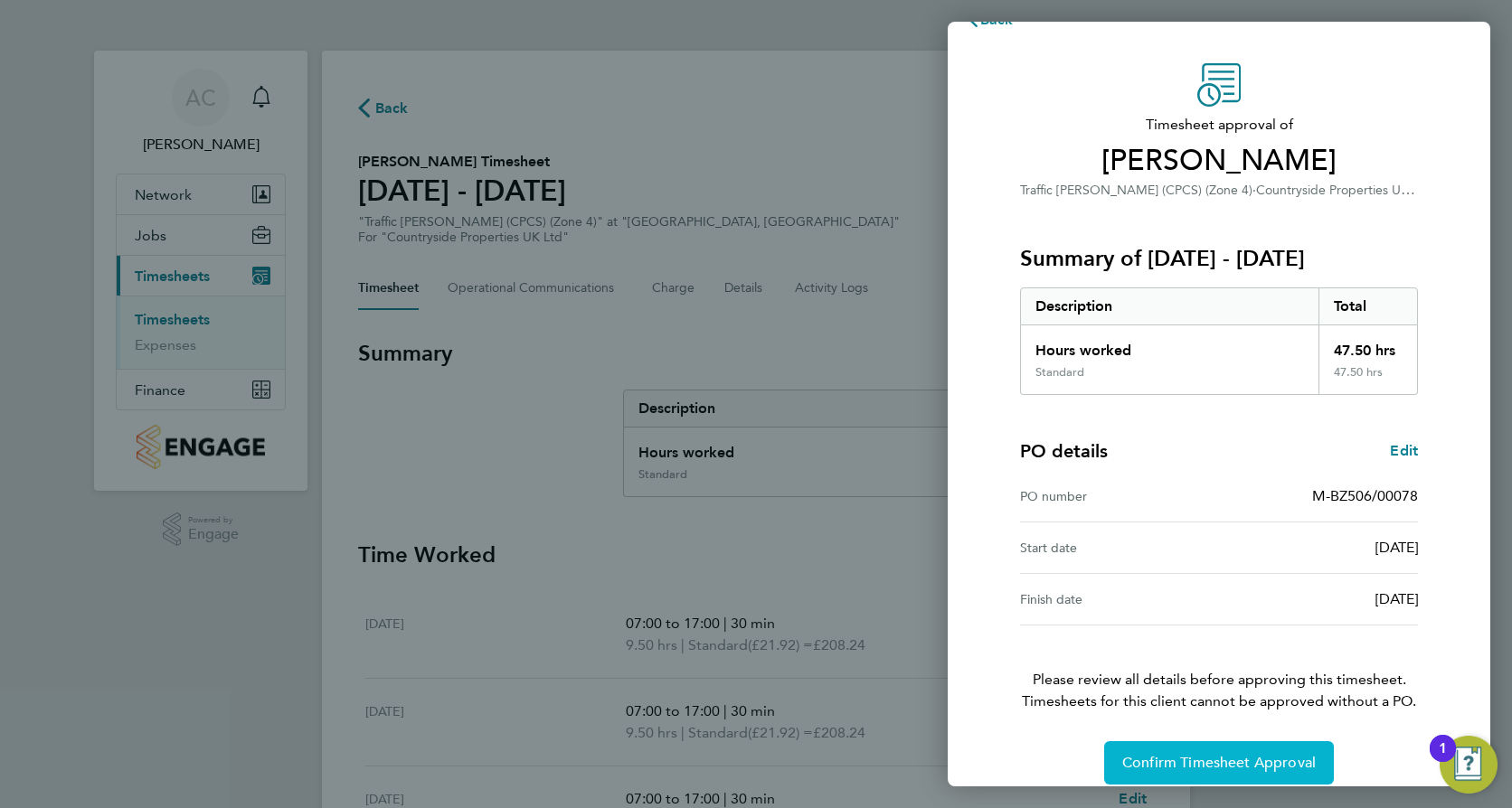
scroll to position [58, 0]
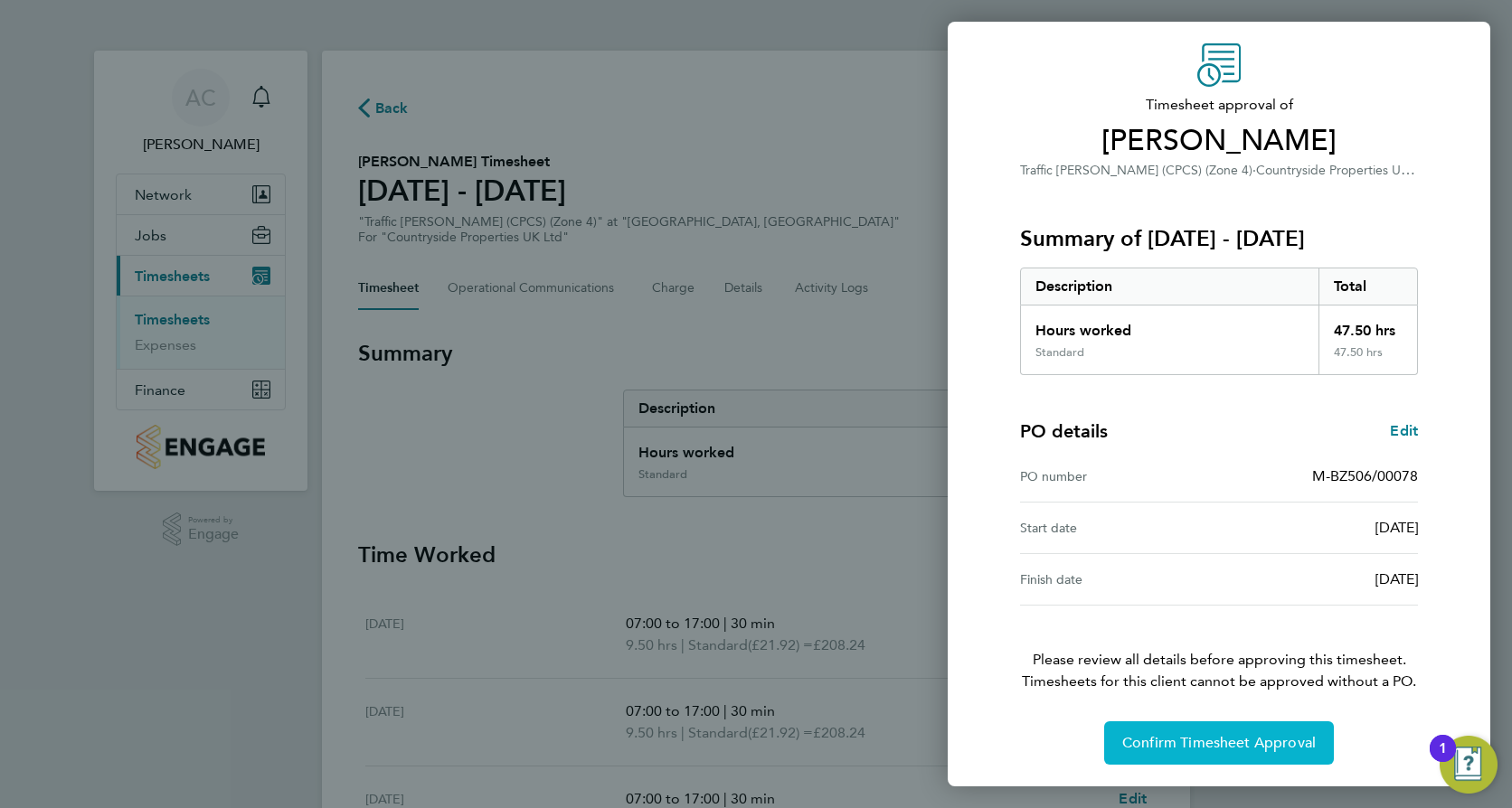
click at [1207, 739] on span "Confirm Timesheet Approval" at bounding box center [1219, 743] width 194 height 18
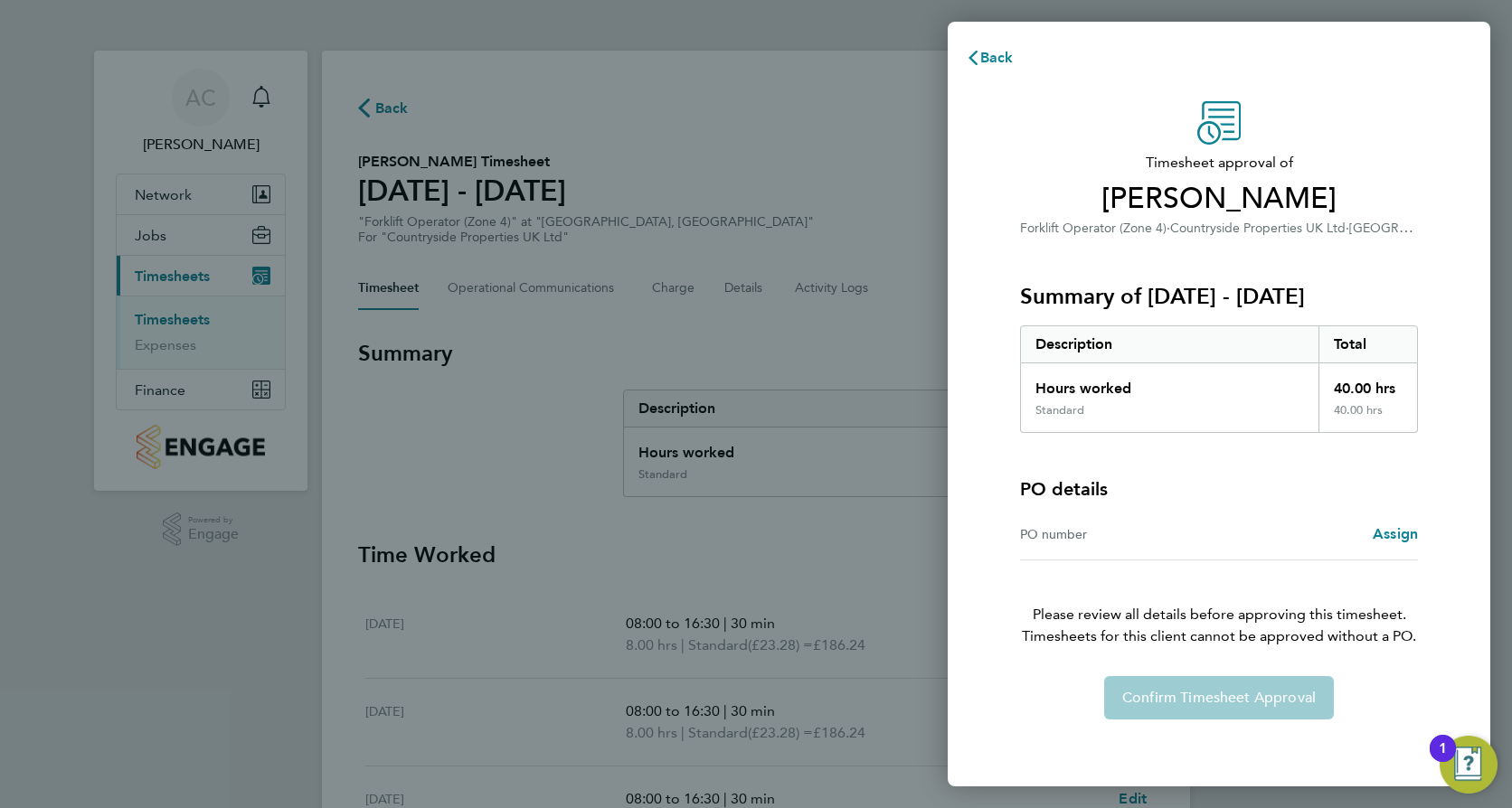
click at [1144, 534] on div "PO number" at bounding box center [1118, 535] width 199 height 22
click at [1388, 533] on span "Assign" at bounding box center [1395, 534] width 45 height 18
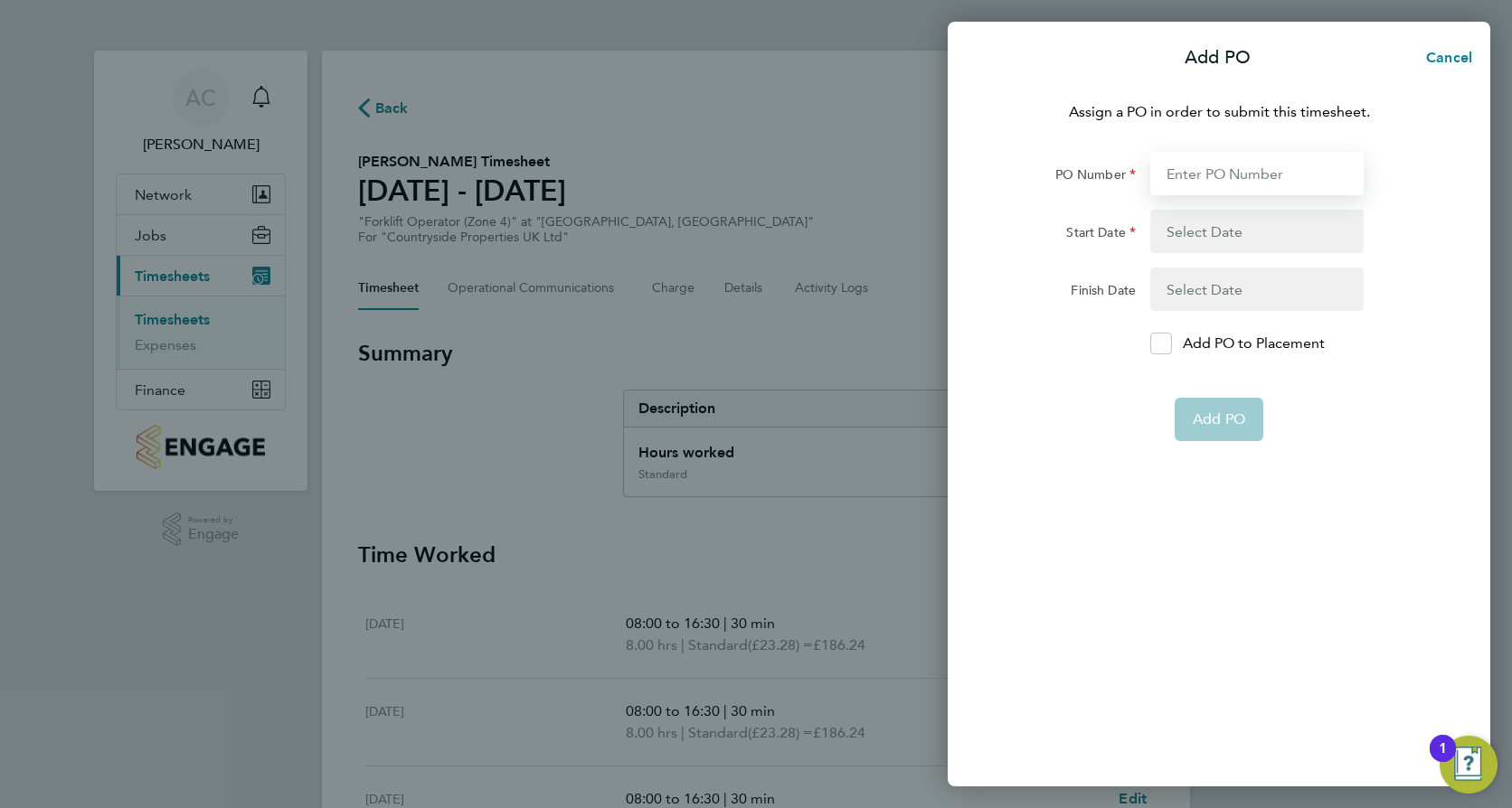
click at [1189, 174] on input "PO Number" at bounding box center [1256, 173] width 213 height 43
paste input "M-BZ506-00078"
type input "M-BZ506-00078"
type input "30 Jun 25"
type input "31 Dec 25"
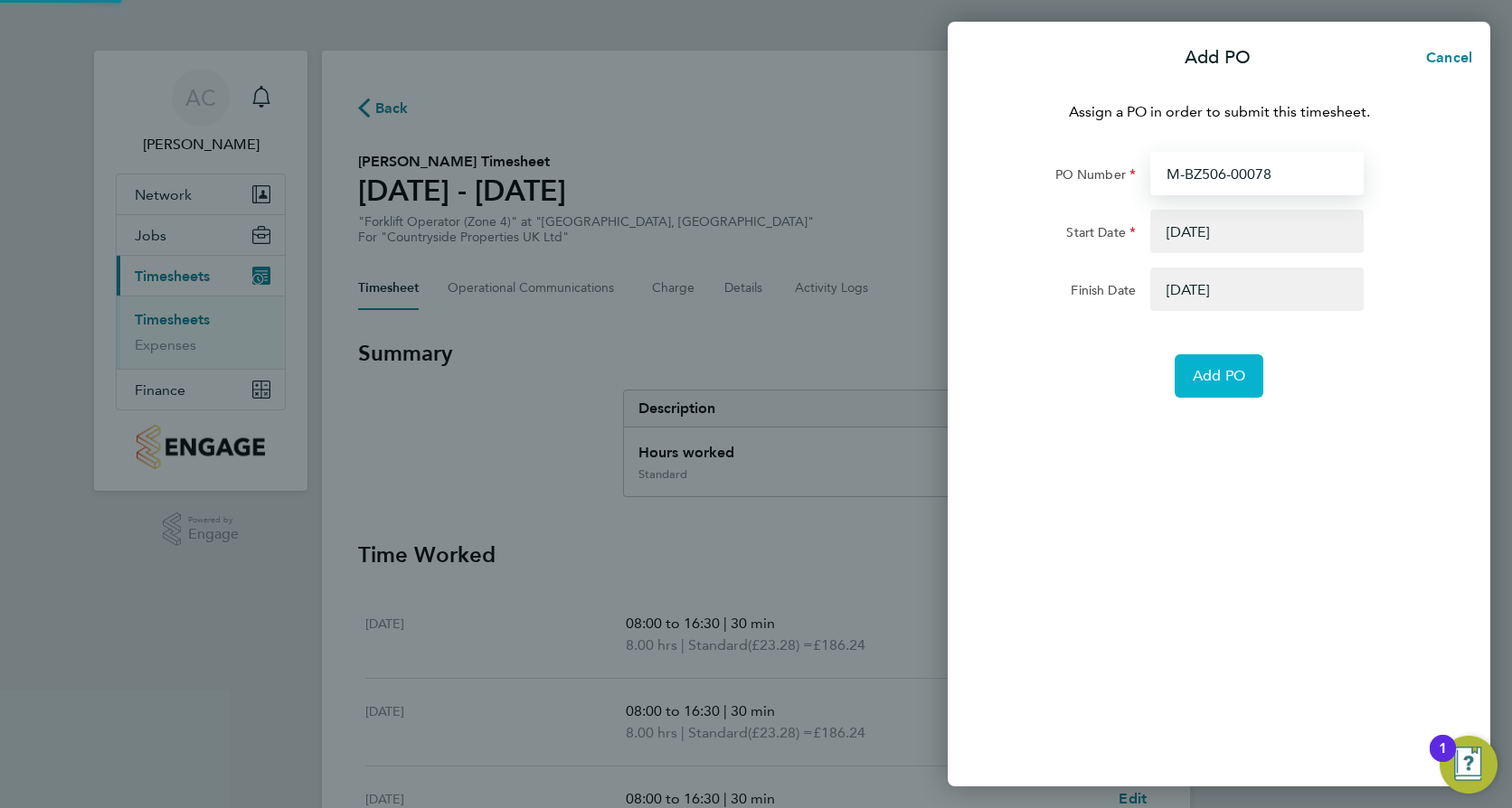
type input "M-BZ506-00078"
click at [1226, 387] on button "Add PO" at bounding box center [1218, 376] width 88 height 43
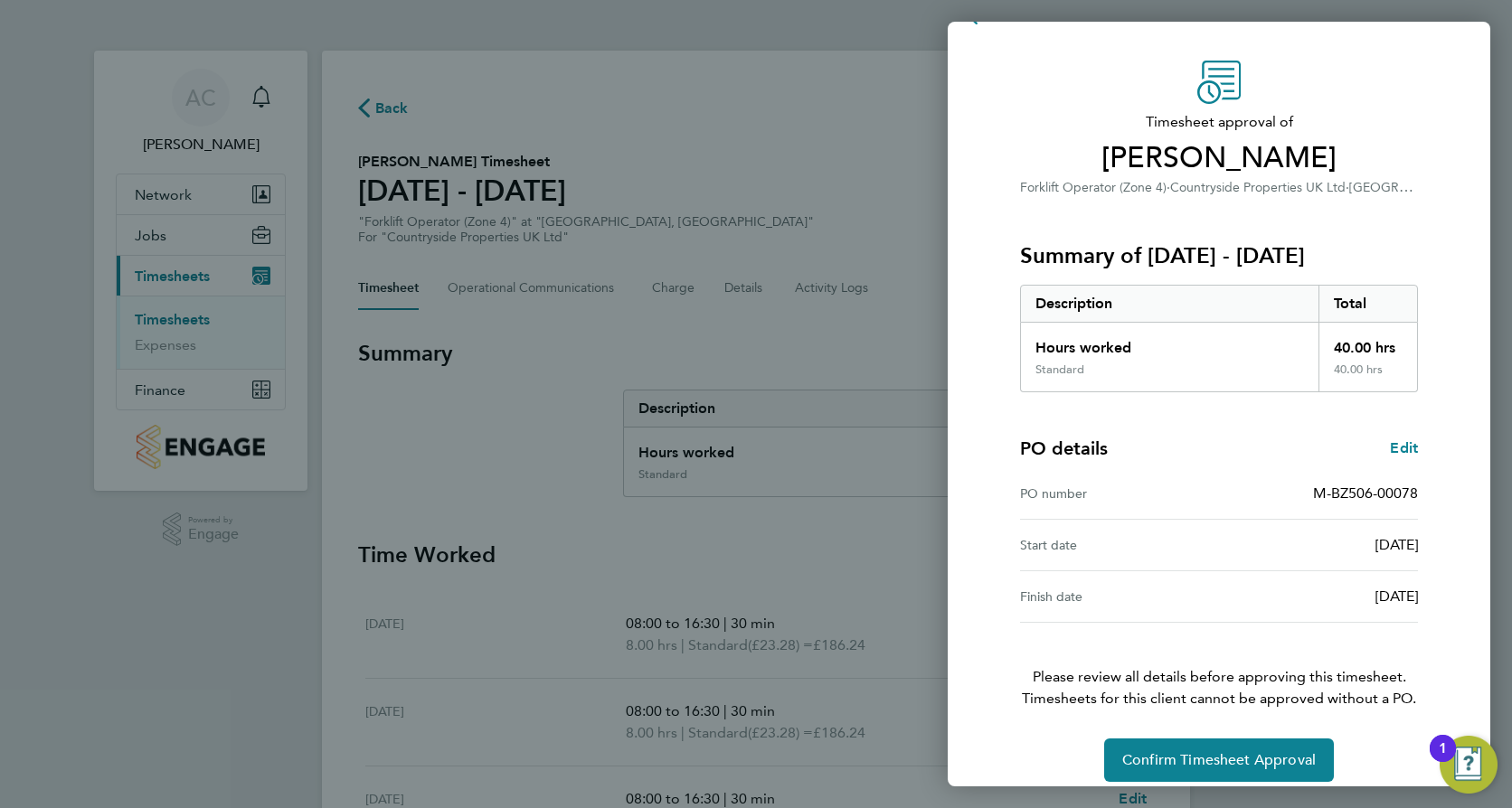
scroll to position [58, 0]
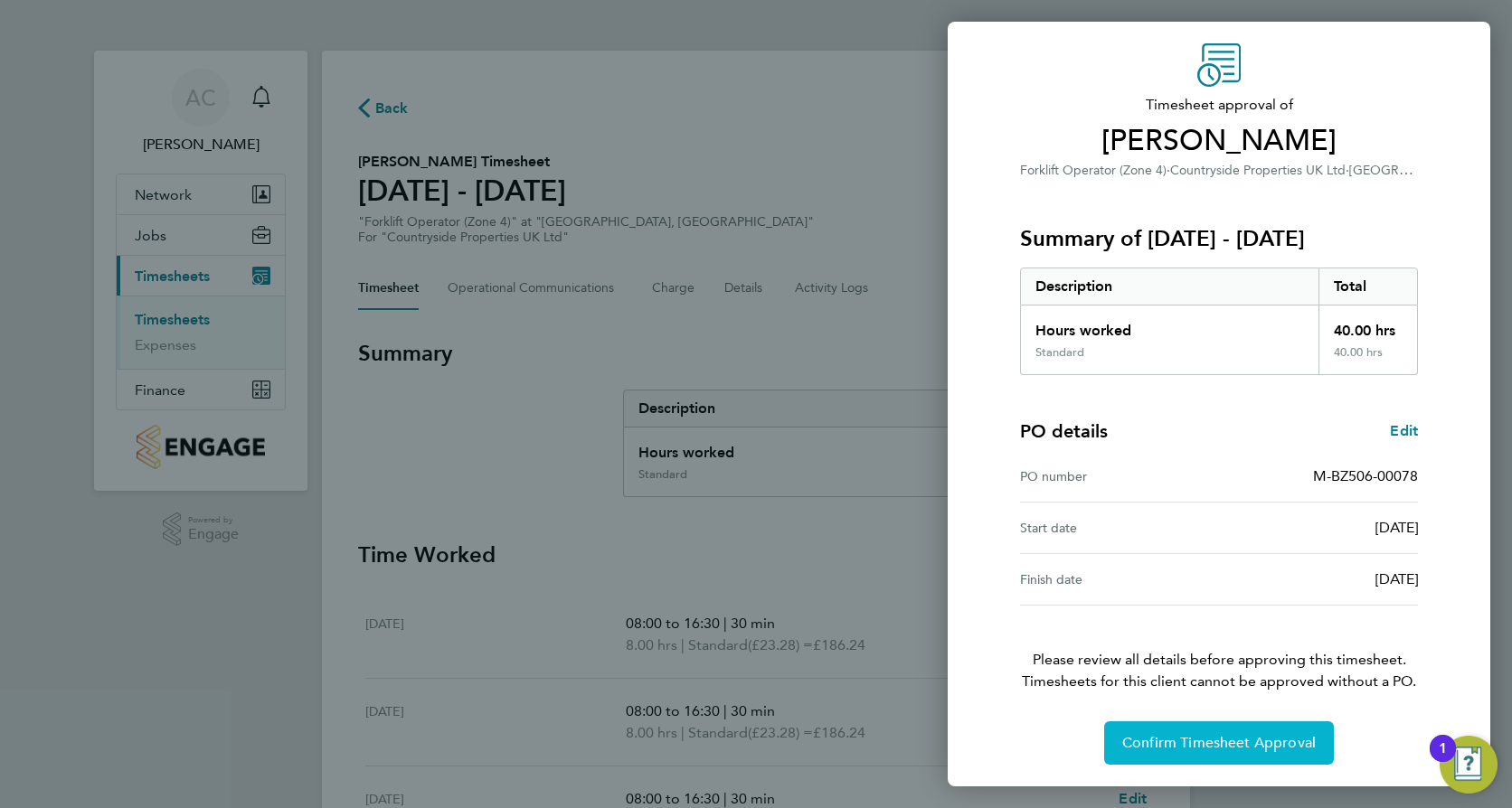
click at [1211, 736] on span "Confirm Timesheet Approval" at bounding box center [1219, 743] width 194 height 18
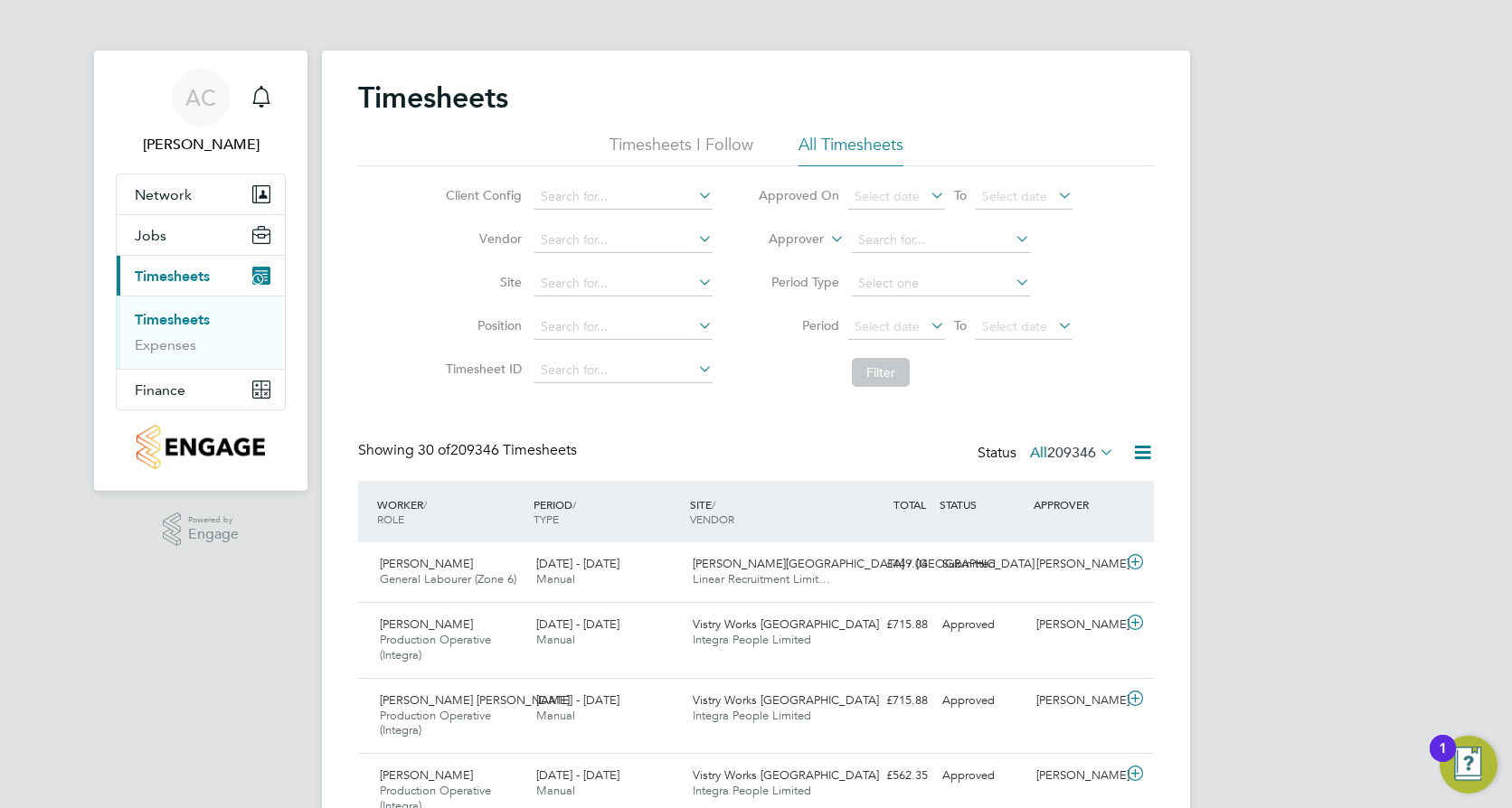
click at [584, 277] on input at bounding box center [624, 284] width 178 height 25
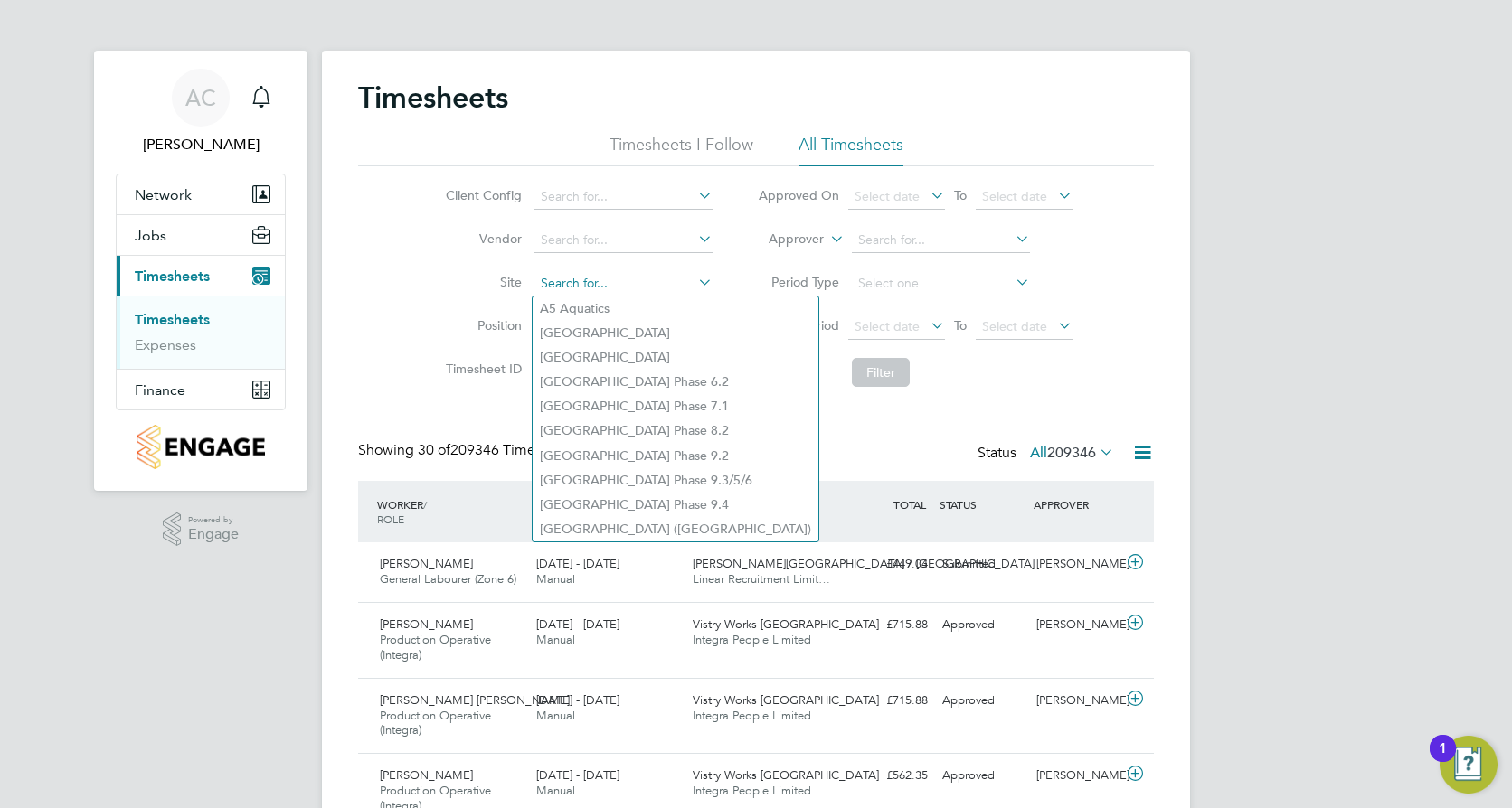
type input "a"
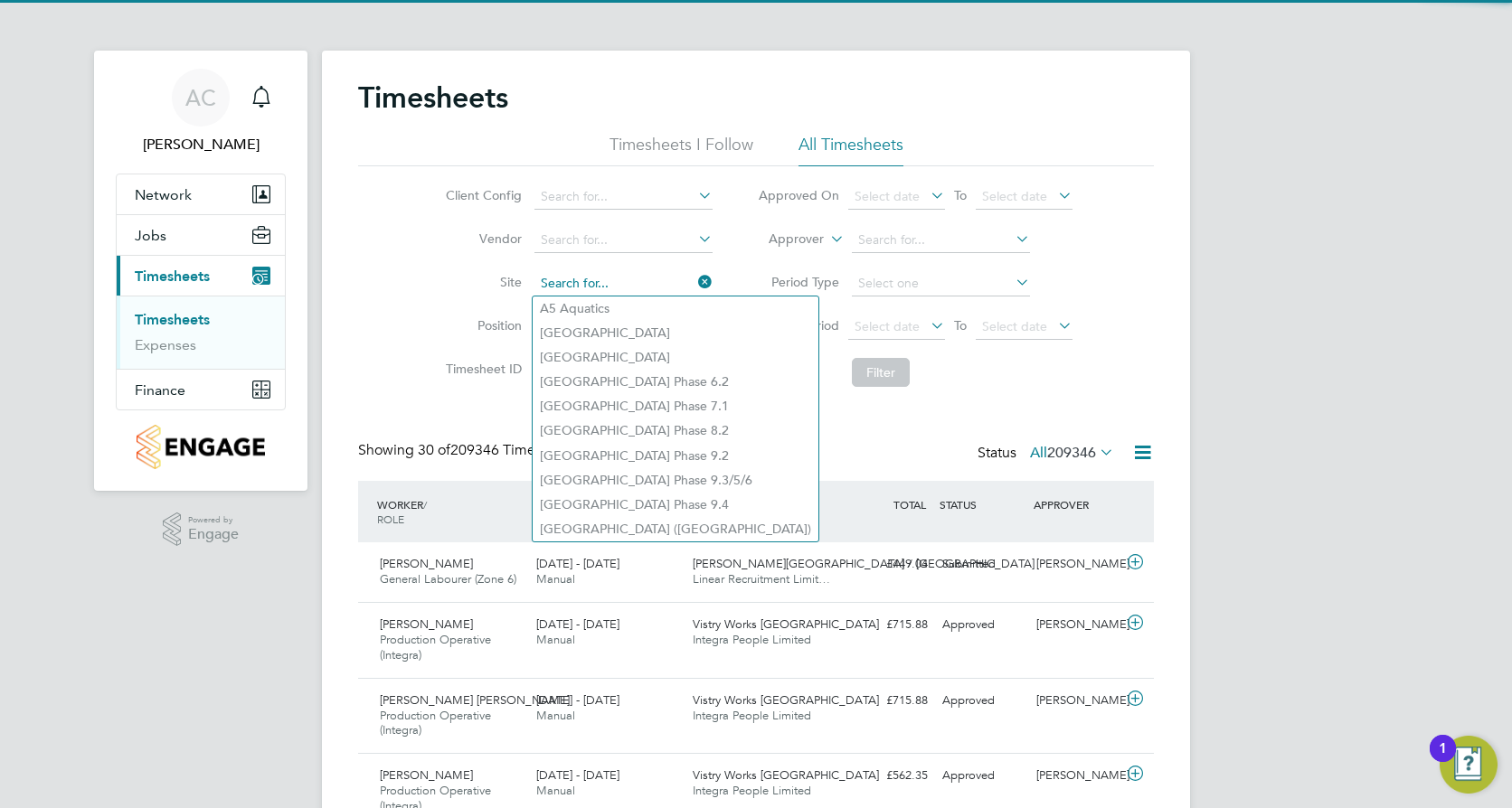
type input "v"
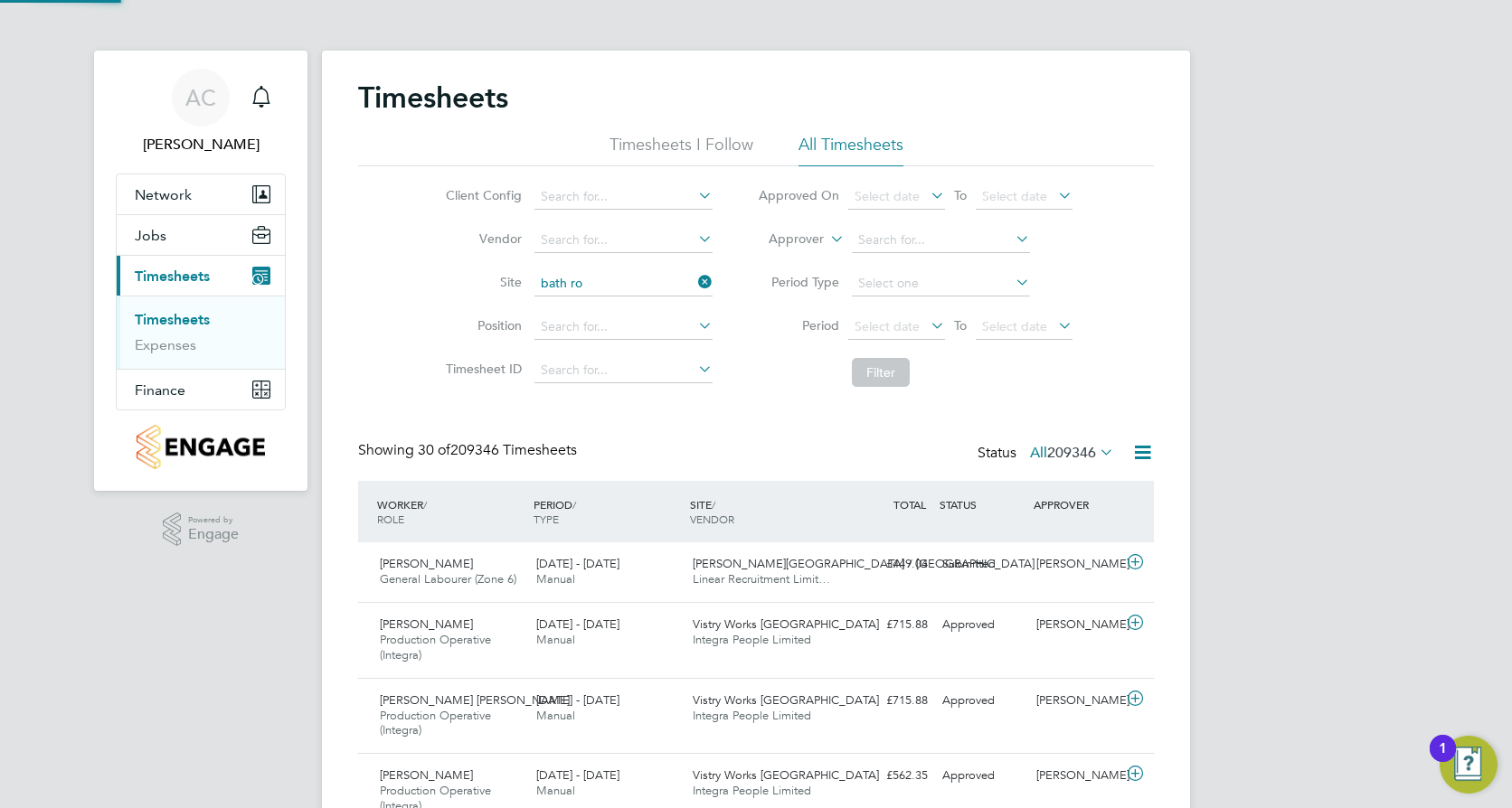
click at [614, 304] on li "Bath Ro ad, [GEOGRAPHIC_DATA]" at bounding box center [639, 309] width 213 height 24
type input "[GEOGRAPHIC_DATA]"
click at [880, 359] on button "Filter" at bounding box center [880, 373] width 58 height 29
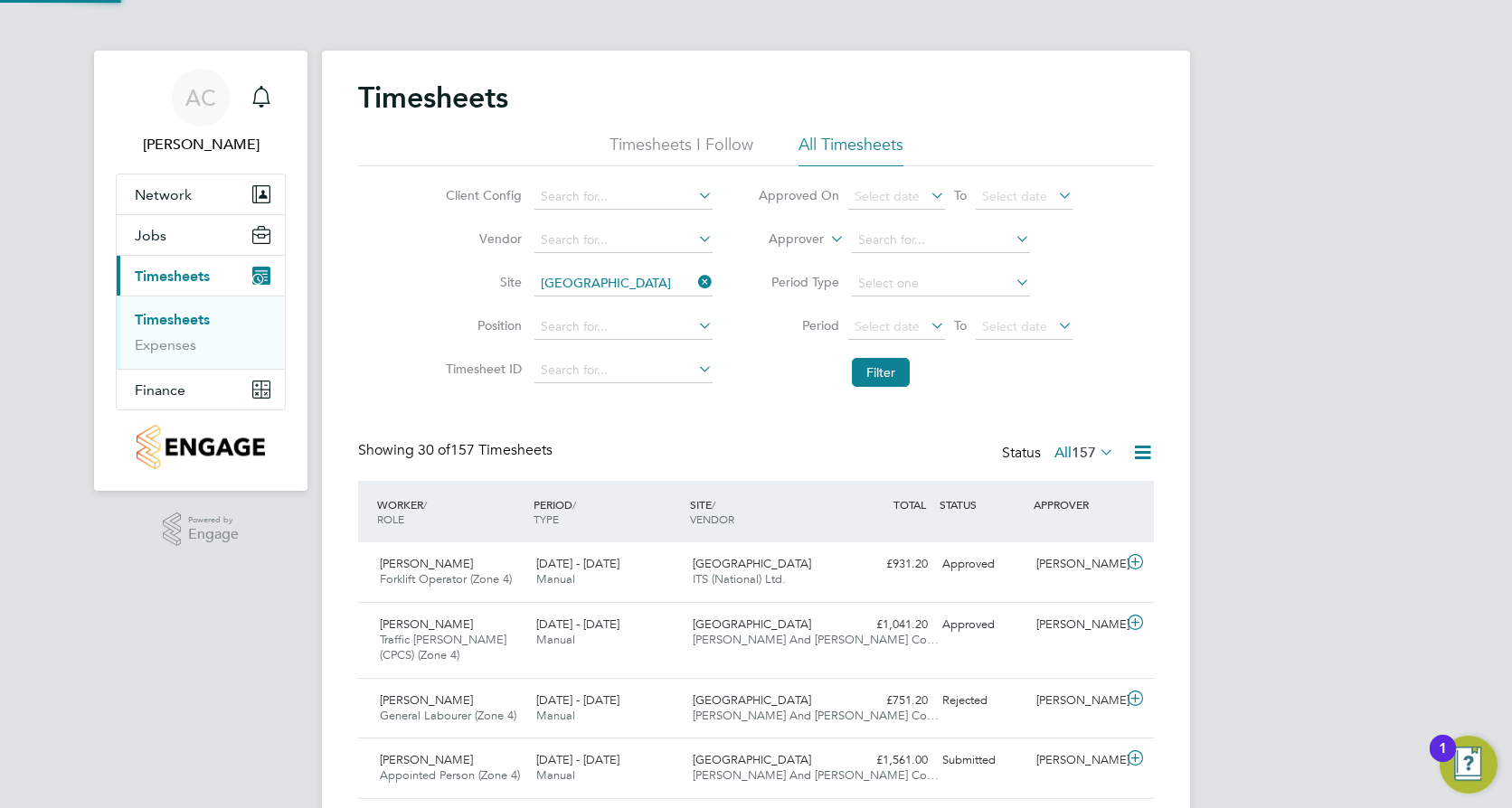
scroll to position [46, 158]
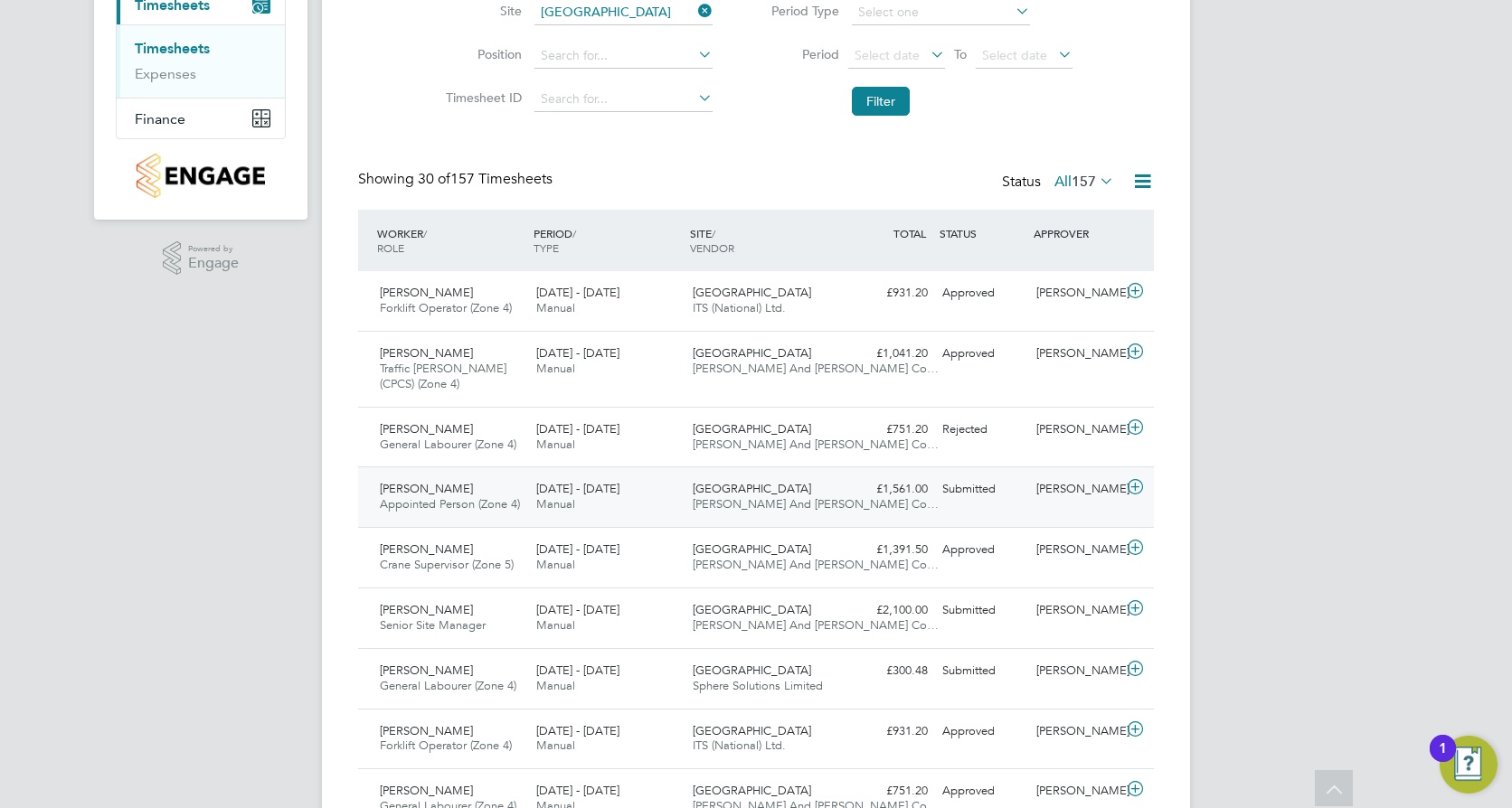
click at [548, 493] on span "[DATE] - [DATE]" at bounding box center [577, 489] width 83 height 16
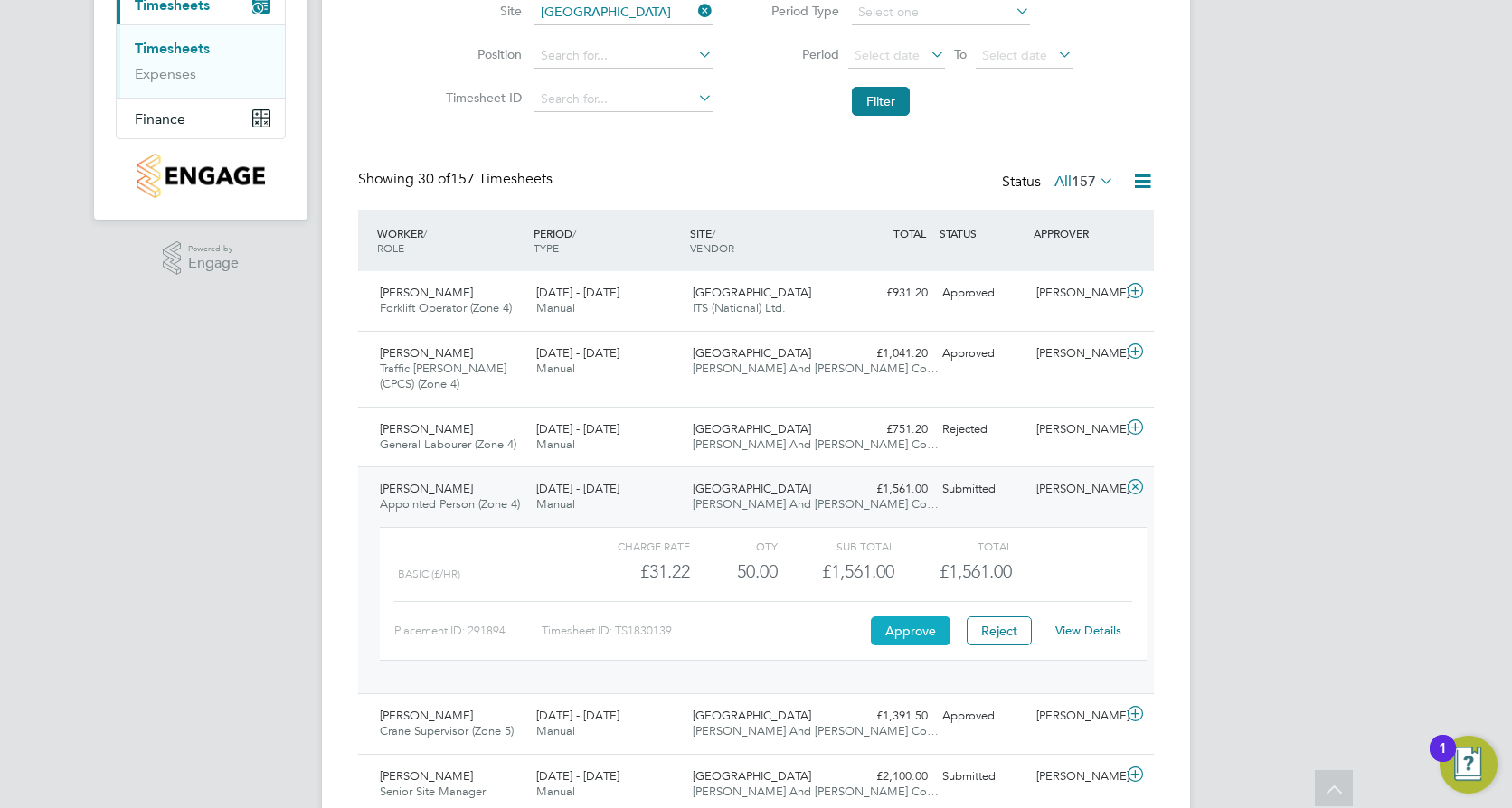
click at [907, 627] on button "Approve" at bounding box center [910, 632] width 79 height 29
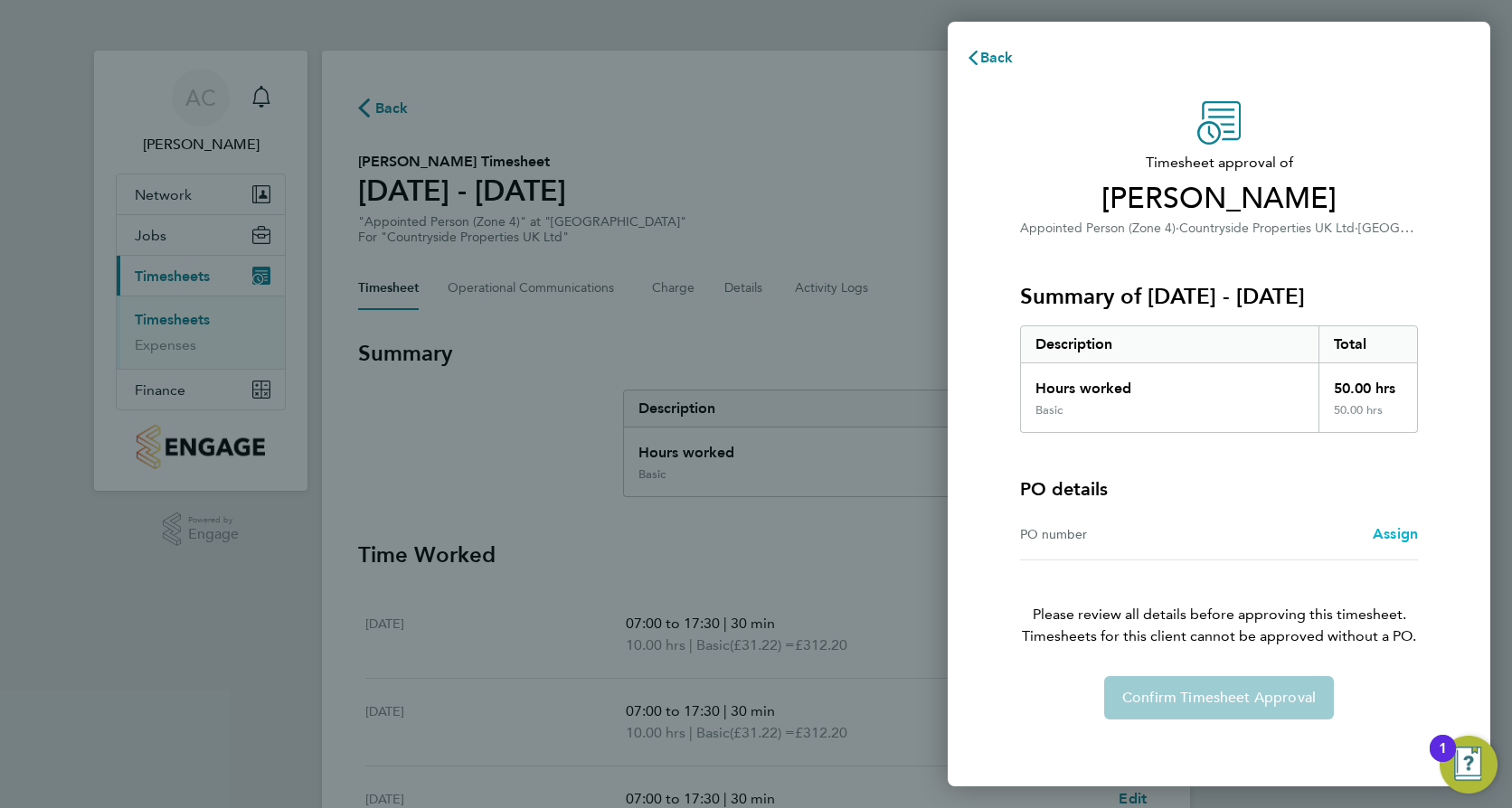
click at [1405, 531] on span "Assign" at bounding box center [1395, 534] width 45 height 18
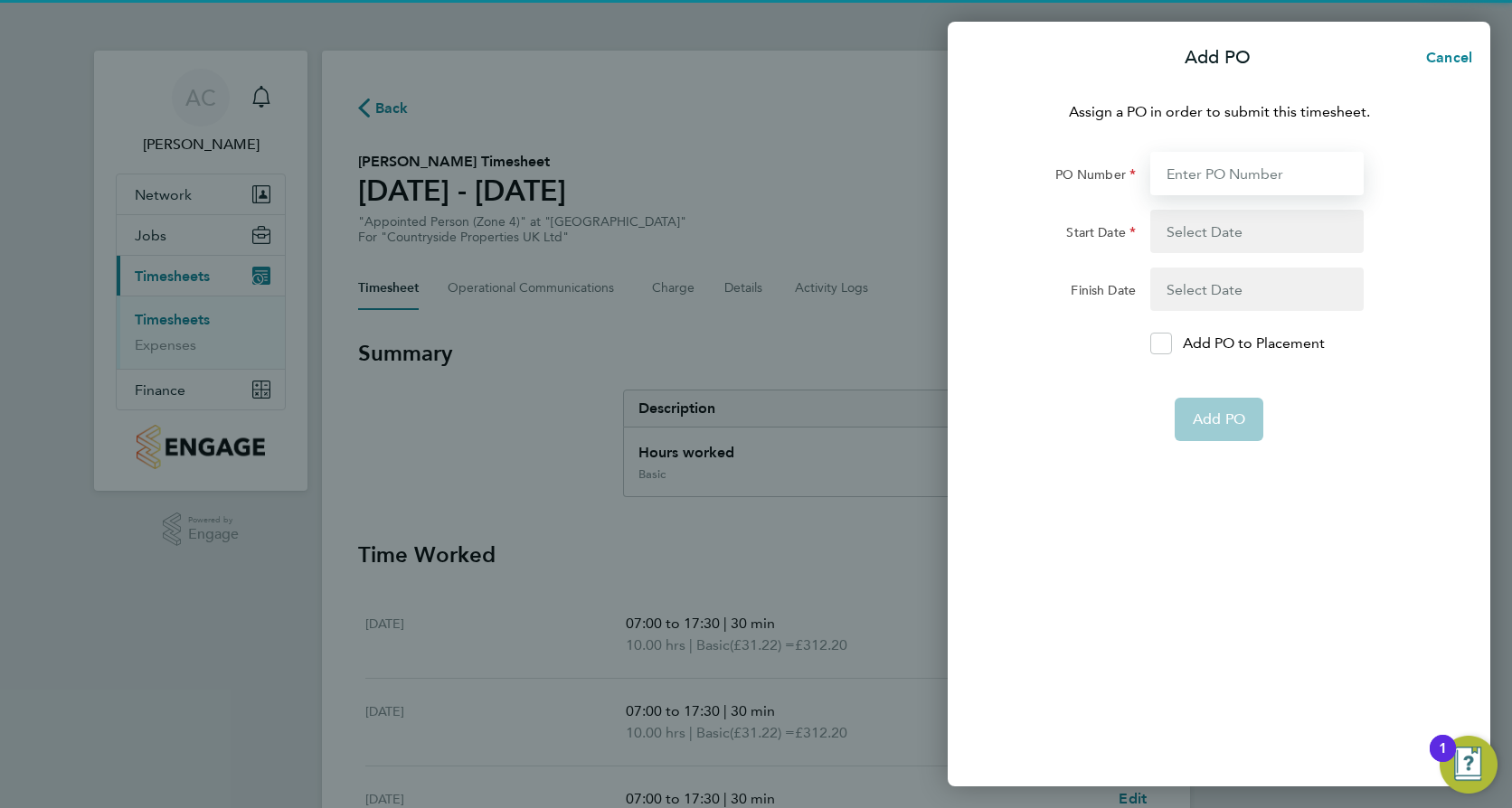
click at [1212, 184] on input "PO Number" at bounding box center [1256, 173] width 213 height 43
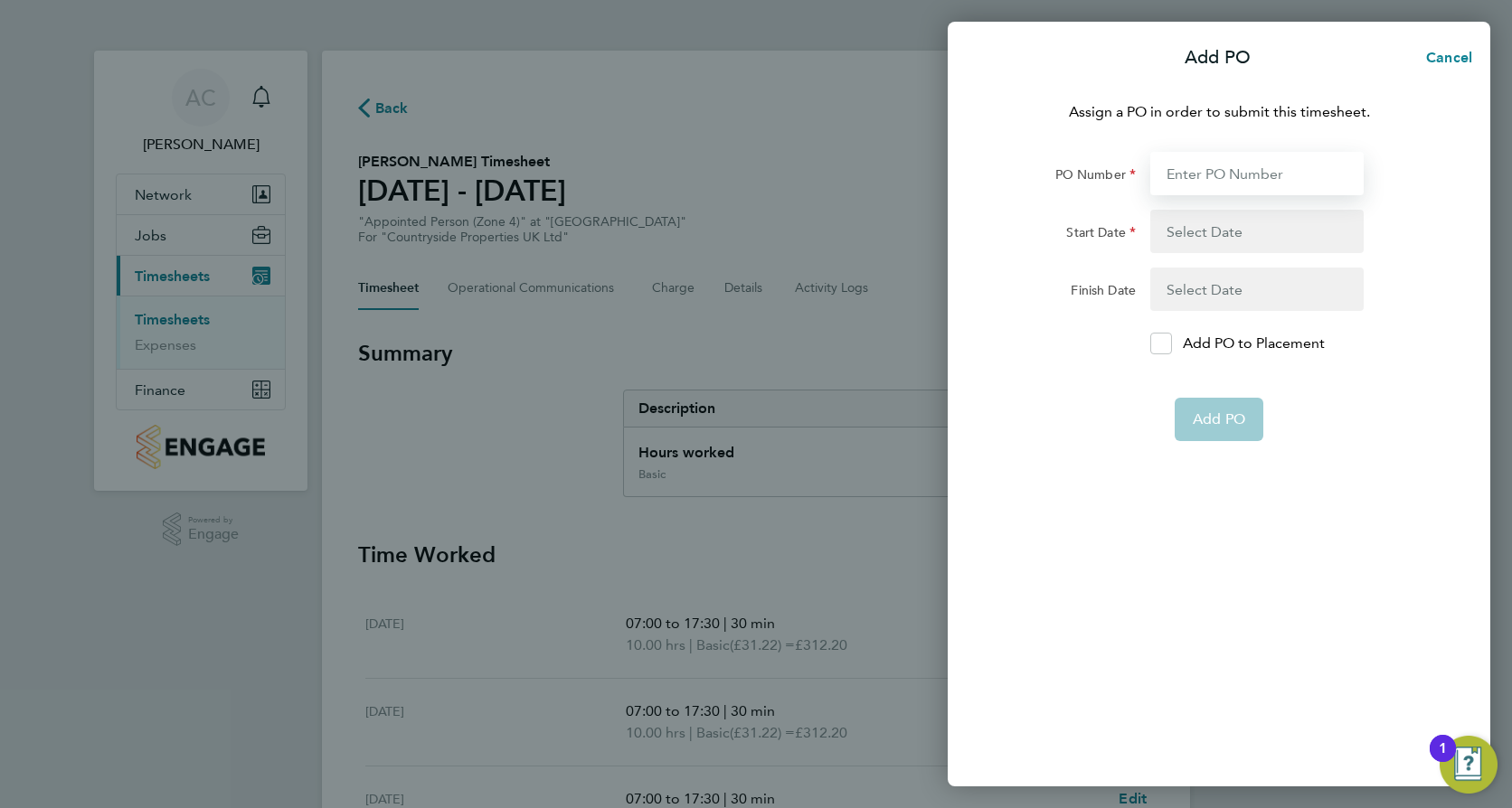
paste input "M-BZ506-00078"
type input "M-BZ506-00078"
type input "[DATE]"
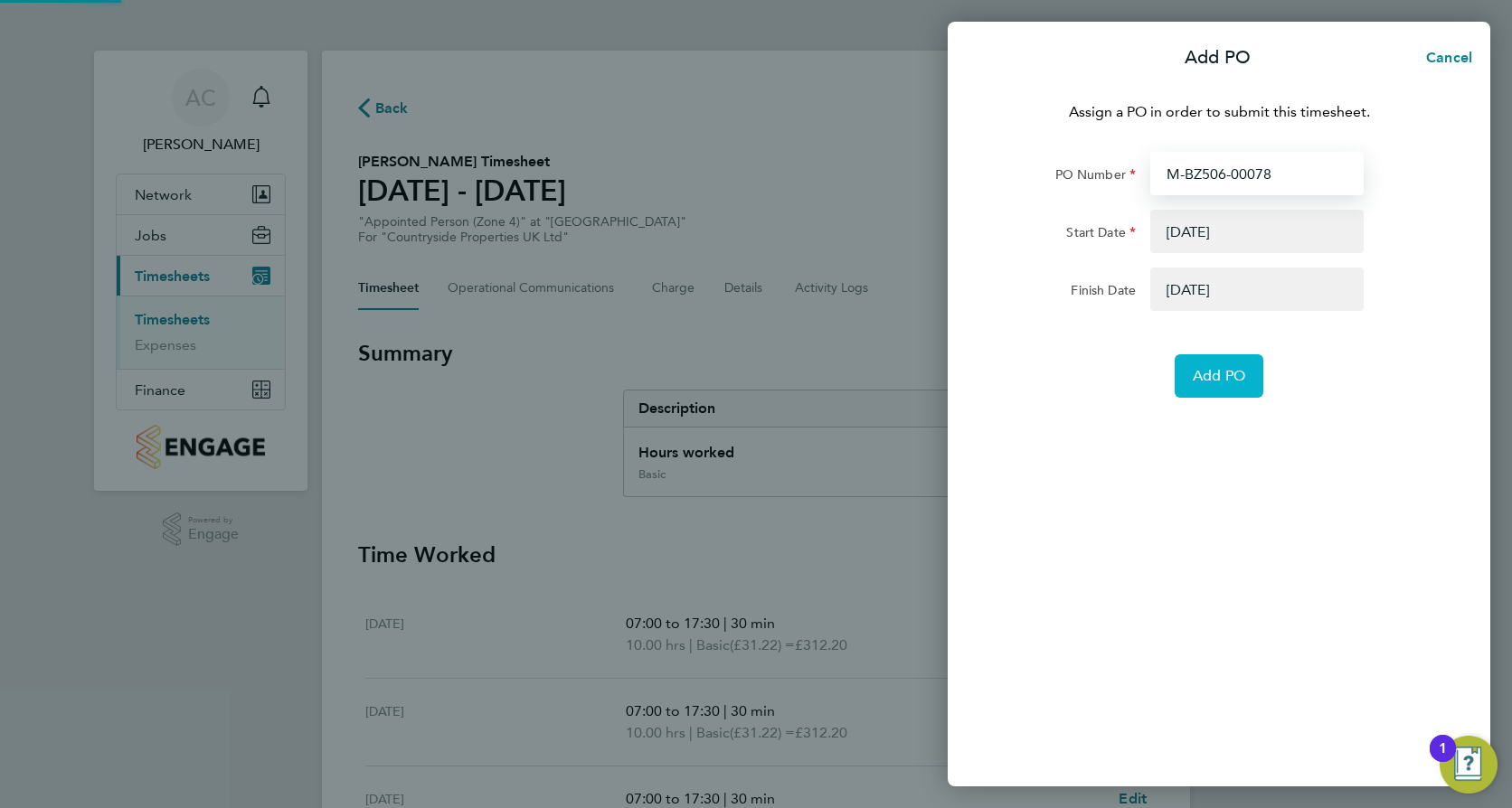
type input "M-BZ506-00078"
click at [1217, 373] on span "Add PO" at bounding box center [1219, 376] width 53 height 18
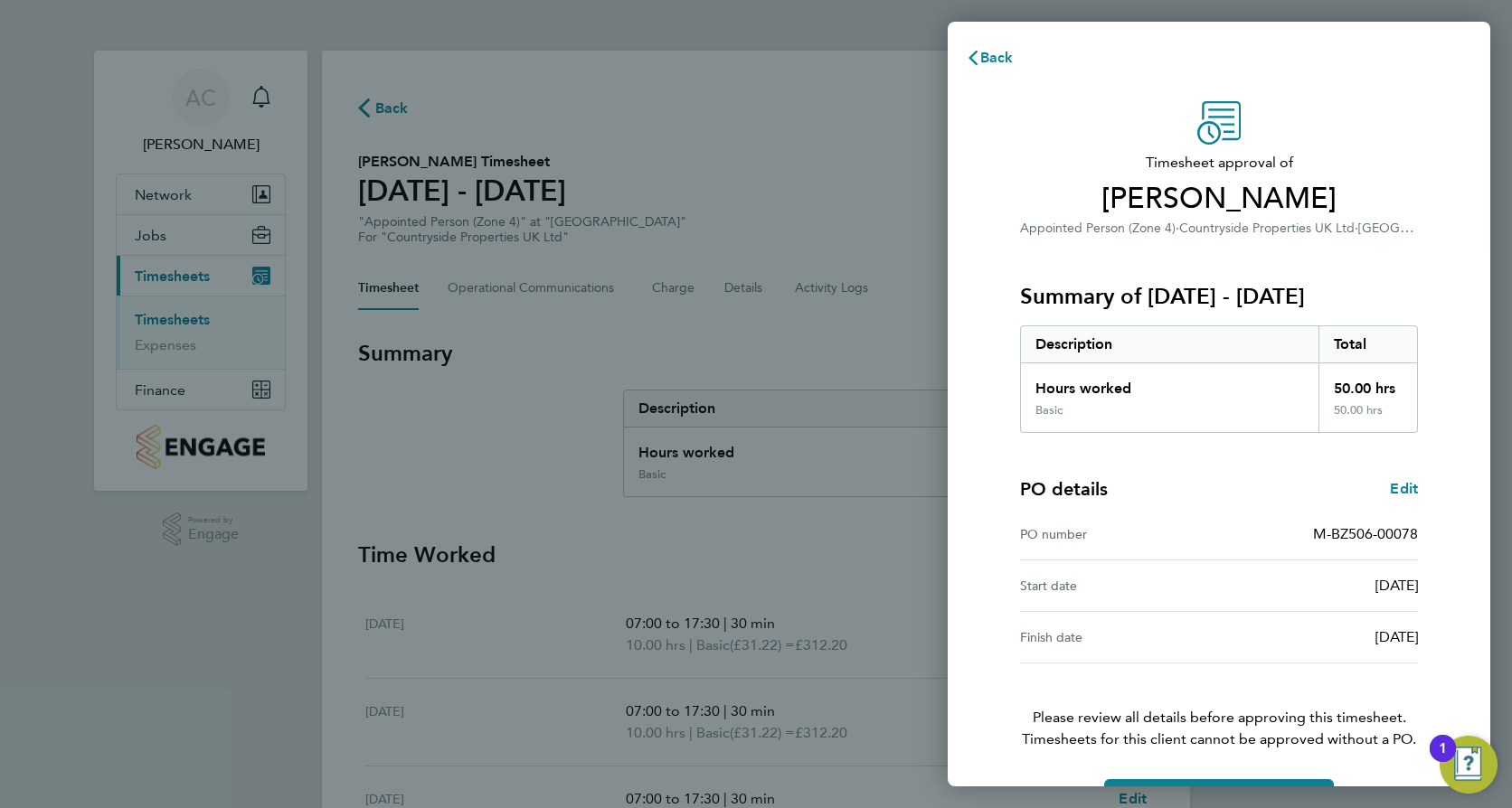
scroll to position [58, 0]
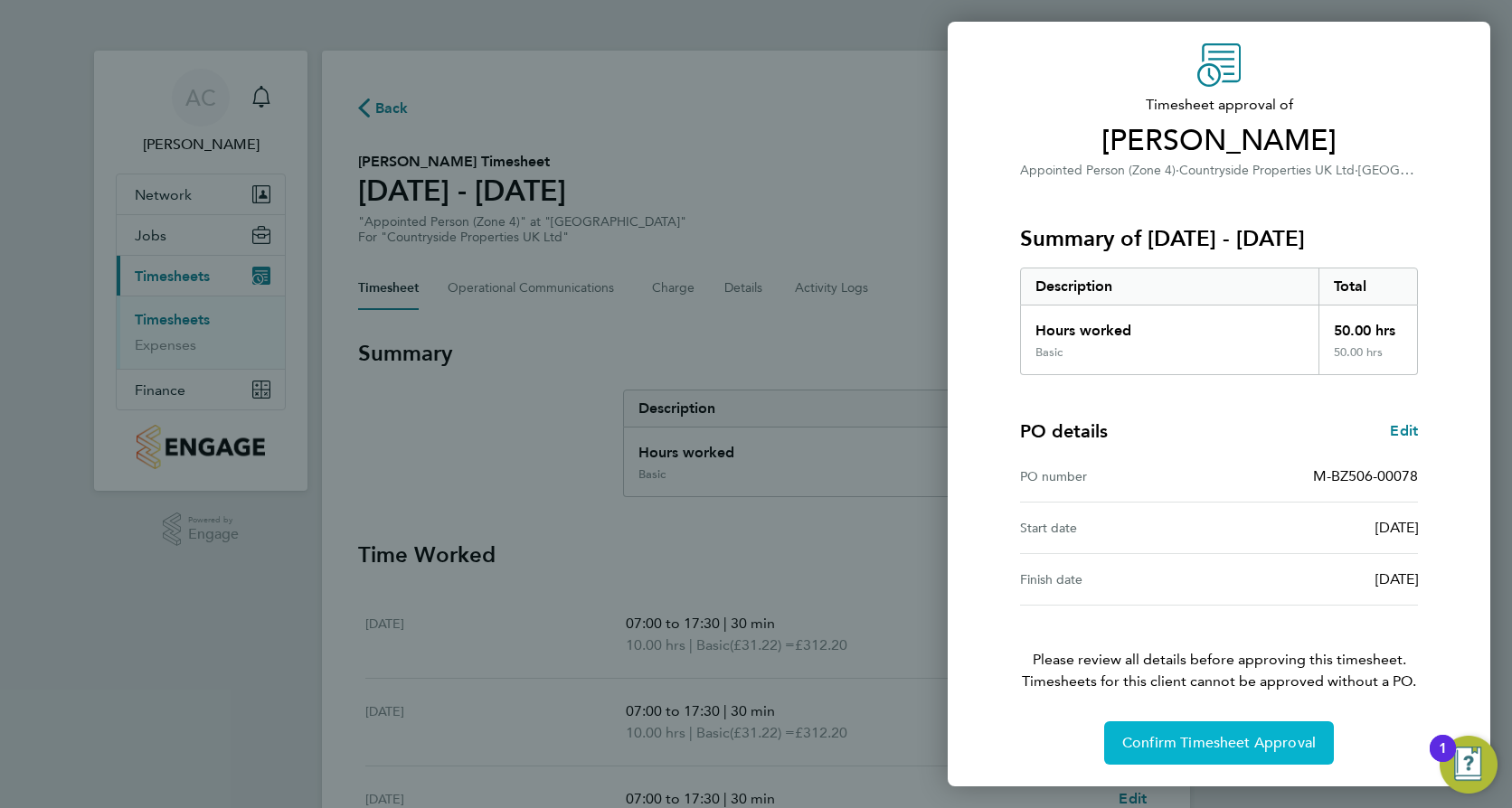
click at [1194, 742] on span "Confirm Timesheet Approval" at bounding box center [1219, 743] width 194 height 18
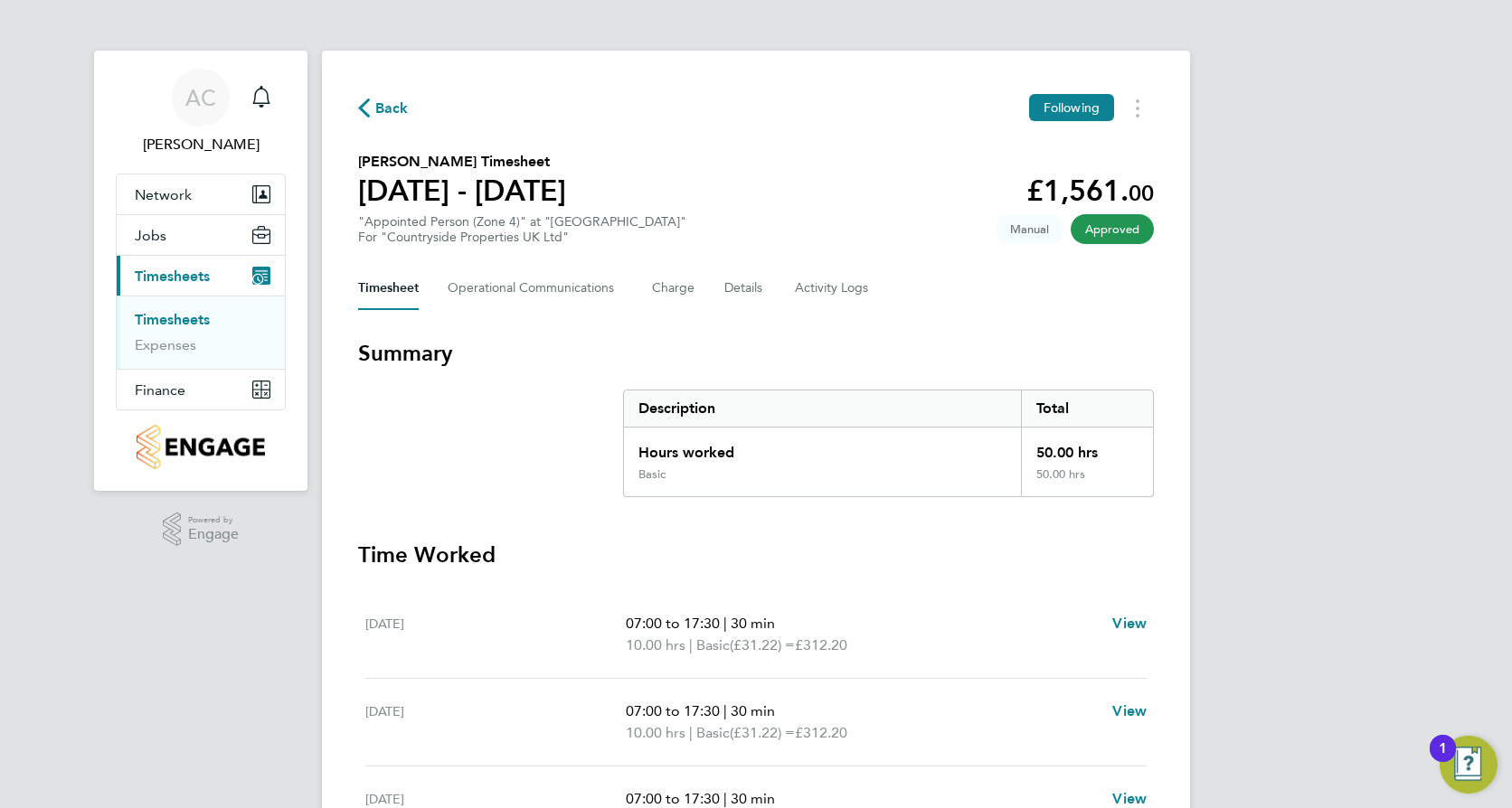
click at [387, 105] on span "Back" at bounding box center [392, 109] width 33 height 22
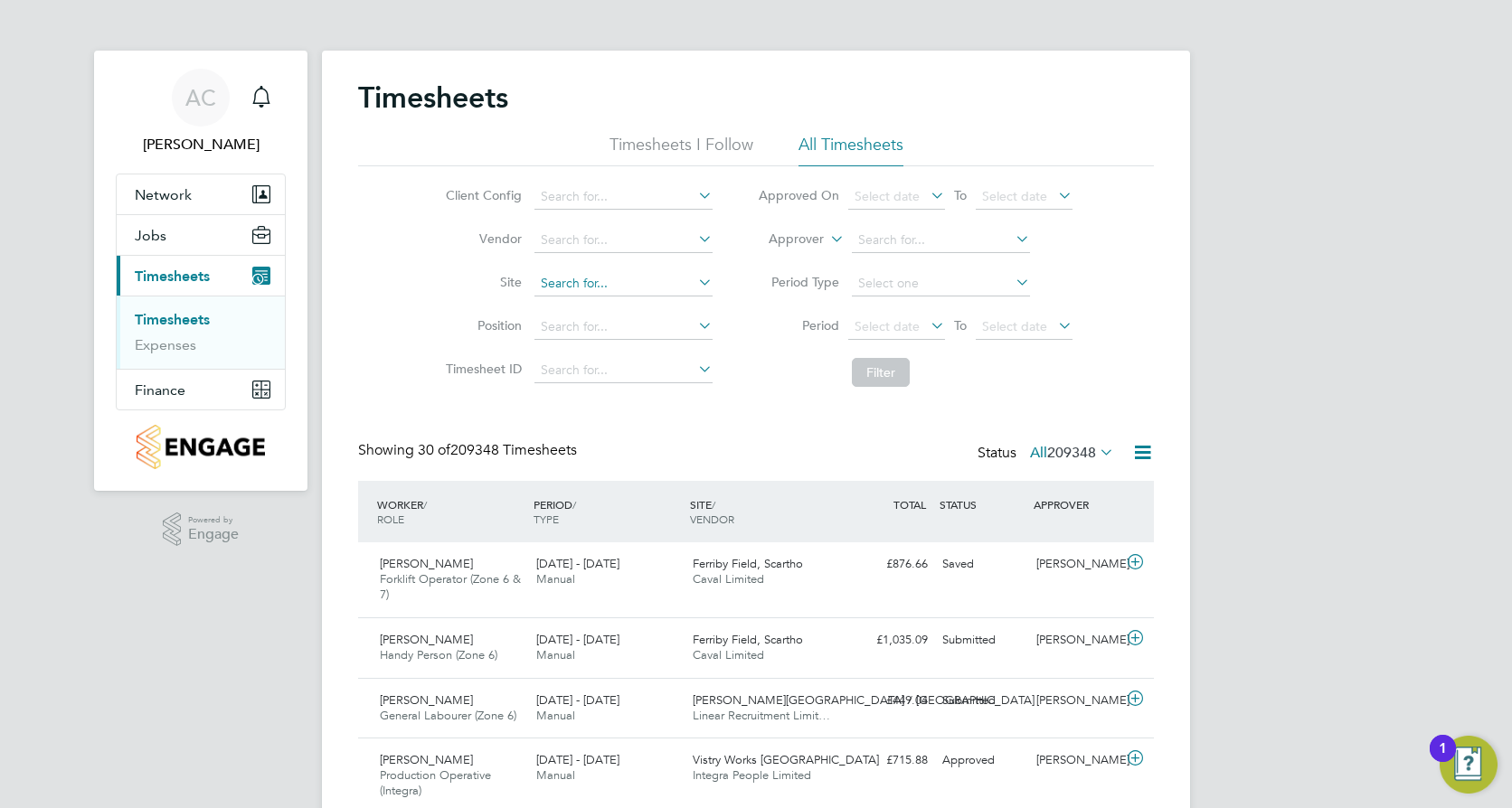
click at [572, 285] on input at bounding box center [624, 284] width 178 height 25
click at [589, 307] on li "Bath Ro ad, [GEOGRAPHIC_DATA]" at bounding box center [639, 309] width 213 height 24
type input "[GEOGRAPHIC_DATA]"
click at [885, 364] on button "Filter" at bounding box center [880, 373] width 58 height 29
